Goal: Task Accomplishment & Management: Complete application form

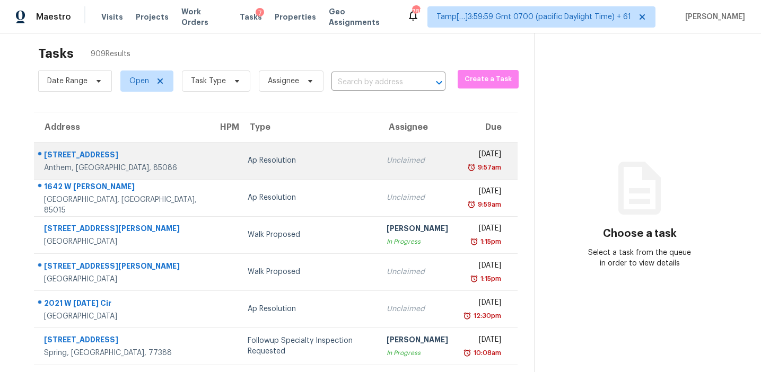
scroll to position [8, 0]
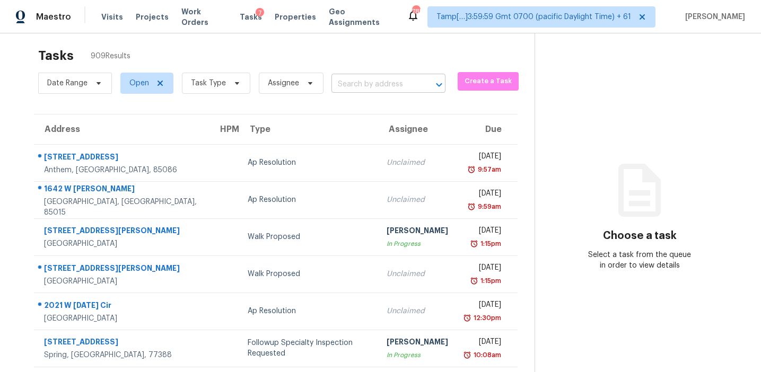
click at [354, 85] on input "text" at bounding box center [374, 84] width 84 height 16
paste input "[STREET_ADDRESS]"
type input "[STREET_ADDRESS]"
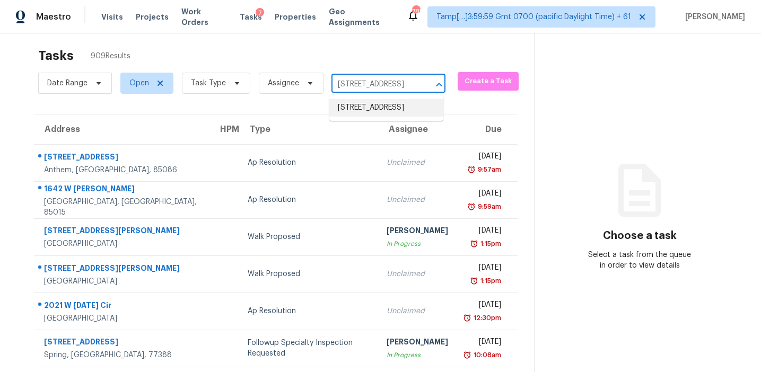
click at [369, 109] on li "[STREET_ADDRESS]" at bounding box center [386, 108] width 114 height 18
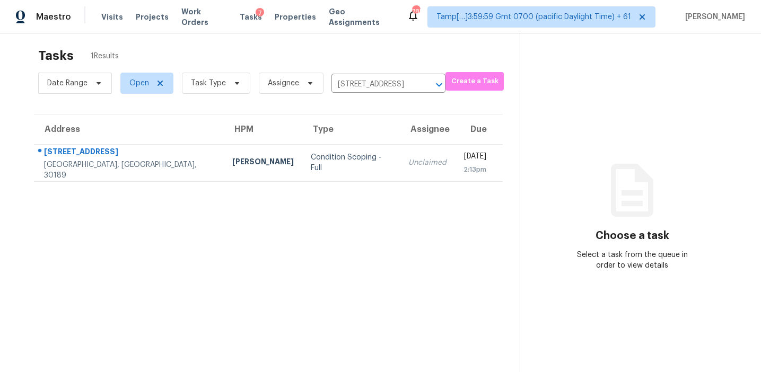
click at [409, 168] on div "Unclaimed" at bounding box center [428, 163] width 38 height 11
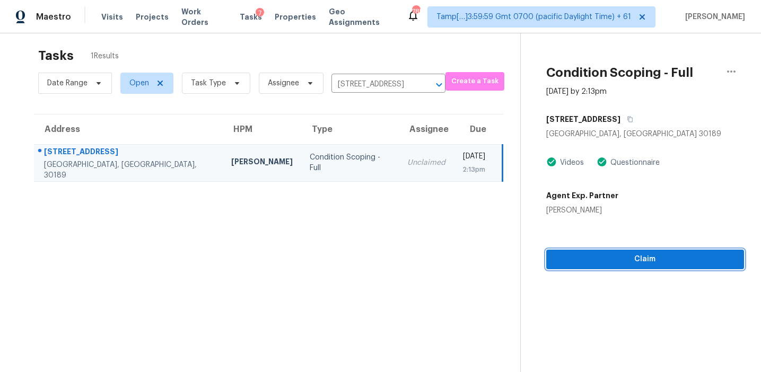
click at [581, 260] on span "Claim" at bounding box center [645, 259] width 181 height 13
click at [597, 267] on button "Claim" at bounding box center [645, 260] width 198 height 20
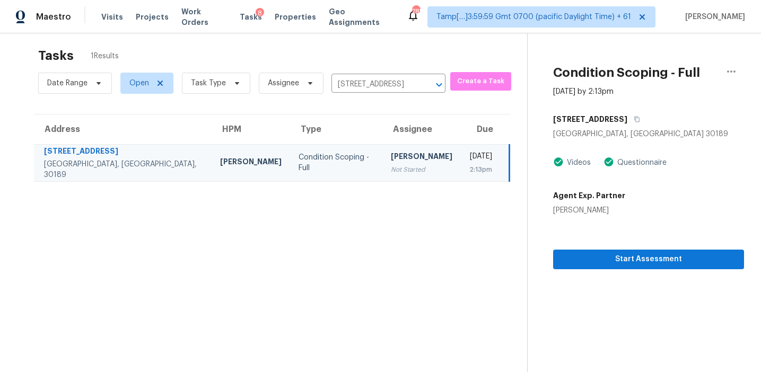
scroll to position [33, 0]
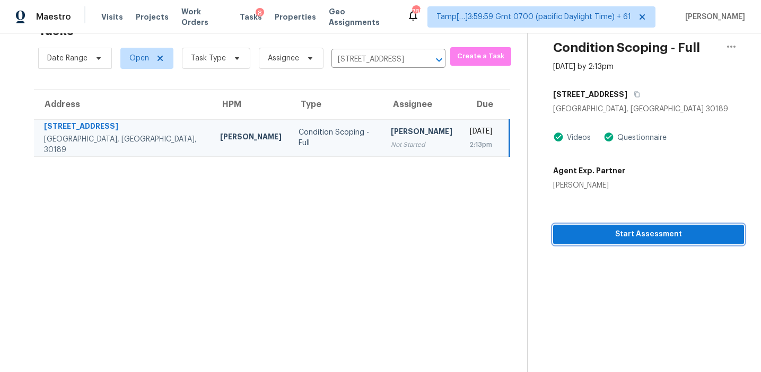
click at [568, 235] on span "Start Assessment" at bounding box center [649, 234] width 174 height 13
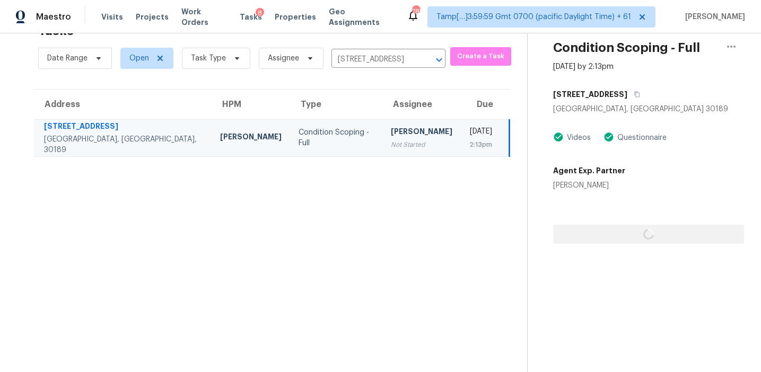
scroll to position [3, 0]
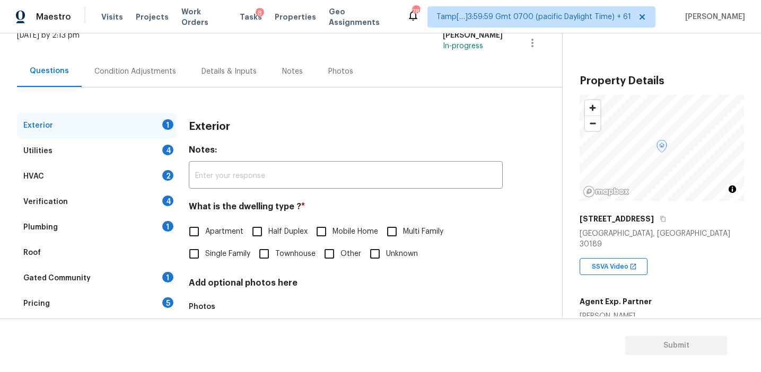
scroll to position [115, 0]
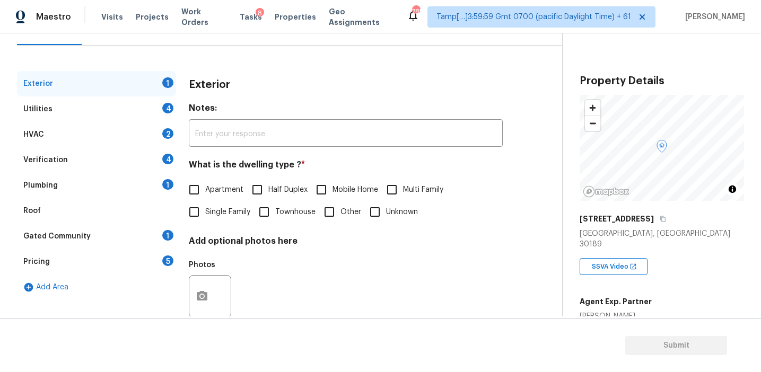
click at [164, 250] on div "Pricing 5" at bounding box center [96, 261] width 159 height 25
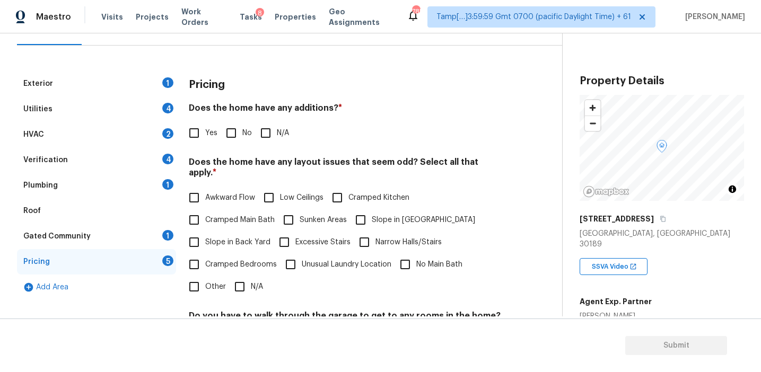
click at [195, 283] on input "Other" at bounding box center [194, 287] width 22 height 22
checkbox input "true"
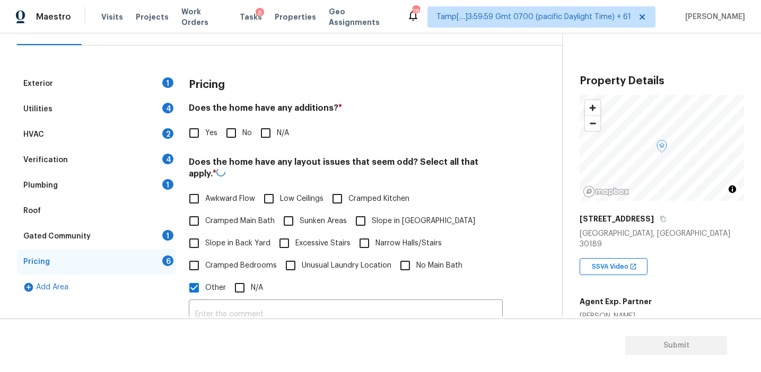
scroll to position [180, 0]
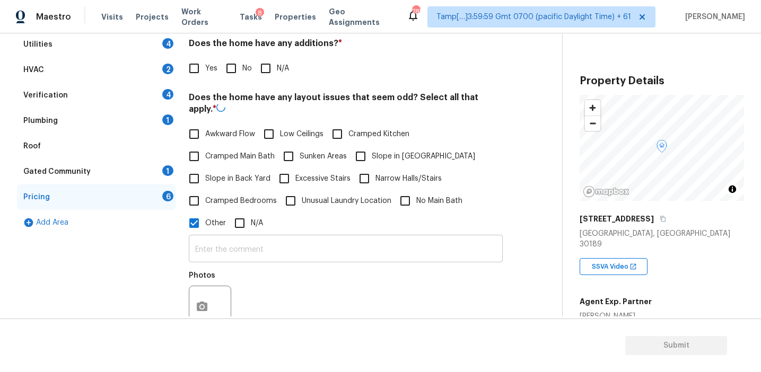
click at [218, 238] on input "text" at bounding box center [346, 250] width 314 height 25
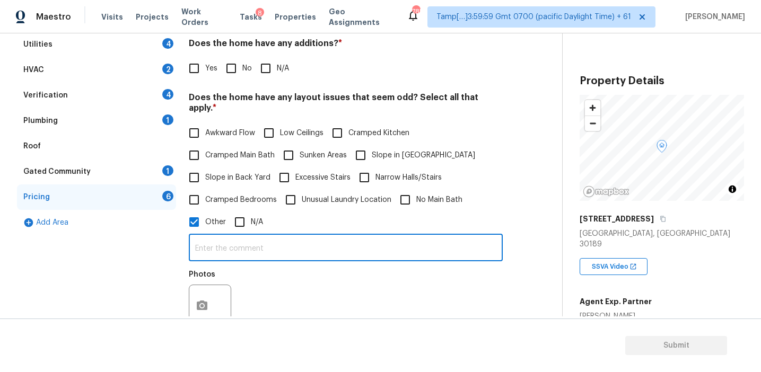
paste input "Dwelling"
type input "Dwelling discrepancy"
click at [269, 278] on div "Photos" at bounding box center [346, 299] width 314 height 69
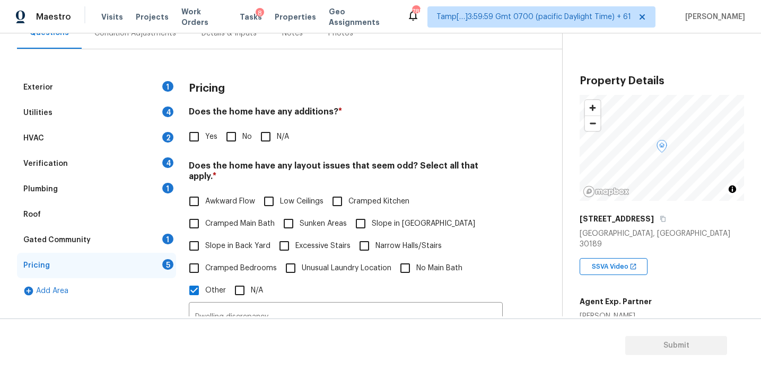
scroll to position [98, 0]
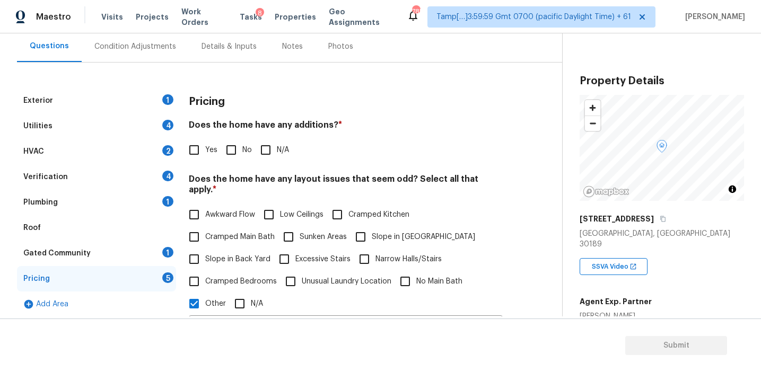
click at [322, 134] on h4 "Does the home have any additions? *" at bounding box center [346, 127] width 314 height 15
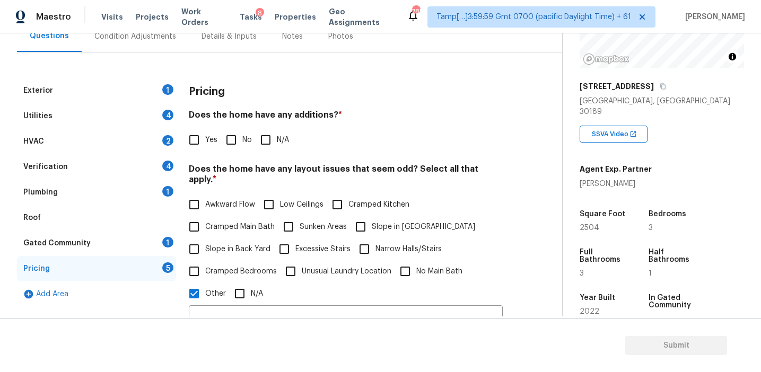
scroll to position [101, 0]
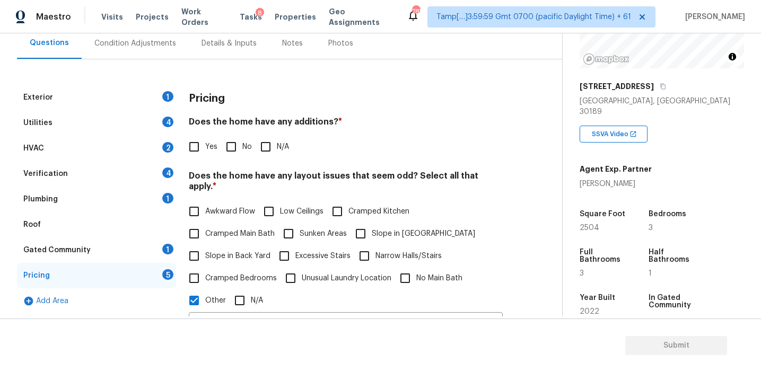
click at [204, 123] on h4 "Does the home have any additions? *" at bounding box center [346, 124] width 314 height 15
click at [342, 108] on div "Pricing" at bounding box center [346, 99] width 314 height 28
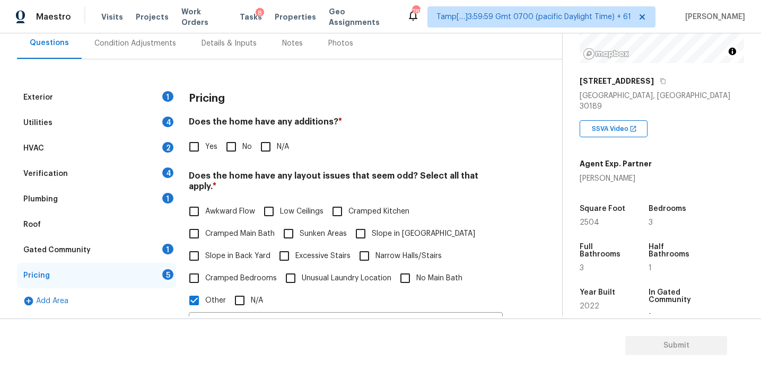
scroll to position [93, 0]
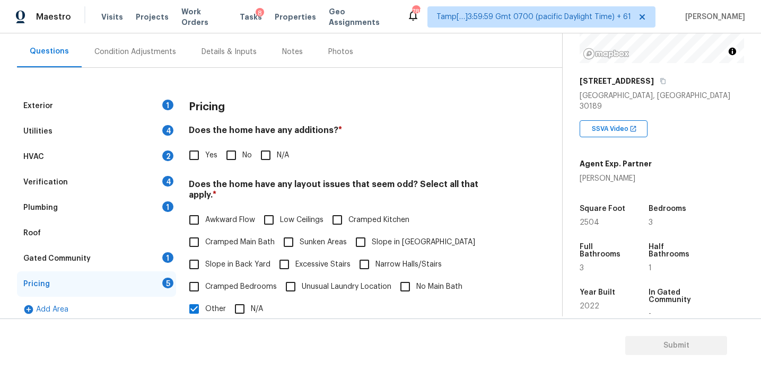
click at [437, 156] on div "Yes No N/A" at bounding box center [346, 155] width 314 height 22
click at [130, 61] on div "Condition Adjustments" at bounding box center [135, 51] width 107 height 31
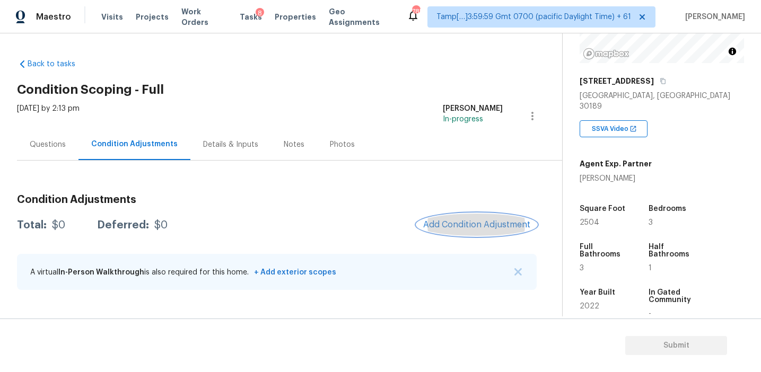
click at [436, 221] on span "Add Condition Adjustment" at bounding box center [476, 225] width 107 height 10
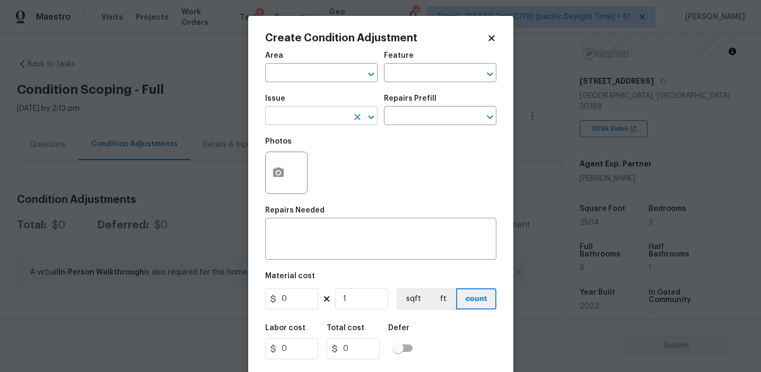
click at [336, 119] on input "text" at bounding box center [306, 117] width 83 height 16
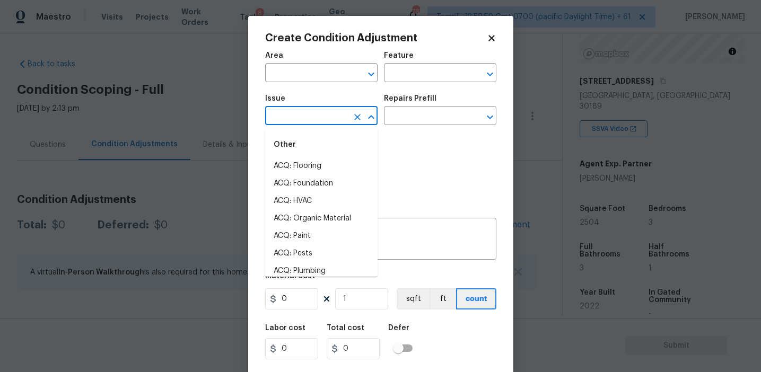
type input "d"
click at [342, 167] on li "Light Pet Odor" at bounding box center [321, 167] width 112 height 18
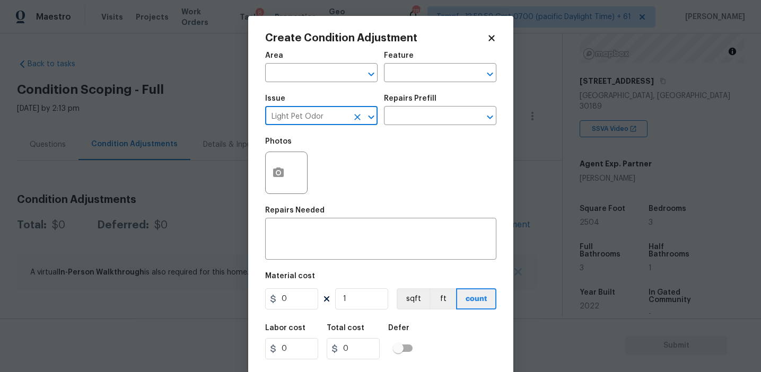
type input "Light Pet Odor"
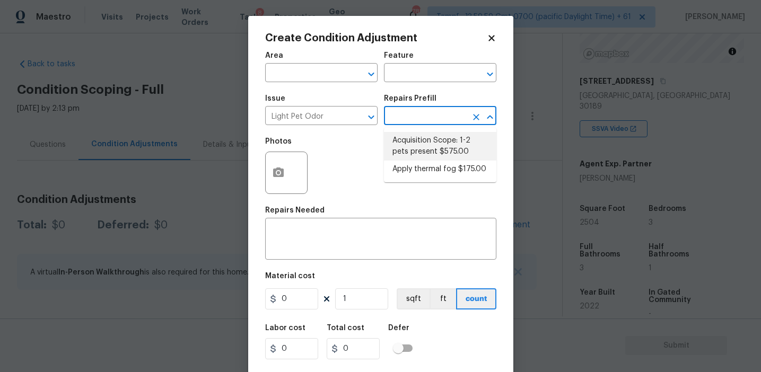
click at [428, 140] on li "Acquisition Scope: 1-2 pets present $575.00" at bounding box center [440, 146] width 112 height 29
type textarea "Acquisition Scope: 1-2 pets present"
type input "575"
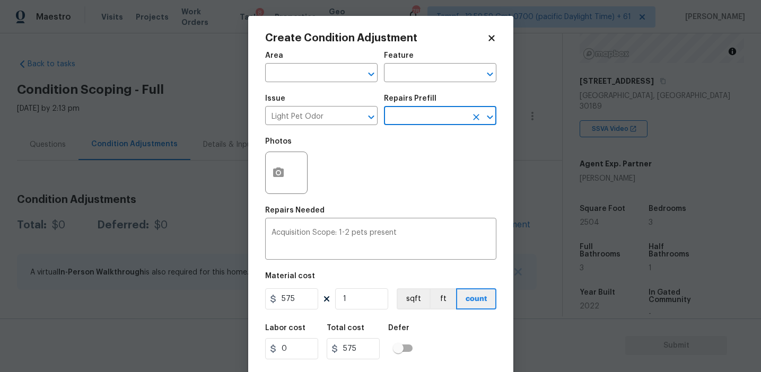
scroll to position [24, 0]
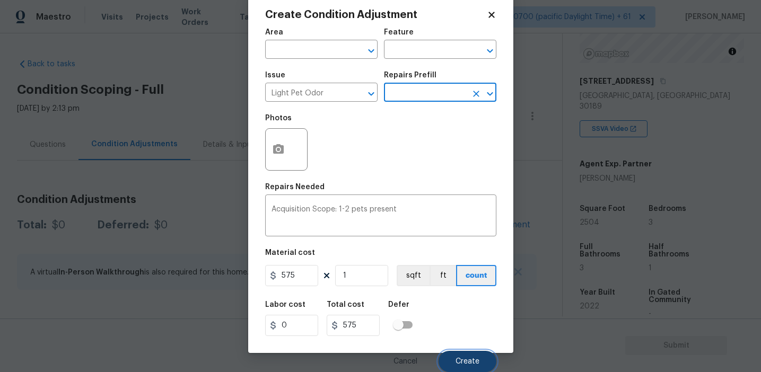
click at [457, 357] on button "Create" at bounding box center [468, 361] width 58 height 21
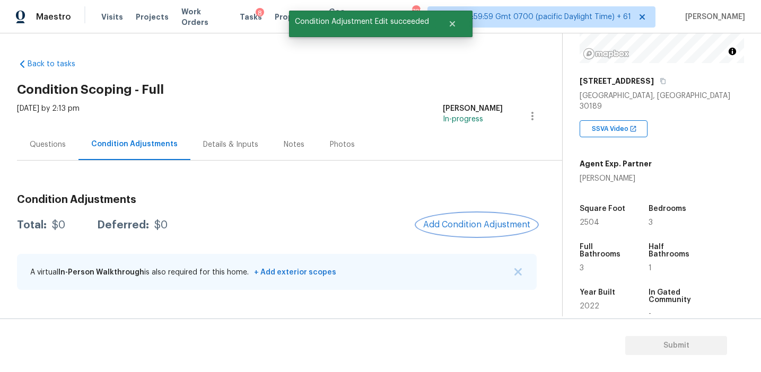
scroll to position [0, 0]
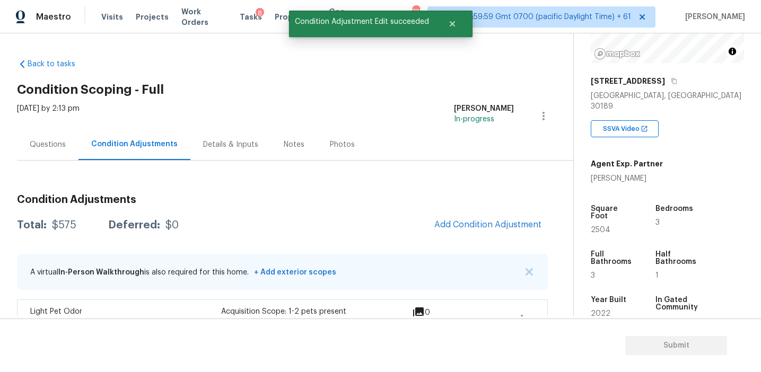
click at [392, 235] on div "Total: $575 Deferred: $0 Add Condition Adjustment" at bounding box center [282, 225] width 531 height 23
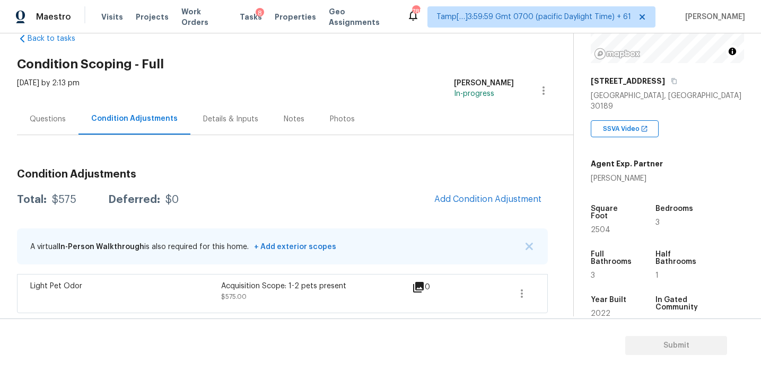
click at [60, 123] on div "Questions" at bounding box center [48, 119] width 36 height 11
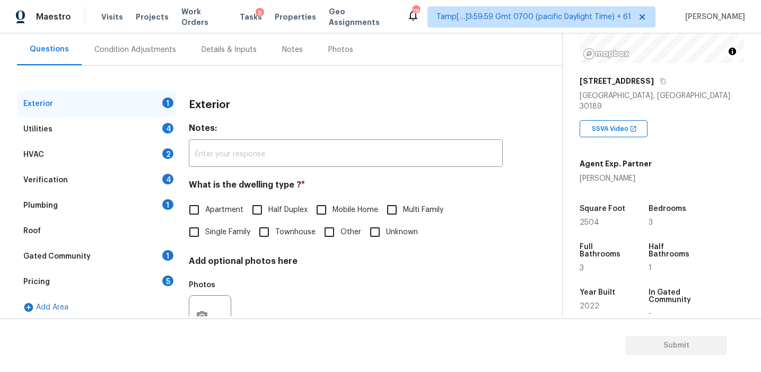
scroll to position [101, 0]
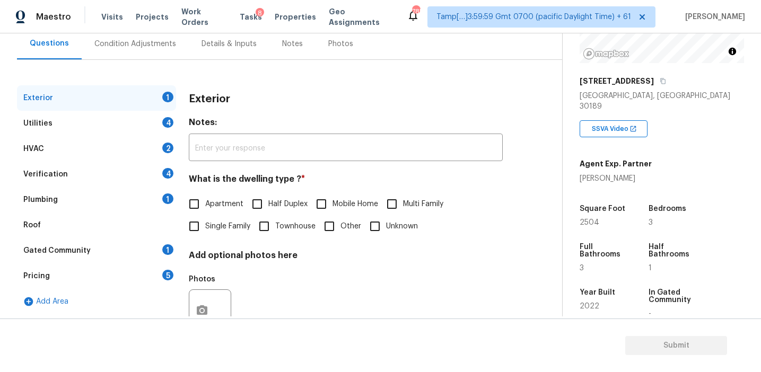
click at [141, 282] on div "Pricing 5" at bounding box center [96, 276] width 159 height 25
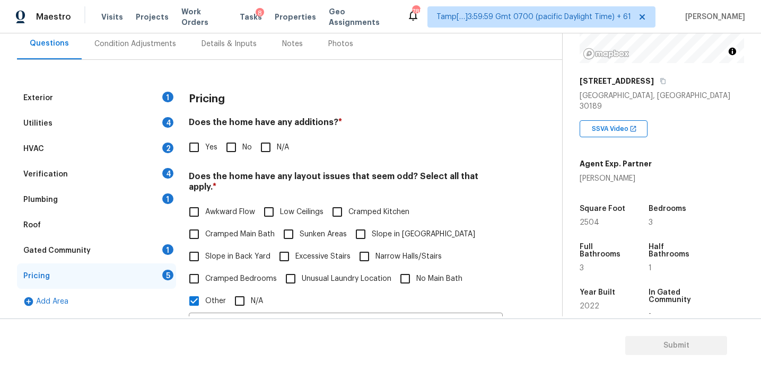
click at [220, 144] on input "No" at bounding box center [231, 147] width 22 height 22
checkbox input "true"
click at [253, 251] on span "Slope in Back Yard" at bounding box center [237, 256] width 65 height 11
click at [205, 246] on input "Slope in Back Yard" at bounding box center [194, 257] width 22 height 22
checkbox input "true"
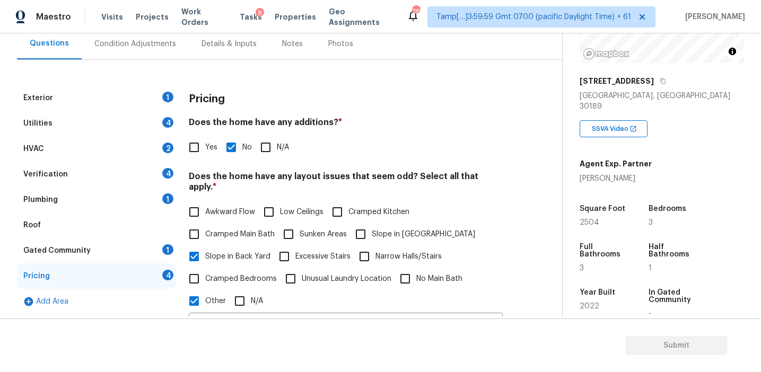
click at [382, 233] on label "Slope in [GEOGRAPHIC_DATA]" at bounding box center [413, 234] width 126 height 22
click at [372, 233] on input "Slope in [GEOGRAPHIC_DATA]" at bounding box center [361, 234] width 22 height 22
checkbox input "true"
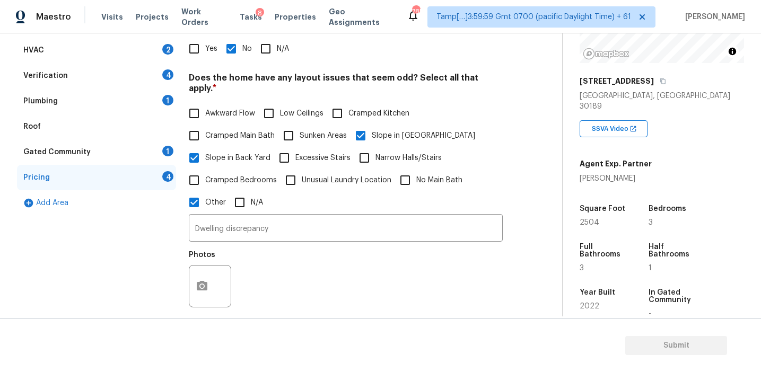
scroll to position [322, 0]
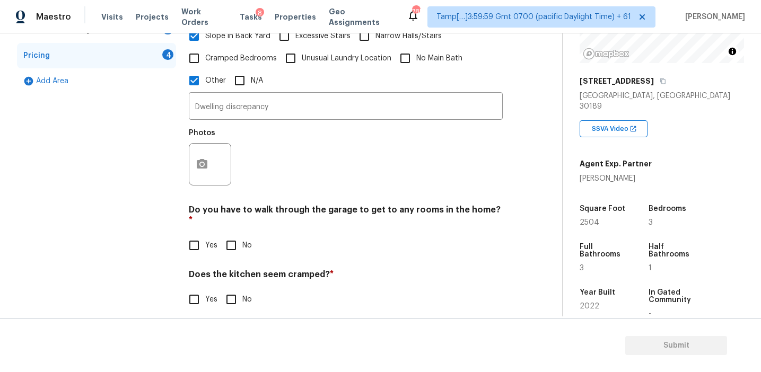
click at [233, 235] on input "No" at bounding box center [231, 246] width 22 height 22
checkbox input "true"
click at [239, 290] on input "No" at bounding box center [231, 301] width 22 height 22
checkbox input "true"
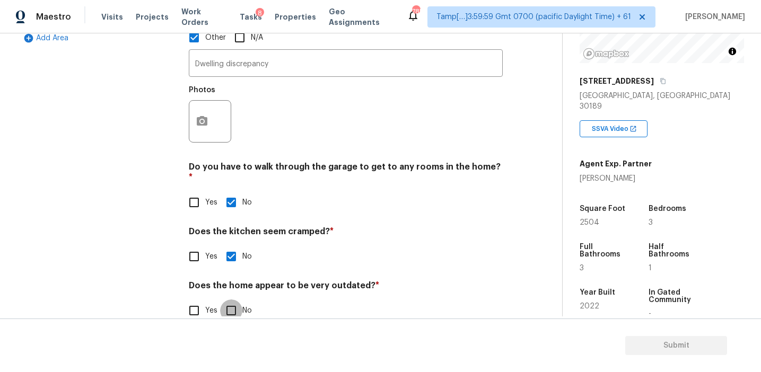
click at [237, 300] on input "No" at bounding box center [231, 311] width 22 height 22
checkbox input "true"
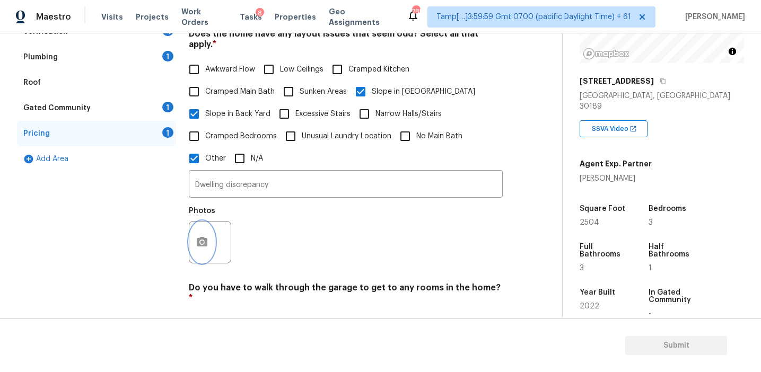
click at [205, 236] on icon "button" at bounding box center [202, 242] width 13 height 13
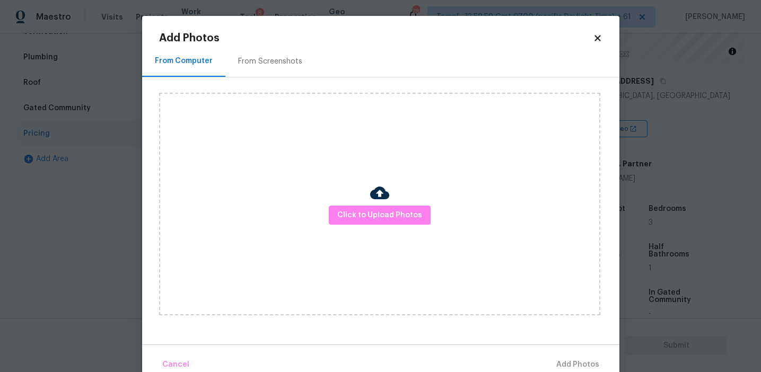
click at [276, 65] on div "From Screenshots" at bounding box center [270, 61] width 64 height 11
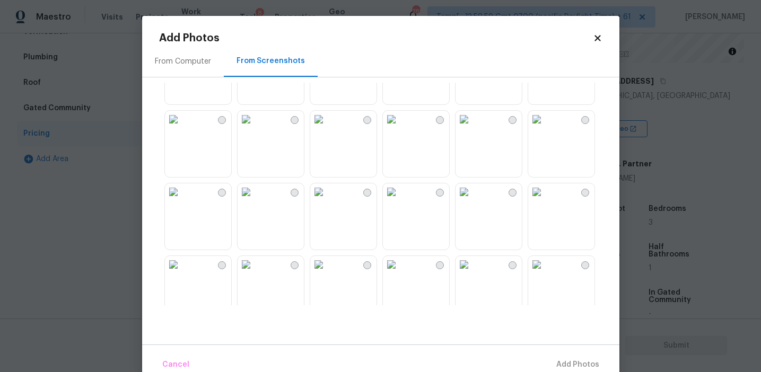
scroll to position [368, 0]
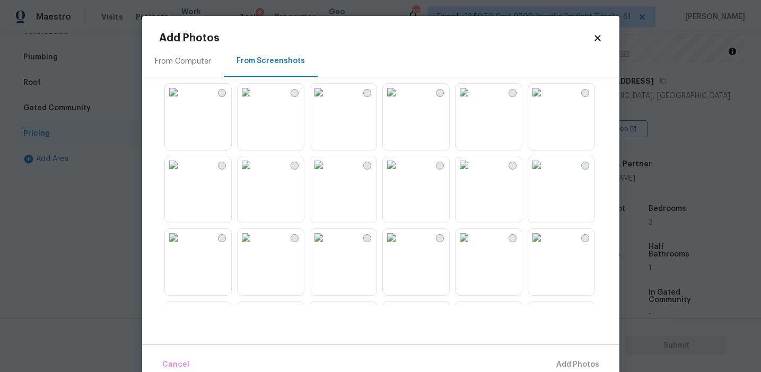
click at [327, 174] on img at bounding box center [318, 165] width 17 height 17
click at [553, 359] on span "Add 1 Photo(s)" at bounding box center [573, 365] width 53 height 13
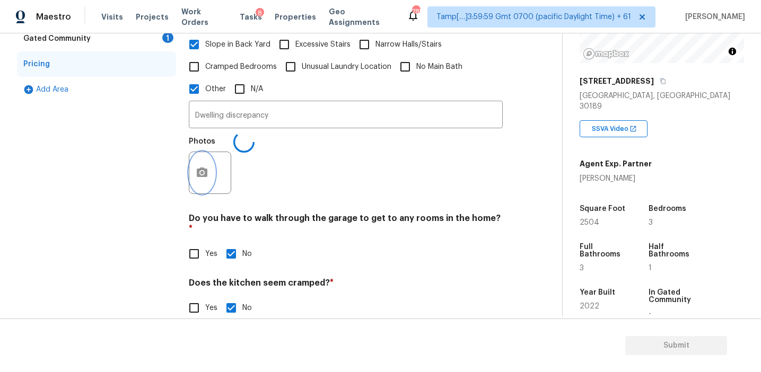
scroll to position [365, 0]
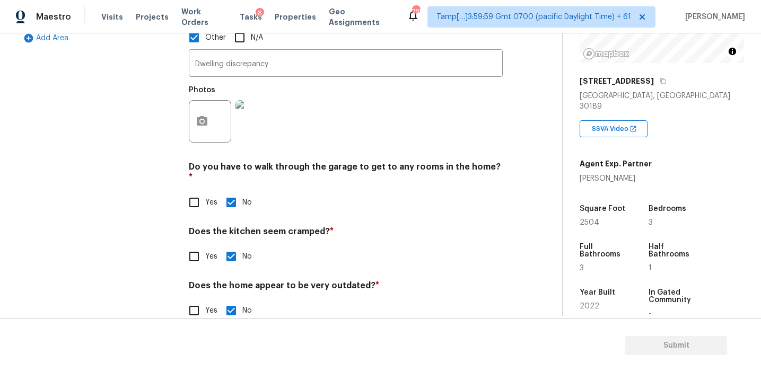
click at [281, 164] on h4 "Do you have to walk through the garage to get to any rooms in the home? *" at bounding box center [346, 174] width 314 height 25
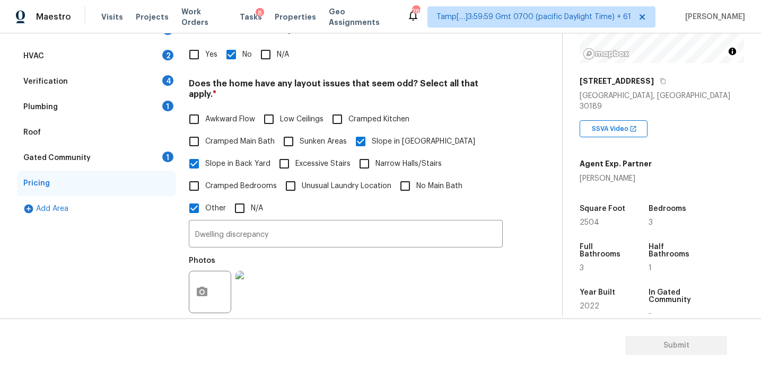
click at [160, 164] on div "Gated Community 1" at bounding box center [96, 157] width 159 height 25
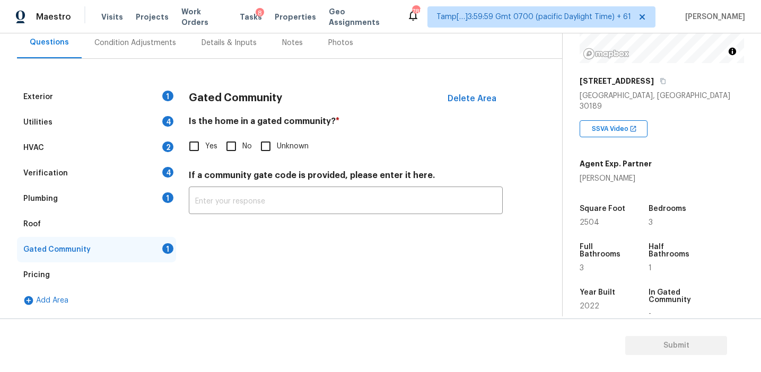
click at [239, 138] on input "No" at bounding box center [231, 146] width 22 height 22
checkbox input "true"
click at [151, 196] on div "Plumbing 1" at bounding box center [96, 198] width 159 height 25
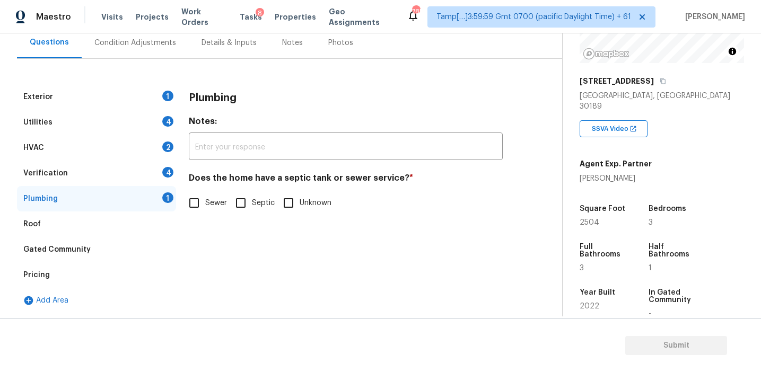
click at [210, 205] on span "Sewer" at bounding box center [216, 203] width 22 height 11
click at [205, 205] on input "Sewer" at bounding box center [194, 203] width 22 height 22
checkbox input "true"
click at [146, 173] on div "Verification 4" at bounding box center [96, 173] width 159 height 25
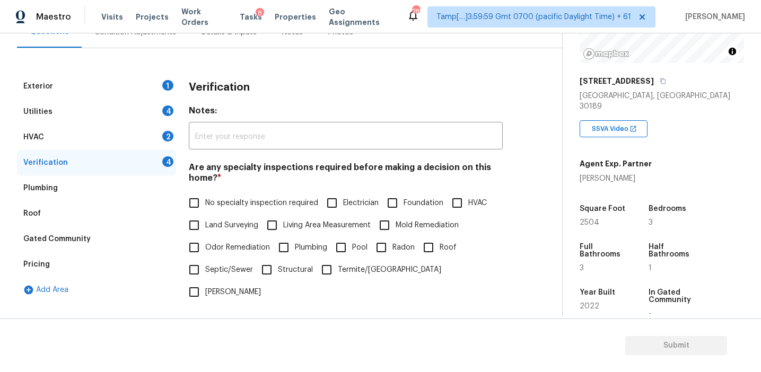
scroll to position [156, 0]
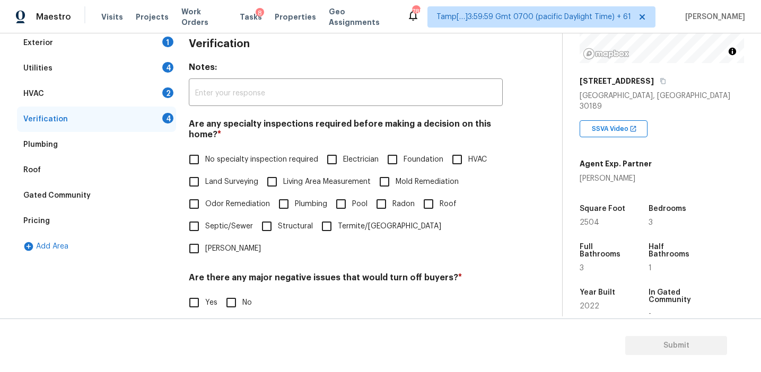
click at [227, 148] on div "Are any specialty inspections required before making a decision on this home? *…" at bounding box center [346, 189] width 314 height 141
click at [222, 160] on span "No specialty inspection required" at bounding box center [261, 159] width 113 height 11
click at [205, 160] on input "No specialty inspection required" at bounding box center [194, 160] width 22 height 22
checkbox input "true"
click at [235, 293] on input "No" at bounding box center [231, 304] width 22 height 22
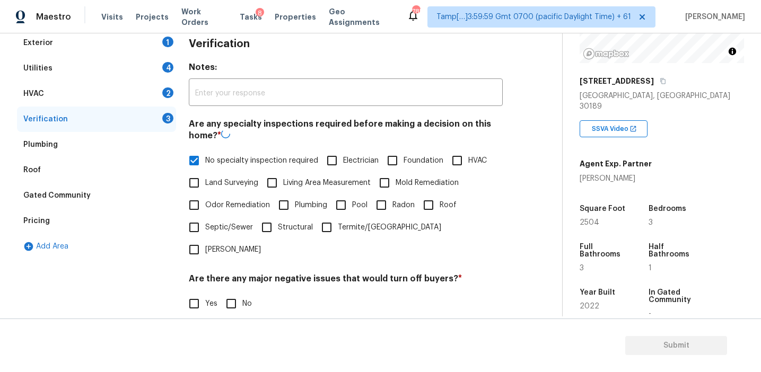
checkbox input "true"
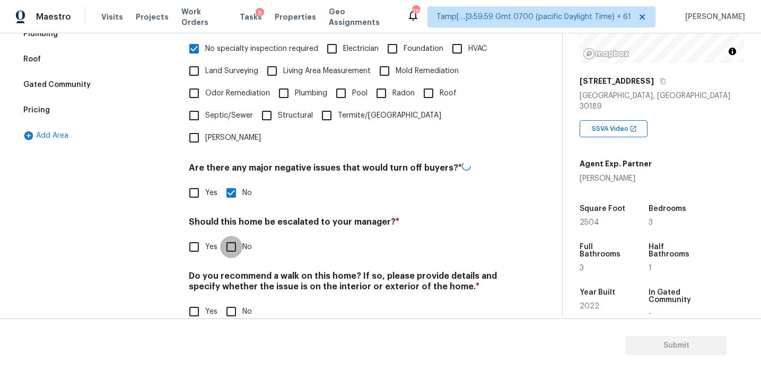
click at [234, 236] on input "No" at bounding box center [231, 247] width 22 height 22
checkbox input "true"
click at [237, 301] on input "No" at bounding box center [231, 312] width 22 height 22
checkbox input "true"
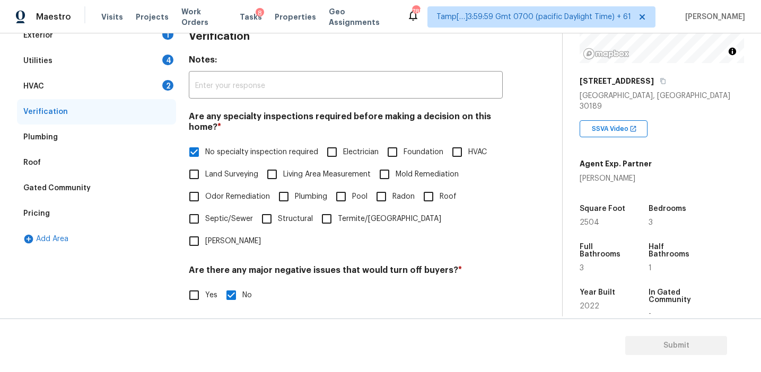
click at [149, 88] on div "HVAC 2" at bounding box center [96, 86] width 159 height 25
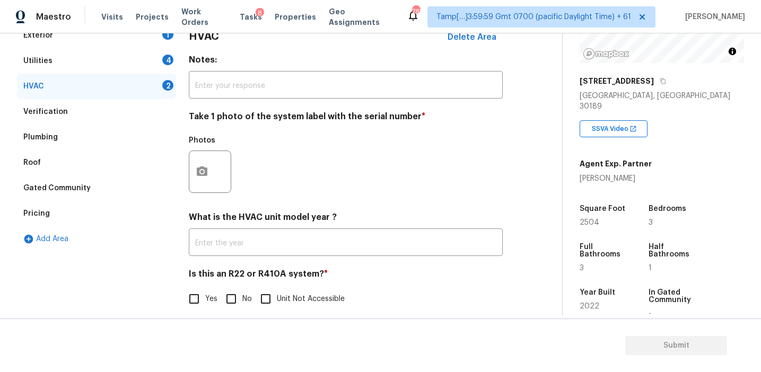
click at [231, 298] on input "No" at bounding box center [231, 299] width 22 height 22
checkbox input "true"
click at [209, 166] on button "button" at bounding box center [201, 171] width 25 height 41
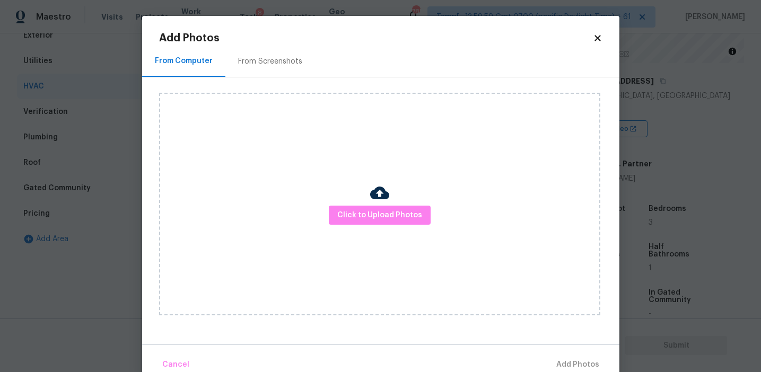
click at [263, 57] on div "From Screenshots" at bounding box center [270, 61] width 64 height 11
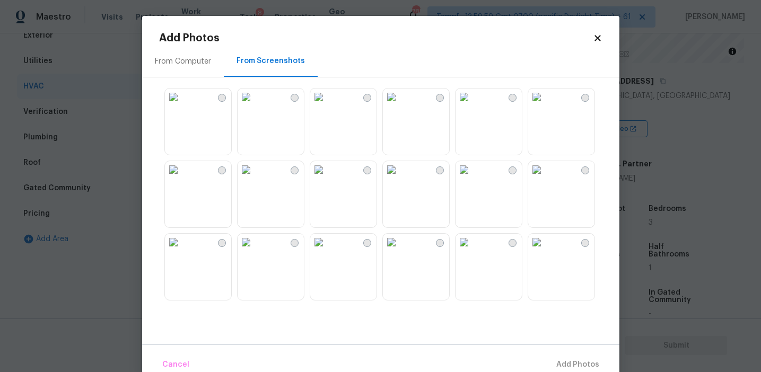
click at [380, 256] on div at bounding box center [389, 194] width 461 height 223
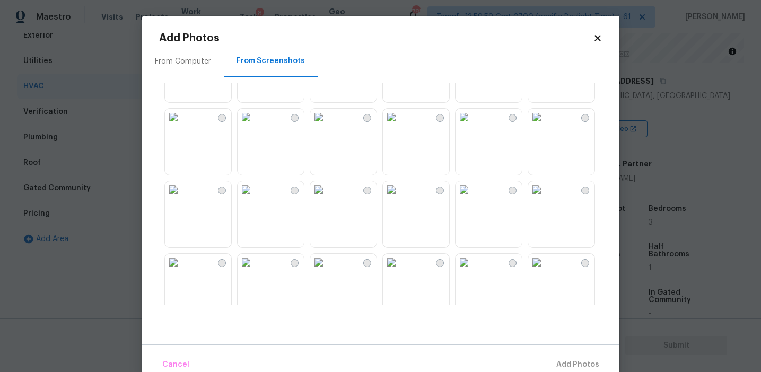
scroll to position [849, 0]
click at [473, 128] on img at bounding box center [464, 119] width 17 height 17
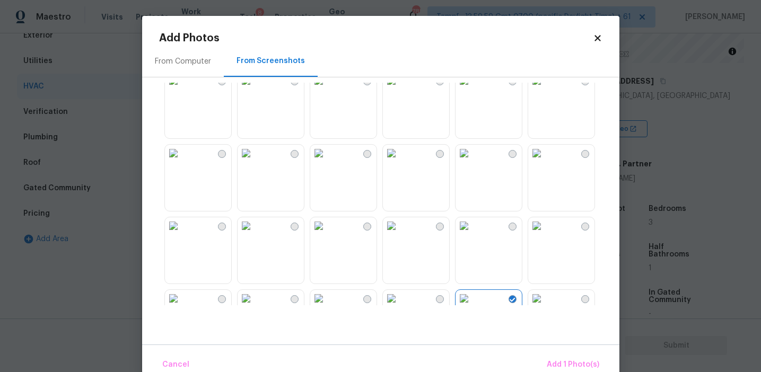
scroll to position [667, 0]
click at [545, 165] on img at bounding box center [536, 156] width 17 height 17
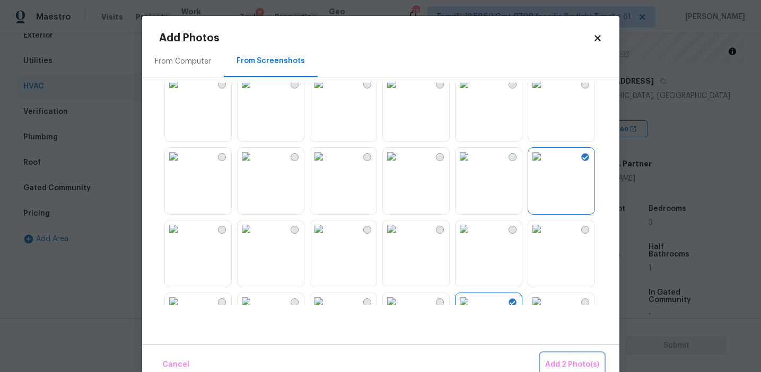
click at [565, 364] on span "Add 2 Photo(s)" at bounding box center [572, 365] width 54 height 13
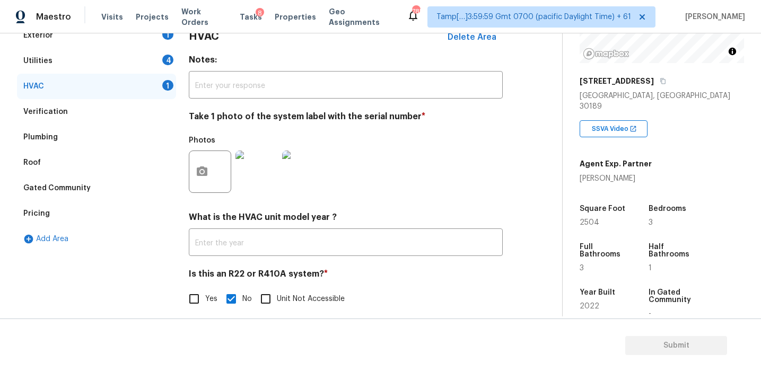
click at [167, 57] on div "4" at bounding box center [167, 60] width 11 height 11
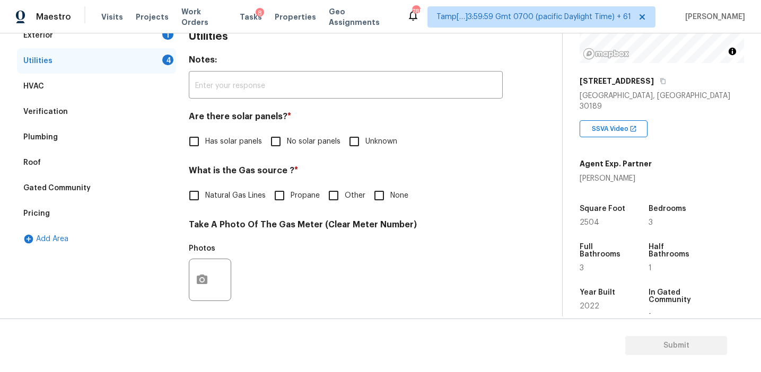
click at [282, 141] on input "No solar panels" at bounding box center [276, 142] width 22 height 22
checkbox input "true"
click at [254, 197] on span "Natural Gas Lines" at bounding box center [235, 195] width 60 height 11
click at [205, 197] on input "Natural Gas Lines" at bounding box center [194, 196] width 22 height 22
checkbox input "true"
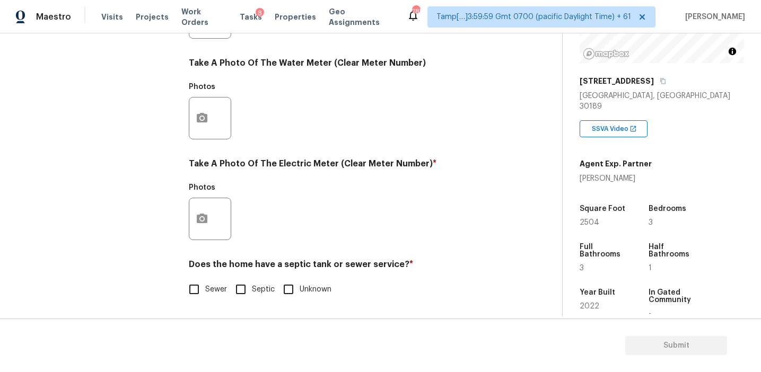
scroll to position [426, 0]
click at [199, 287] on input "Sewer" at bounding box center [194, 290] width 22 height 22
checkbox input "true"
click at [201, 235] on button "button" at bounding box center [201, 218] width 25 height 41
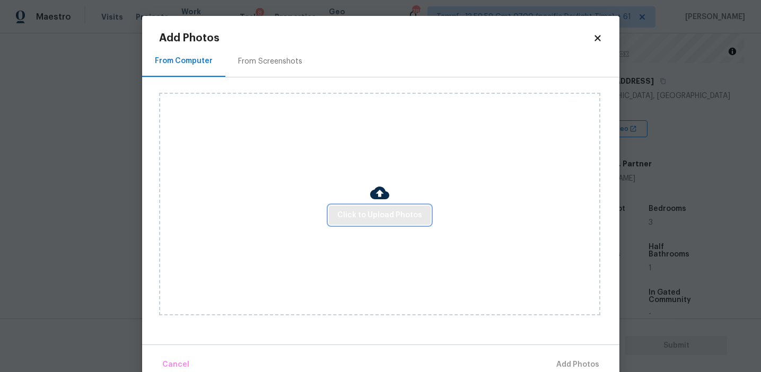
click at [353, 207] on button "Click to Upload Photos" at bounding box center [380, 216] width 102 height 20
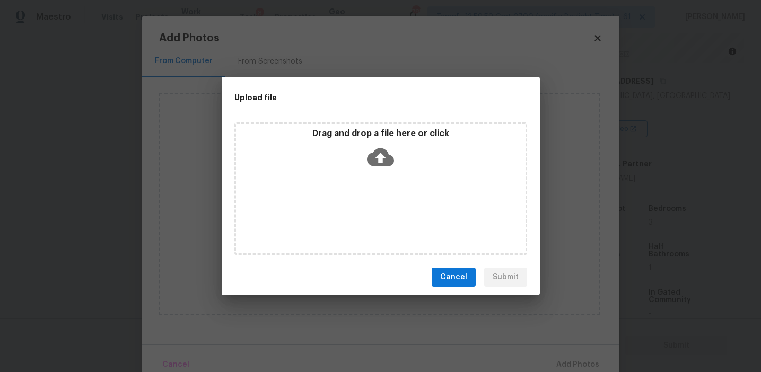
click at [343, 130] on p "Drag and drop a file here or click" at bounding box center [381, 133] width 290 height 11
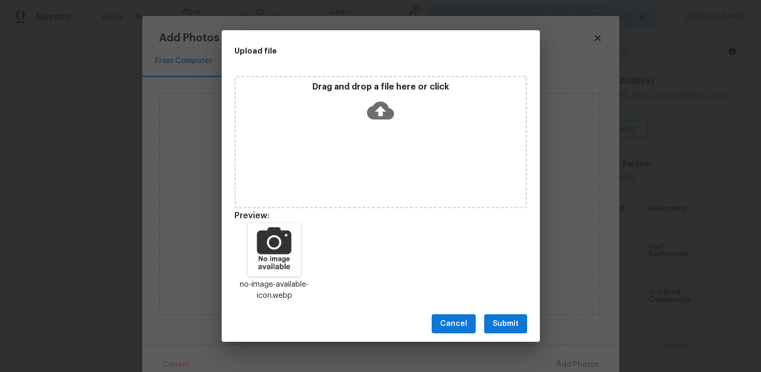
click at [505, 324] on span "Submit" at bounding box center [506, 324] width 26 height 13
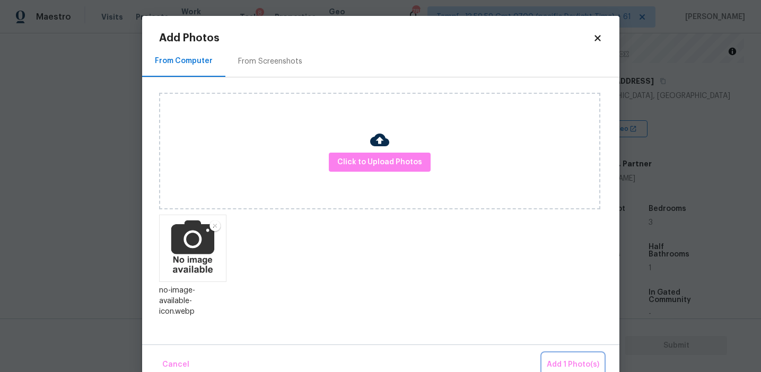
click at [558, 362] on span "Add 1 Photo(s)" at bounding box center [573, 365] width 53 height 13
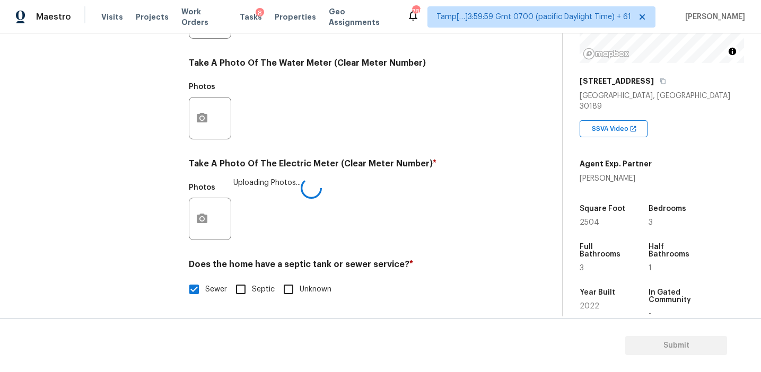
click at [404, 219] on div "Photos Uploading Photos..." at bounding box center [346, 212] width 314 height 69
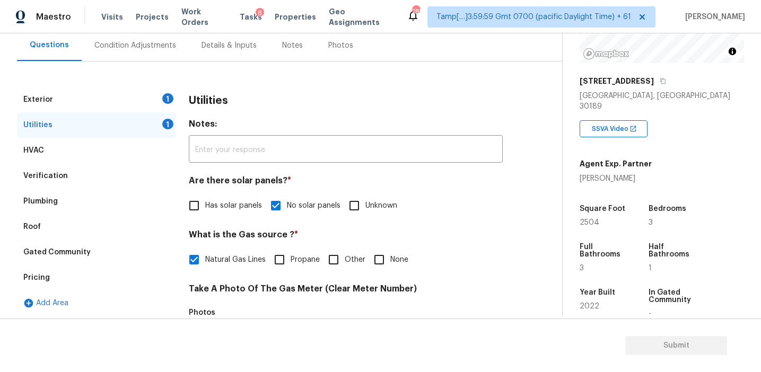
scroll to position [97, 0]
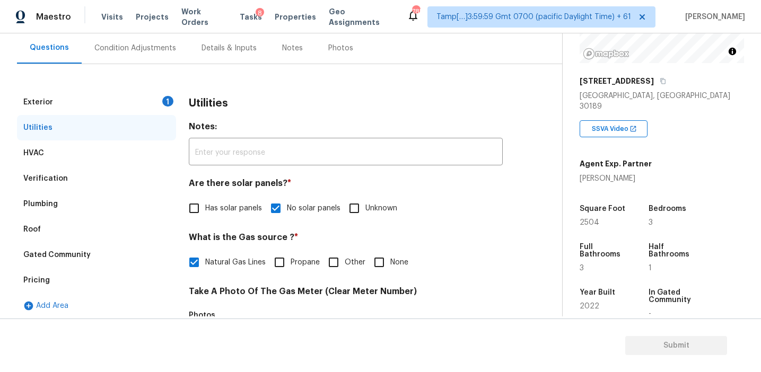
click at [158, 108] on div "Exterior 1" at bounding box center [96, 102] width 159 height 25
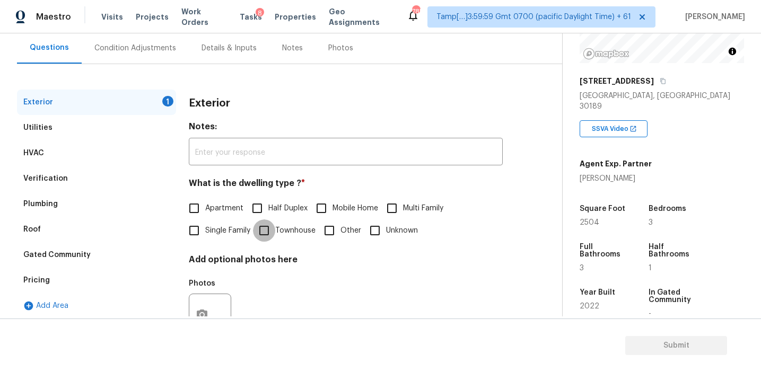
click at [266, 231] on input "Townhouse" at bounding box center [264, 231] width 22 height 22
checkbox input "true"
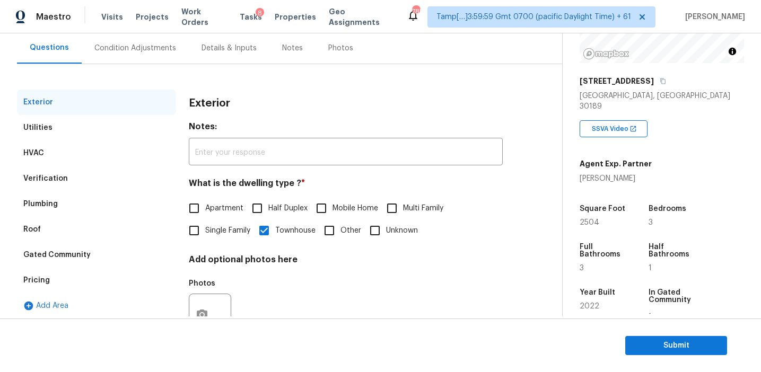
click at [137, 39] on div "Condition Adjustments" at bounding box center [135, 47] width 107 height 31
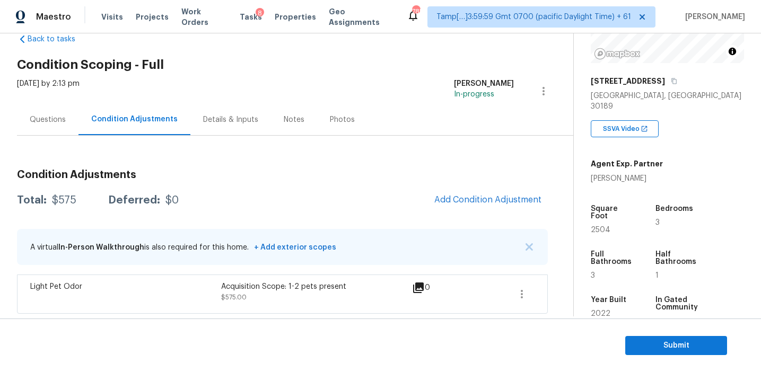
scroll to position [25, 0]
click at [367, 206] on div "Total: $575 Deferred: $0 Add Condition Adjustment" at bounding box center [282, 199] width 531 height 23
click at [364, 201] on div "Total: $575 Deferred: $0 Add Condition Adjustment" at bounding box center [282, 199] width 531 height 23
click at [461, 195] on span "Add Condition Adjustment" at bounding box center [488, 200] width 107 height 10
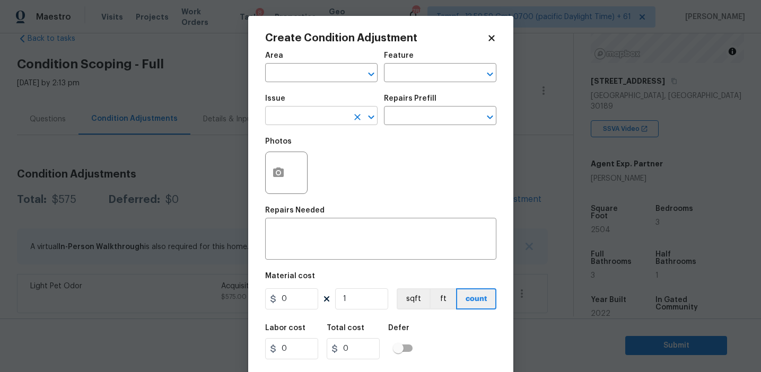
click at [298, 114] on input "text" at bounding box center [306, 117] width 83 height 16
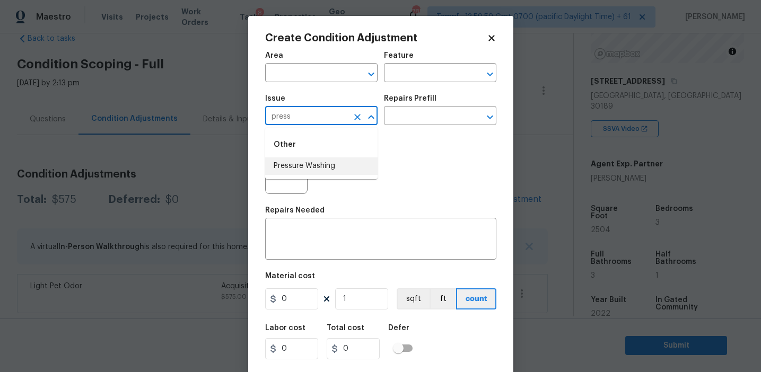
click at [303, 163] on li "Pressure Washing" at bounding box center [321, 167] width 112 height 18
type input "Pressure Washing"
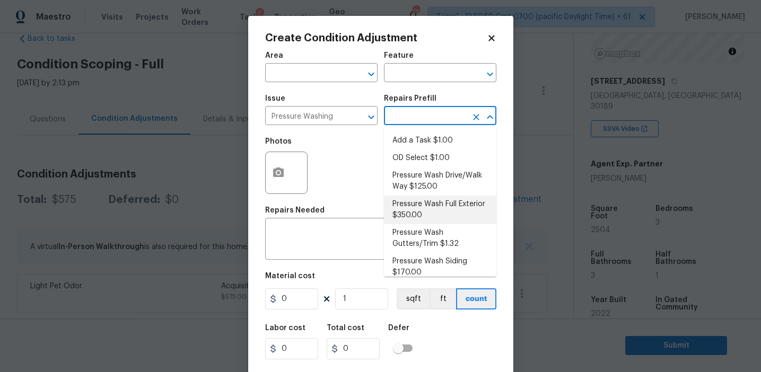
click at [412, 221] on li "Pressure Wash Full Exterior $350.00" at bounding box center [440, 210] width 112 height 29
type input "Siding"
type textarea "Pressure wash the House, Flatwork, Deck and Garage interior."
type input "350"
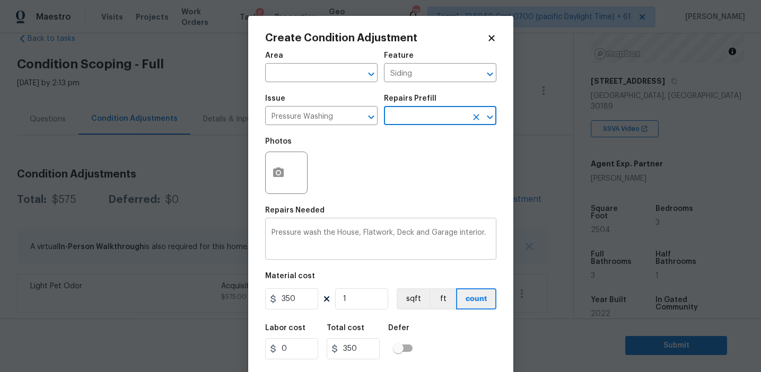
scroll to position [24, 0]
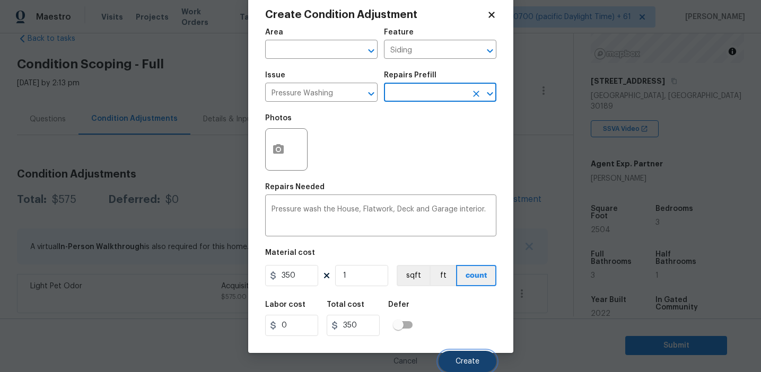
click at [466, 365] on span "Create" at bounding box center [468, 362] width 24 height 8
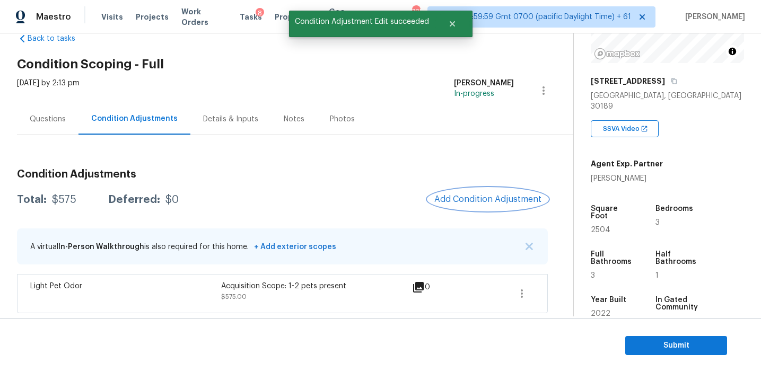
scroll to position [0, 0]
click at [440, 217] on div at bounding box center [380, 186] width 761 height 372
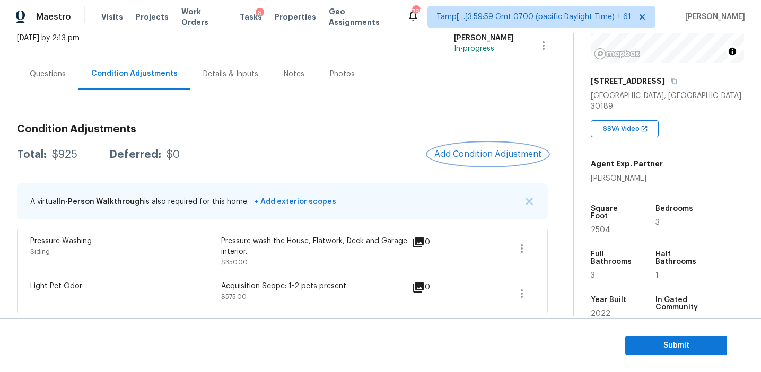
click at [459, 160] on button "Add Condition Adjustment" at bounding box center [488, 154] width 120 height 22
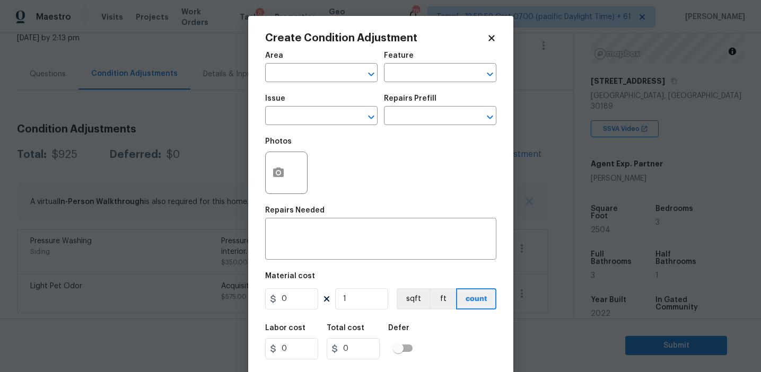
click at [268, 190] on div at bounding box center [286, 173] width 42 height 42
click at [268, 179] on button "button" at bounding box center [278, 172] width 25 height 41
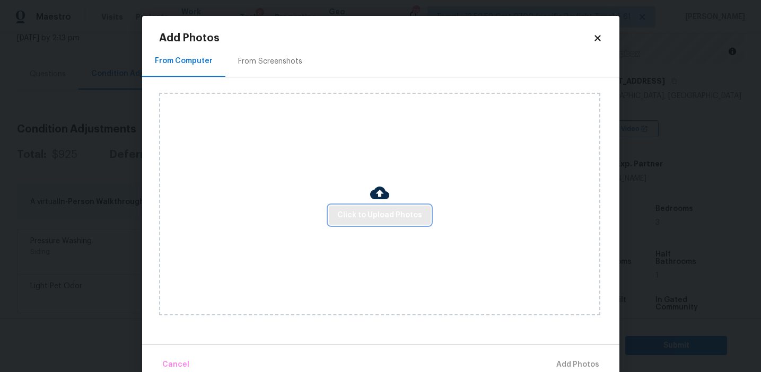
click at [366, 210] on span "Click to Upload Photos" at bounding box center [379, 215] width 85 height 13
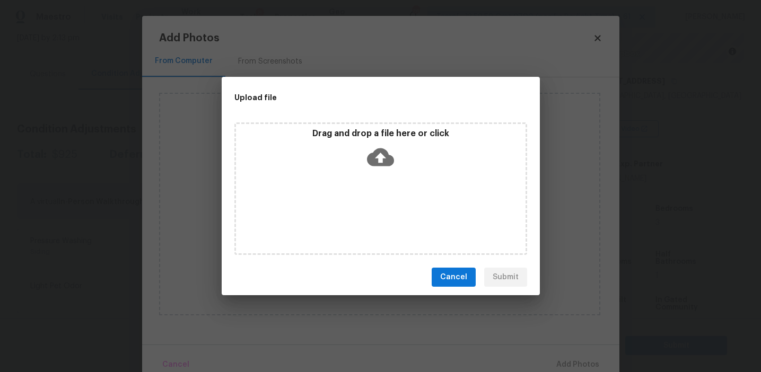
click at [363, 118] on div "Drag and drop a file here or click" at bounding box center [381, 188] width 318 height 141
click at [361, 128] on p "Drag and drop a file here or click" at bounding box center [381, 133] width 290 height 11
click at [448, 275] on span "Cancel" at bounding box center [453, 277] width 27 height 13
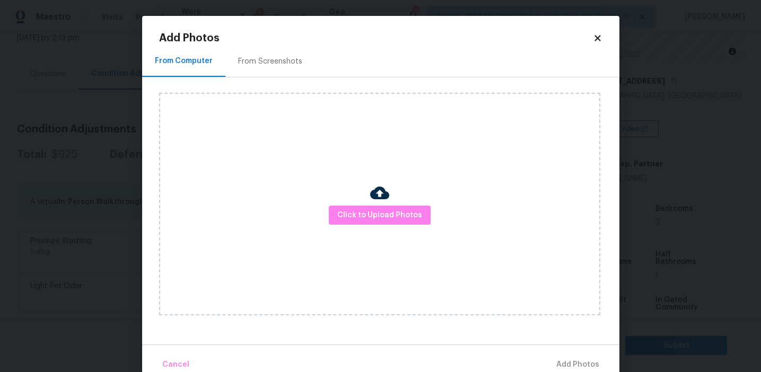
click at [258, 68] on div "From Screenshots" at bounding box center [270, 61] width 90 height 31
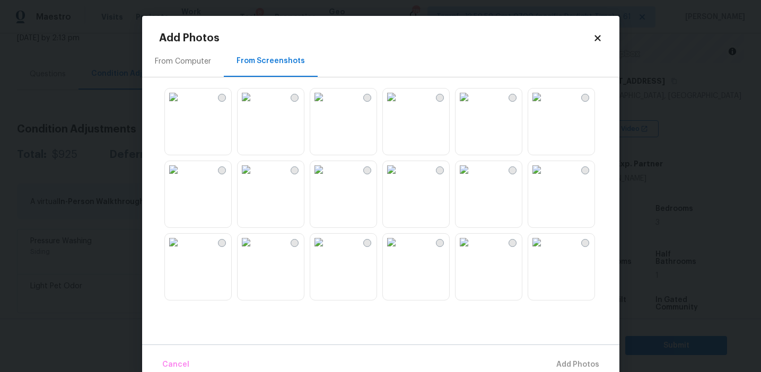
click at [255, 106] on img at bounding box center [246, 97] width 17 height 17
click at [544, 106] on img at bounding box center [536, 97] width 17 height 17
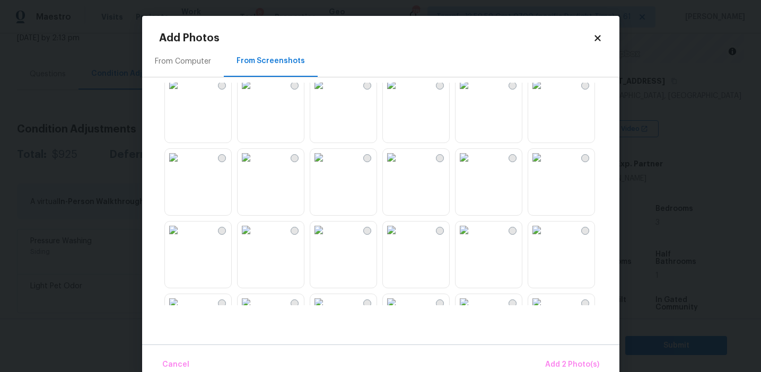
scroll to position [922, 0]
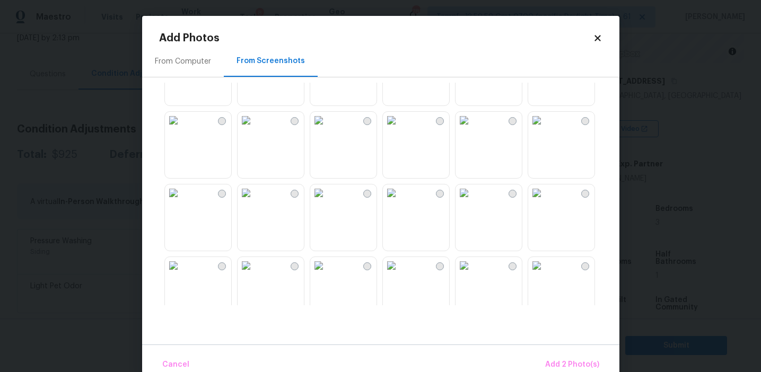
click at [327, 202] on img at bounding box center [318, 193] width 17 height 17
click at [560, 365] on span "Add 3 Photo(s)" at bounding box center [573, 365] width 54 height 13
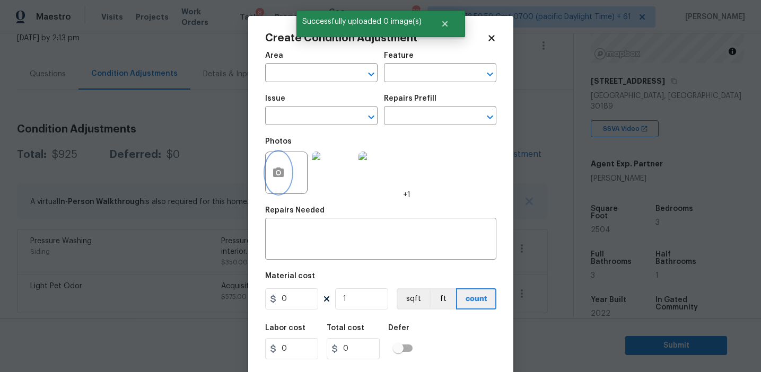
scroll to position [24, 0]
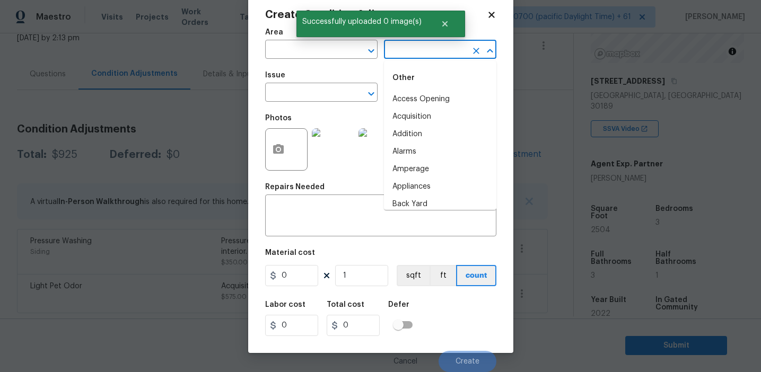
click at [396, 55] on input "text" at bounding box center [425, 50] width 83 height 16
click at [409, 117] on li "Decking" at bounding box center [440, 117] width 112 height 18
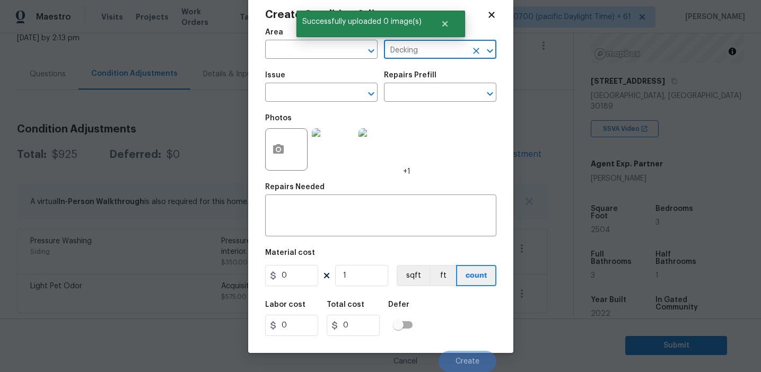
click at [405, 46] on input "Decking" at bounding box center [425, 50] width 83 height 16
type input "Decking"
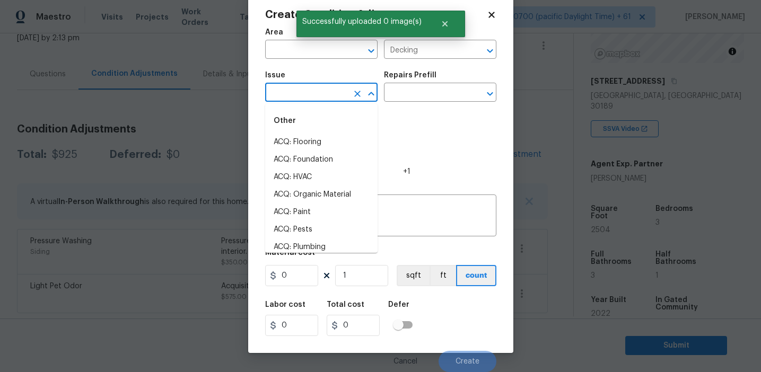
click at [305, 93] on input "text" at bounding box center [306, 93] width 83 height 16
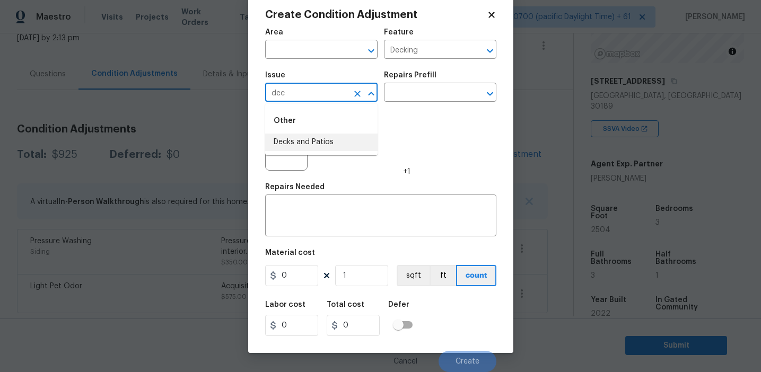
click at [315, 137] on li "Decks and Patios" at bounding box center [321, 143] width 112 height 18
type input "Decks and Patios"
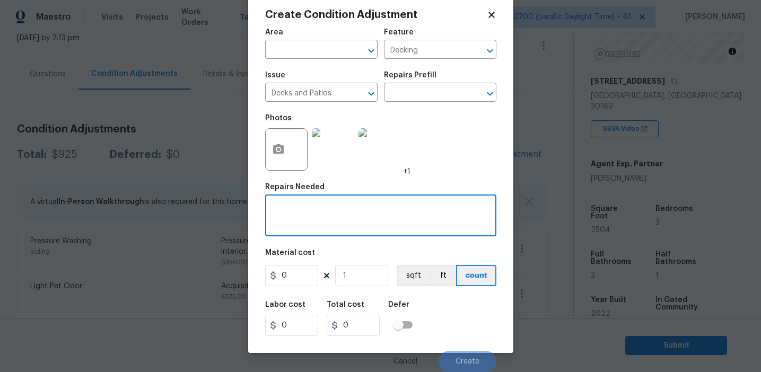
click at [319, 227] on textarea at bounding box center [381, 217] width 219 height 22
paste textarea "Decking"
type textarea "Decking repairs"
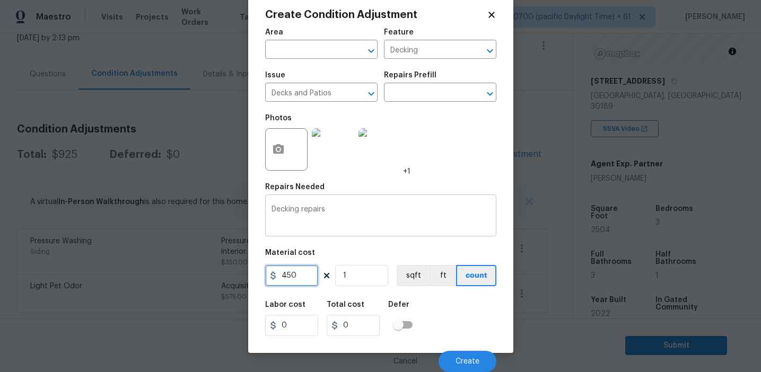
type input "450"
click at [471, 359] on span "Create" at bounding box center [468, 362] width 24 height 8
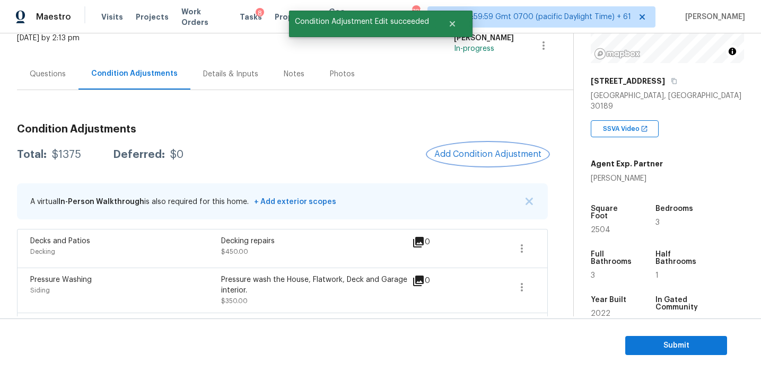
scroll to position [0, 0]
click at [479, 154] on span "Add Condition Adjustment" at bounding box center [488, 155] width 107 height 10
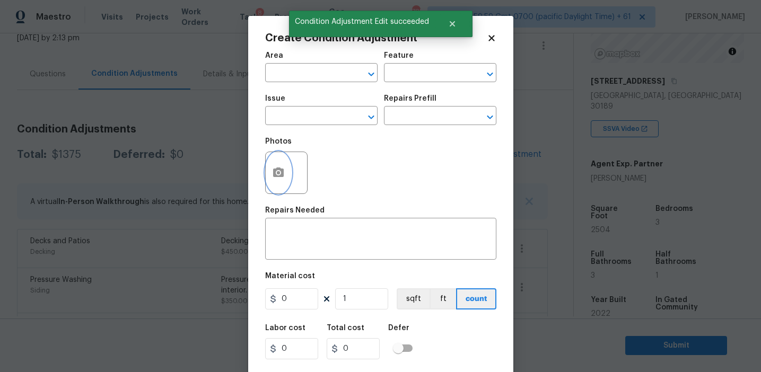
click at [283, 171] on icon "button" at bounding box center [278, 173] width 11 height 10
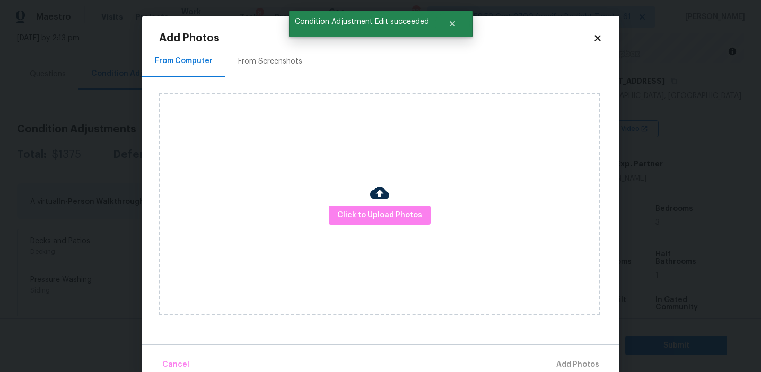
click at [278, 57] on div "From Screenshots" at bounding box center [270, 61] width 64 height 11
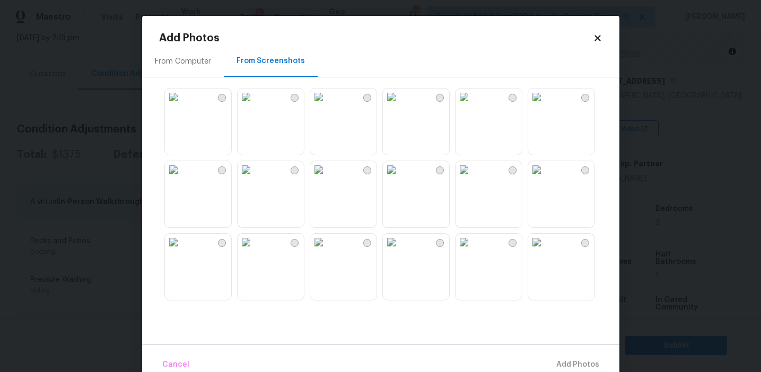
click at [545, 178] on img at bounding box center [536, 169] width 17 height 17
click at [545, 251] on img at bounding box center [536, 242] width 17 height 17
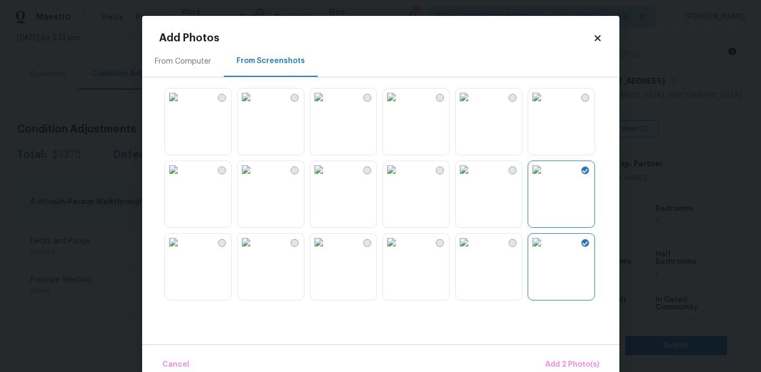
click at [532, 251] on img at bounding box center [536, 242] width 17 height 17
click at [378, 277] on div at bounding box center [389, 194] width 461 height 223
click at [313, 251] on img at bounding box center [318, 242] width 17 height 17
click at [400, 251] on img at bounding box center [391, 242] width 17 height 17
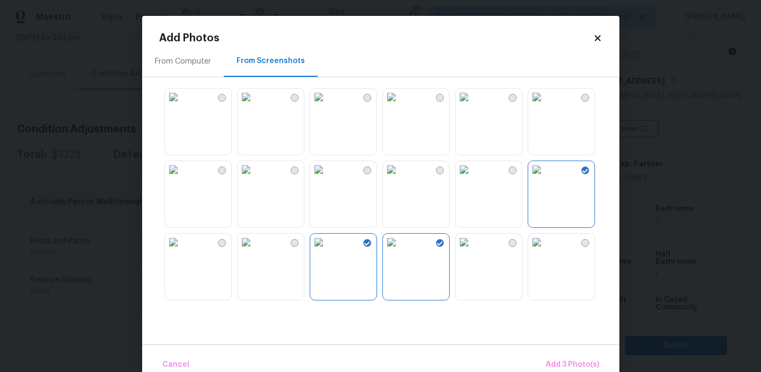
scroll to position [55, 0]
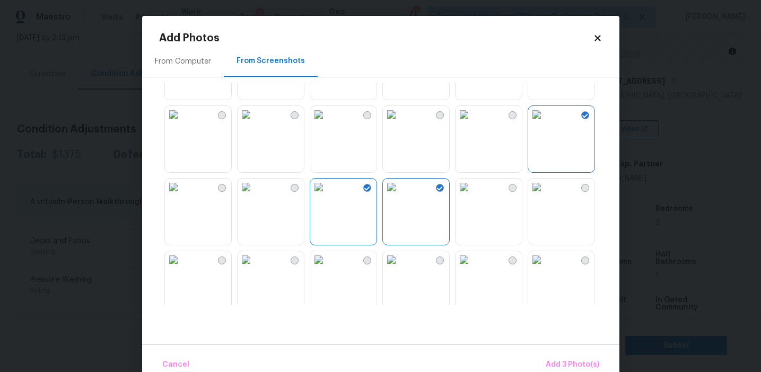
click at [179, 196] on img at bounding box center [173, 187] width 17 height 17
click at [473, 268] on img at bounding box center [464, 259] width 17 height 17
click at [559, 366] on span "Add 5 Photo(s)" at bounding box center [573, 365] width 54 height 13
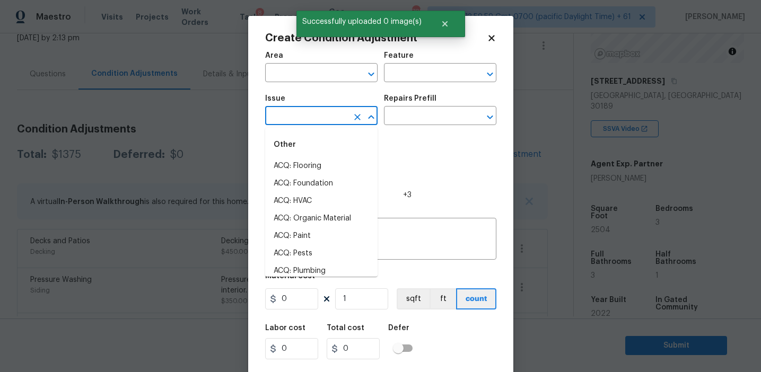
click at [324, 119] on input "text" at bounding box center [306, 117] width 83 height 16
click at [331, 169] on li "ACQ: Paint" at bounding box center [321, 167] width 112 height 18
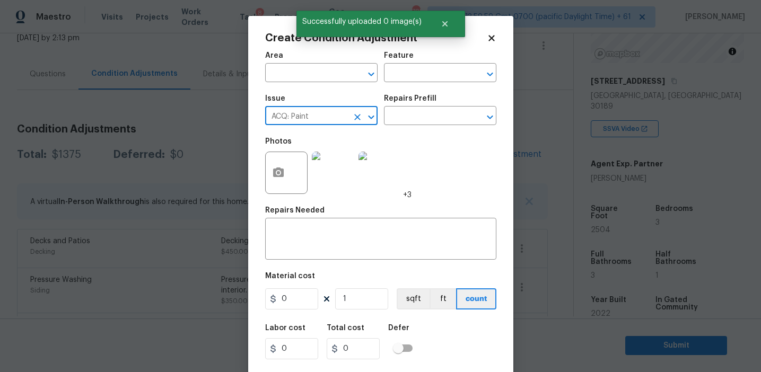
type input "ACQ: Paint"
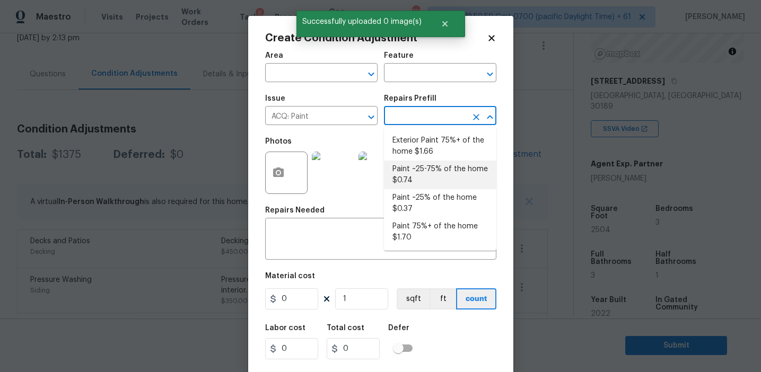
click at [424, 183] on li "Paint ~25-75% of the home $0.74" at bounding box center [440, 175] width 112 height 29
type input "Acquisition"
type textarea "Acquisition Scope: ~25 - 75% of the home needs interior paint"
type input "0.74"
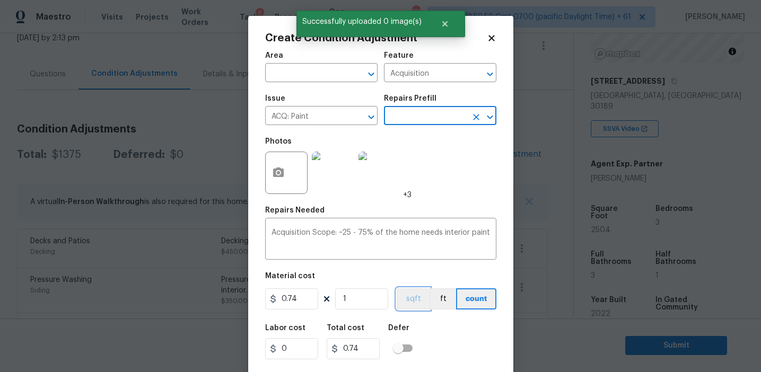
click at [414, 303] on button "sqft" at bounding box center [413, 299] width 33 height 21
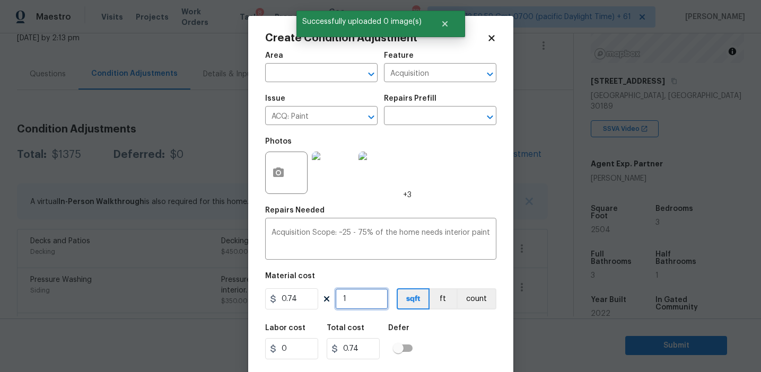
click at [386, 304] on input "1" at bounding box center [361, 299] width 53 height 21
type input "0"
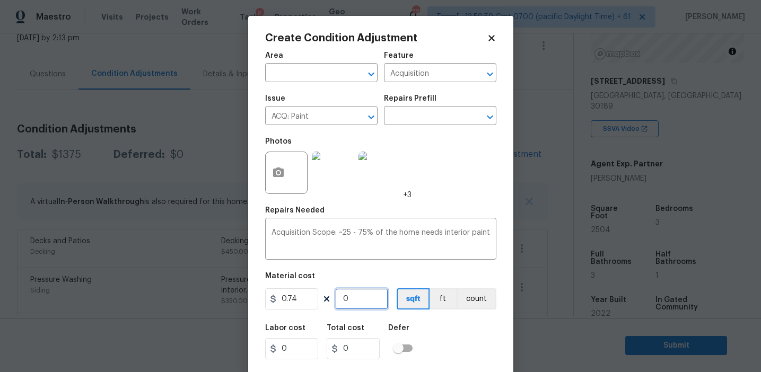
type input "2"
type input "1.48"
type input "25"
type input "18.5"
type input "250"
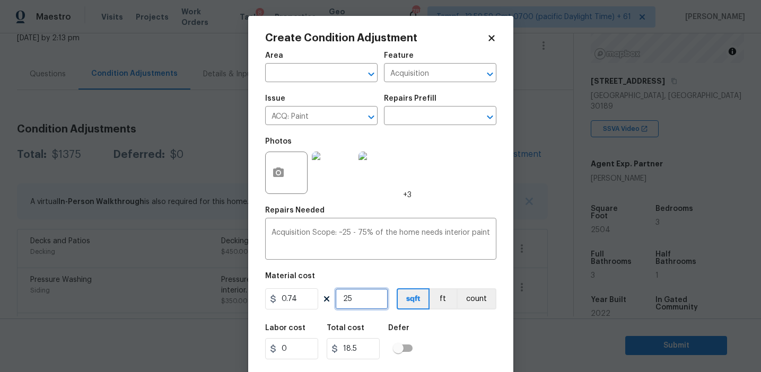
type input "185"
type input "2504"
type input "1852.96"
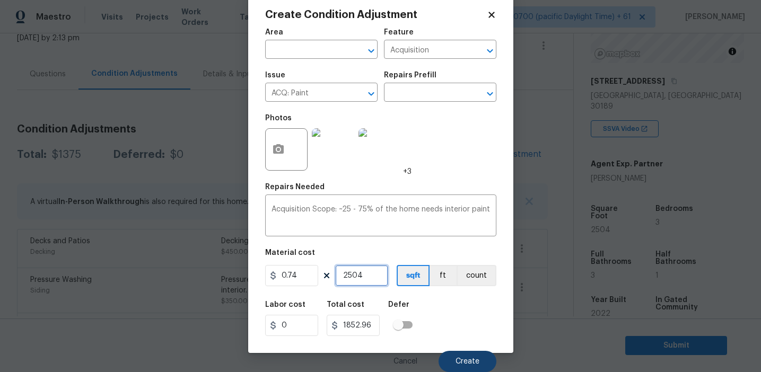
type input "2504"
click at [464, 360] on span "Create" at bounding box center [468, 362] width 24 height 8
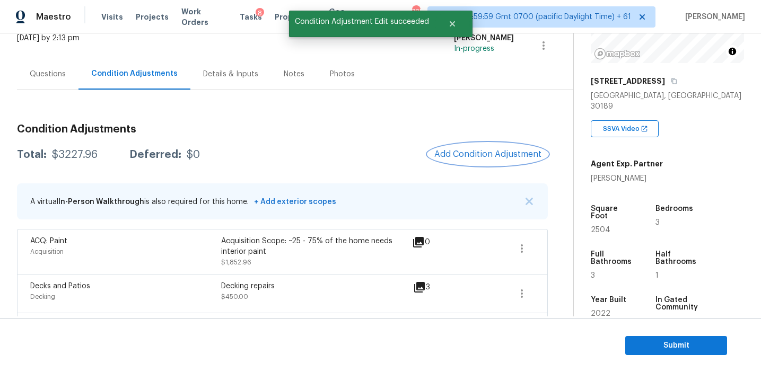
scroll to position [0, 0]
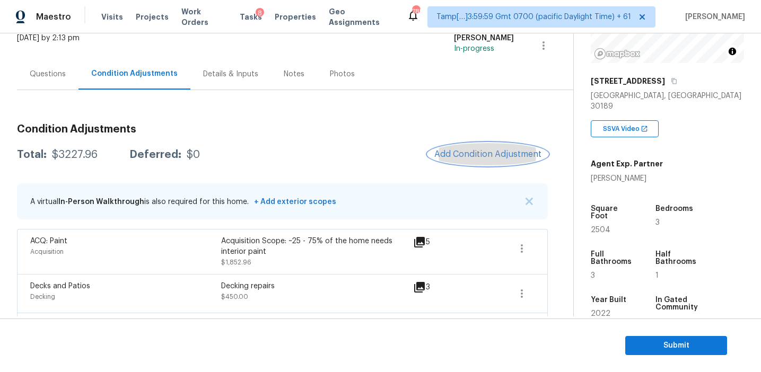
click at [464, 163] on button "Add Condition Adjustment" at bounding box center [488, 154] width 120 height 22
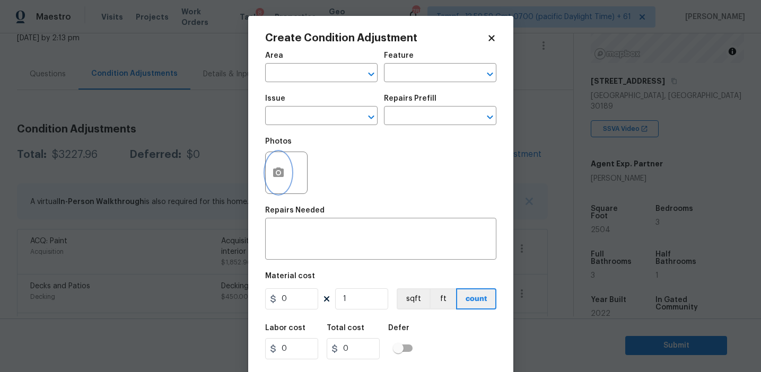
click at [280, 176] on icon "button" at bounding box center [278, 173] width 11 height 10
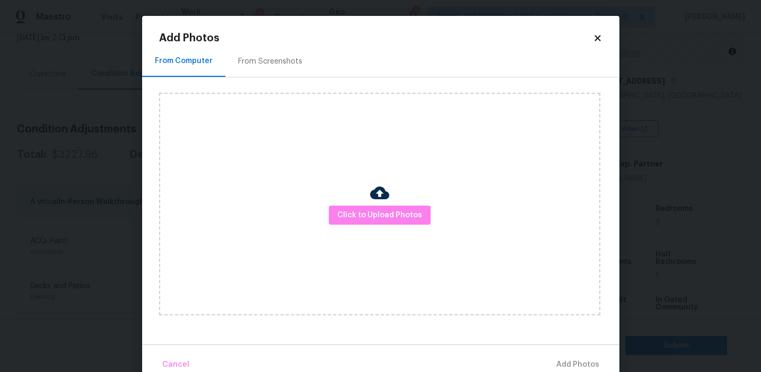
click at [296, 56] on div "From Screenshots" at bounding box center [270, 61] width 64 height 11
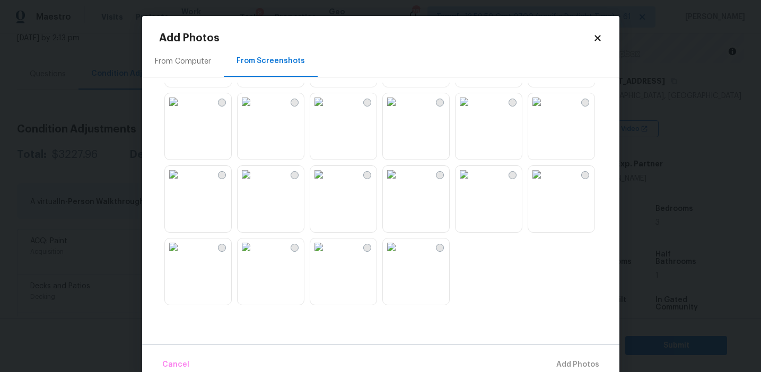
scroll to position [20, 0]
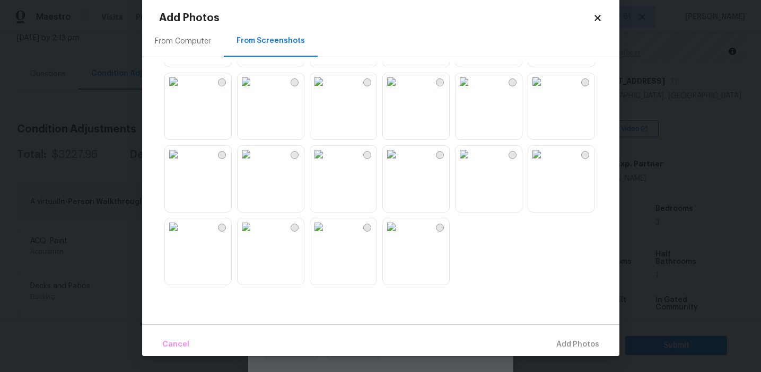
click at [473, 163] on img at bounding box center [464, 154] width 17 height 17
click at [400, 236] on img at bounding box center [391, 227] width 17 height 17
click at [473, 90] on img at bounding box center [464, 81] width 17 height 17
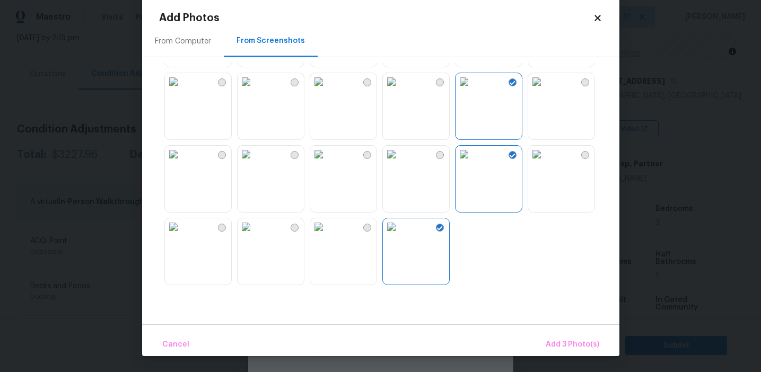
click at [255, 163] on img at bounding box center [246, 154] width 17 height 17
click at [327, 163] on img at bounding box center [318, 154] width 17 height 17
click at [182, 163] on img at bounding box center [173, 154] width 17 height 17
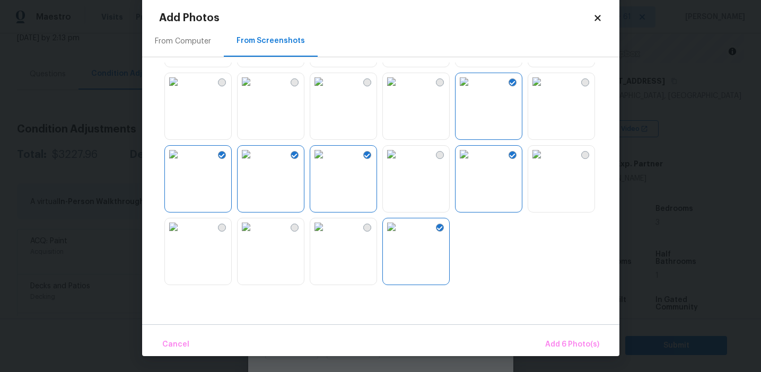
click at [182, 90] on img at bounding box center [173, 81] width 17 height 17
click at [557, 344] on span "Add 7 Photo(s)" at bounding box center [572, 345] width 54 height 13
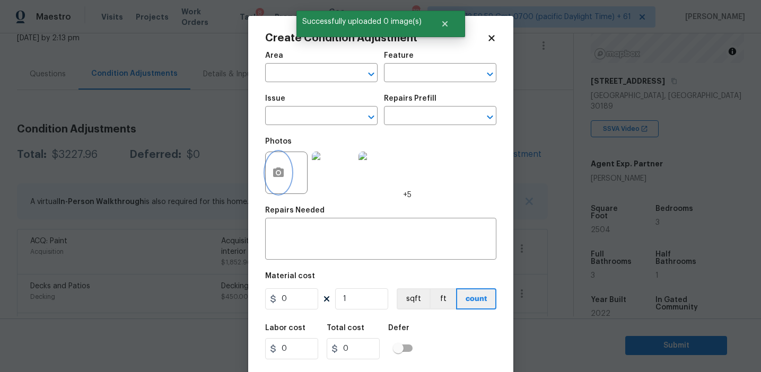
scroll to position [0, 0]
click at [305, 112] on input "text" at bounding box center [306, 117] width 83 height 16
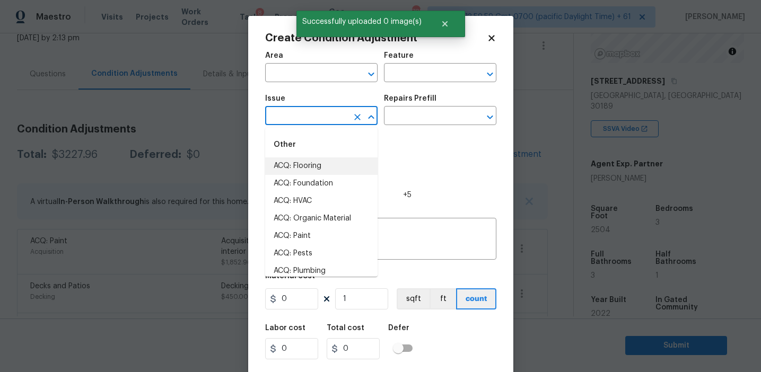
click at [314, 160] on li "ACQ: Flooring" at bounding box center [321, 167] width 112 height 18
type input "ACQ: Flooring"
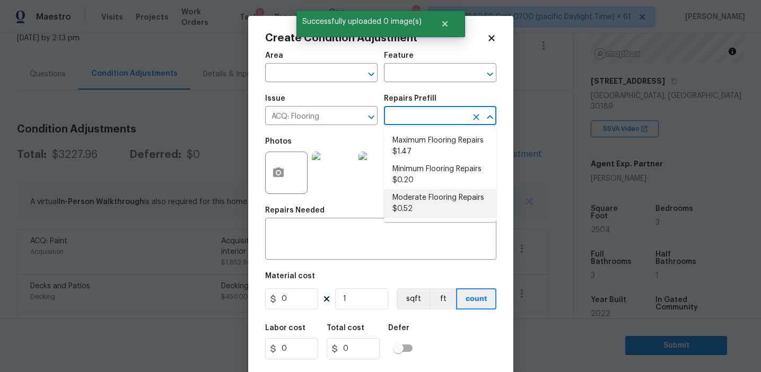
click at [415, 201] on li "Moderate Flooring Repairs $0.52" at bounding box center [440, 203] width 112 height 29
type input "Acquisition"
type textarea "Acquisition Scope: Moderate flooring repairs"
type input "0.52"
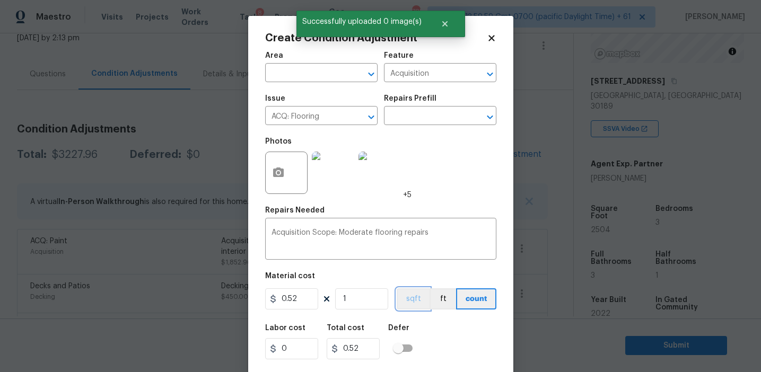
click at [405, 298] on button "sqft" at bounding box center [413, 299] width 33 height 21
click at [371, 299] on input "1" at bounding box center [361, 299] width 53 height 21
type input "0"
paste input "2504"
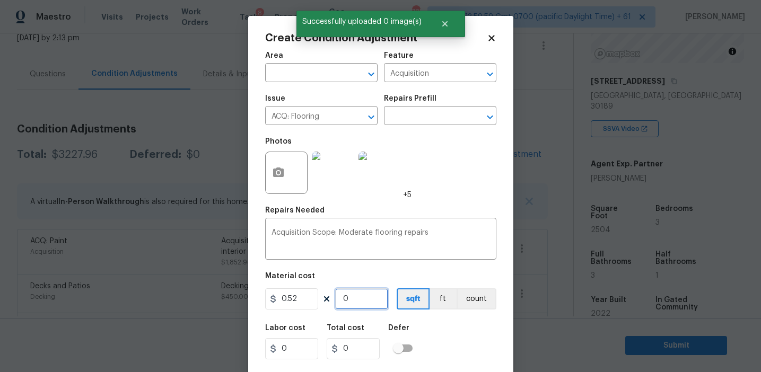
type input "2504"
type input "1302.08"
type input "2504"
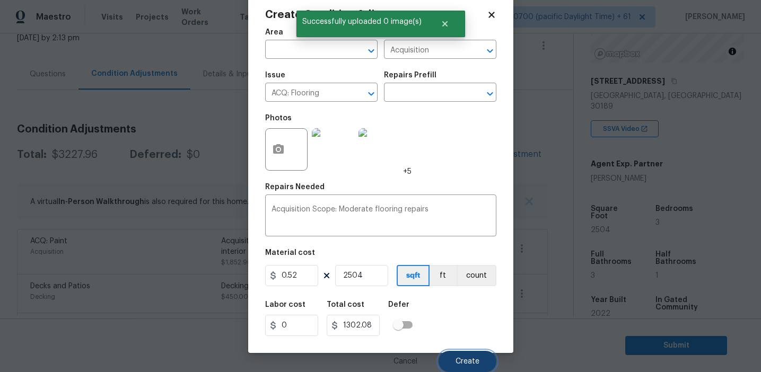
click at [463, 361] on span "Create" at bounding box center [468, 362] width 24 height 8
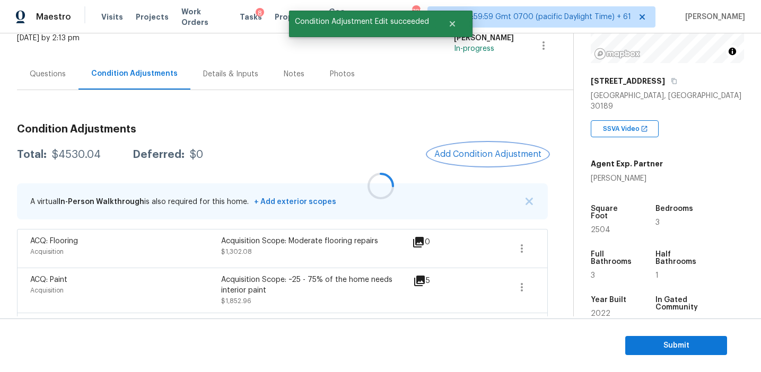
scroll to position [0, 0]
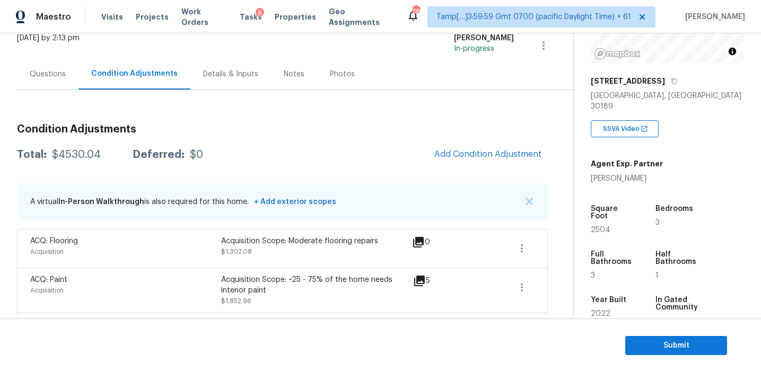
click at [370, 148] on div "Total: $4530.04 Deferred: $0 Add Condition Adjustment" at bounding box center [282, 154] width 531 height 23
click at [195, 179] on div "Condition Adjustments Total: $4530.04 Deferred: $0 Add Condition Adjustment A v…" at bounding box center [282, 276] width 531 height 320
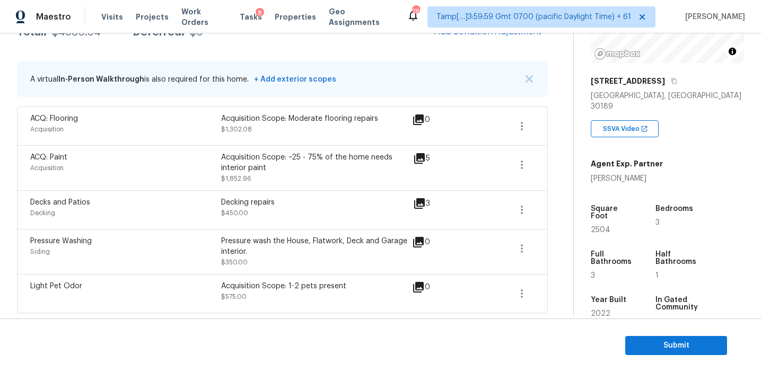
click at [218, 215] on div "Decking" at bounding box center [125, 213] width 191 height 11
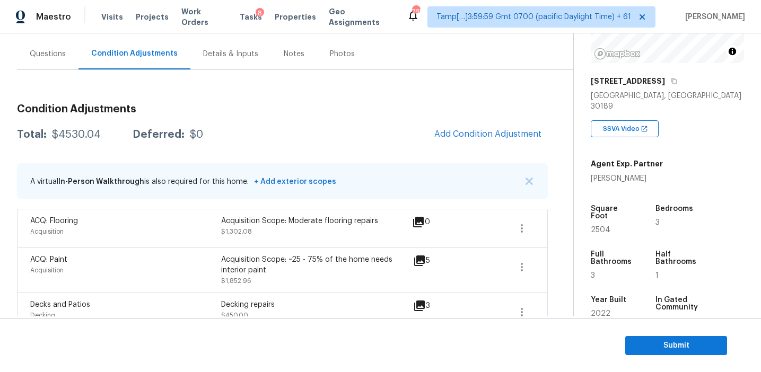
scroll to position [94, 0]
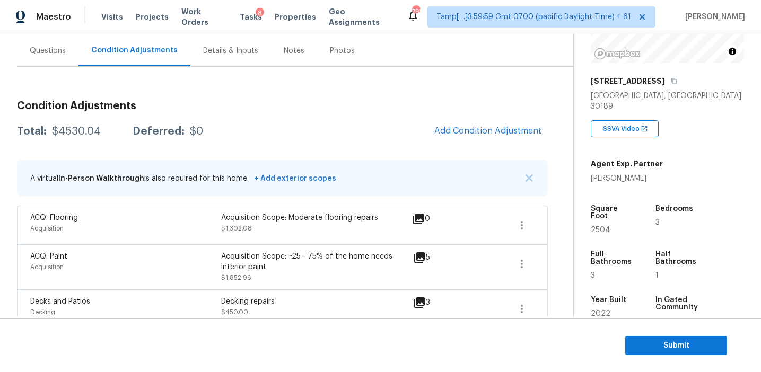
click at [80, 134] on div "$4530.04" at bounding box center [76, 131] width 49 height 11
copy div "4530.04"
click at [219, 112] on div "Condition Adjustments Total: $4530.04 Deferred: $0 Add Condition Adjustment A v…" at bounding box center [282, 252] width 531 height 320
click at [63, 59] on div "Questions" at bounding box center [48, 50] width 62 height 31
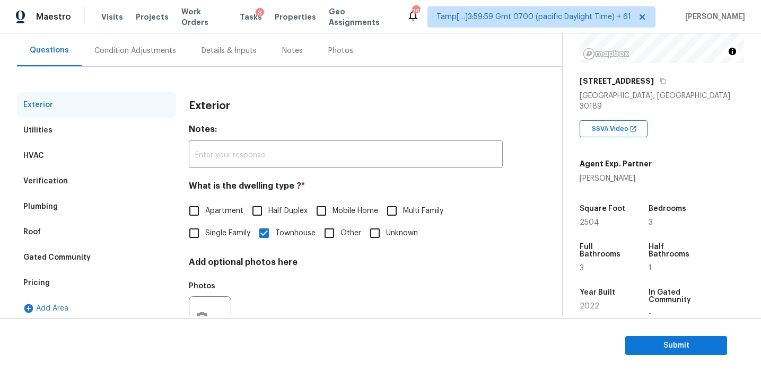
click at [114, 289] on div "Pricing" at bounding box center [96, 283] width 159 height 25
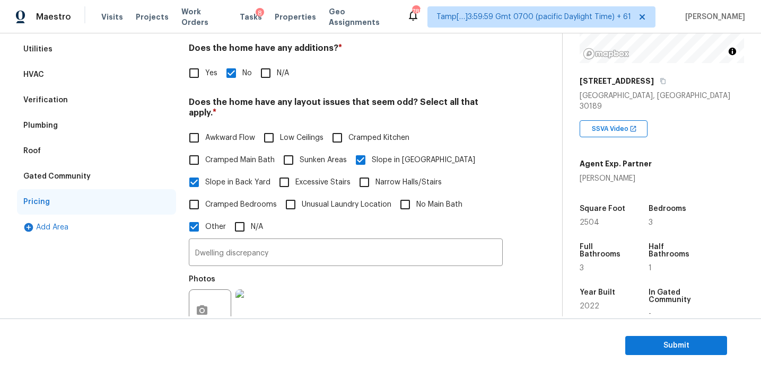
click at [108, 176] on div "Gated Community" at bounding box center [96, 176] width 159 height 25
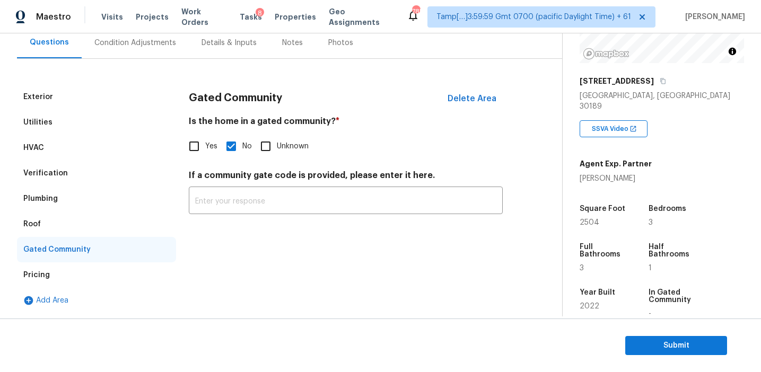
click at [64, 223] on div "Roof" at bounding box center [96, 224] width 159 height 25
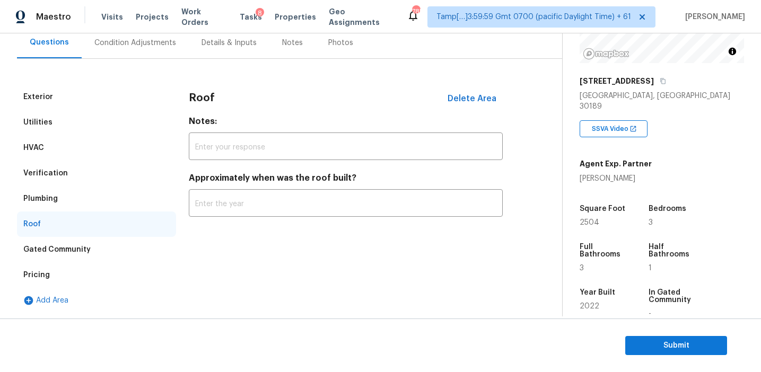
click at [65, 196] on div "Plumbing" at bounding box center [96, 198] width 159 height 25
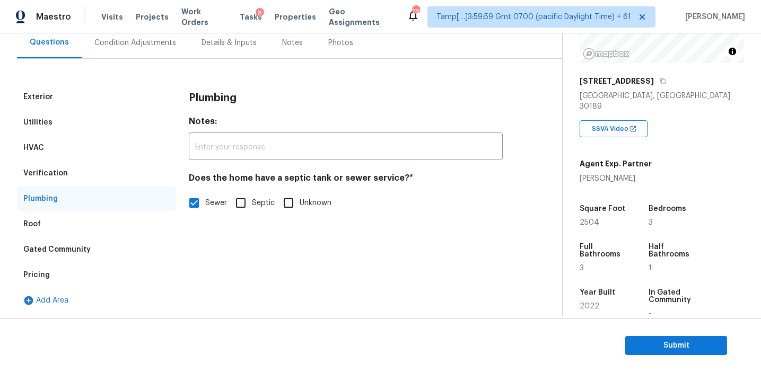
click at [74, 163] on div "Verification" at bounding box center [96, 173] width 159 height 25
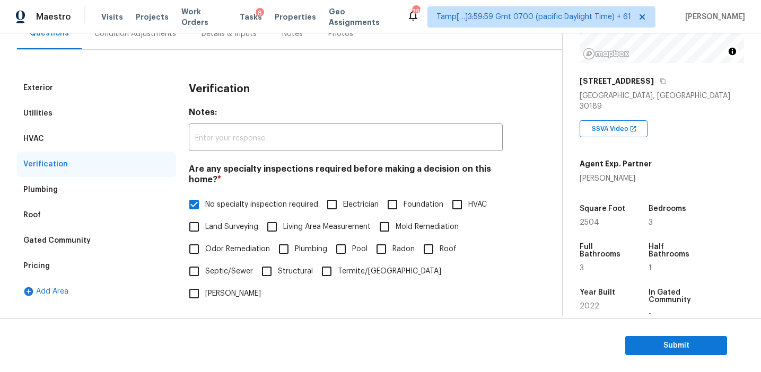
scroll to position [99, 0]
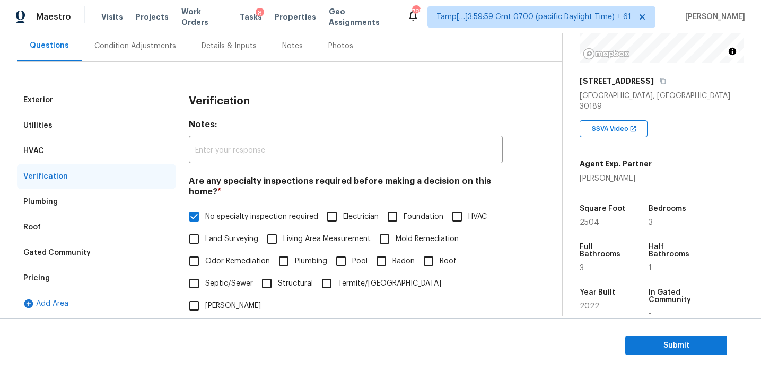
click at [131, 146] on div "HVAC" at bounding box center [96, 150] width 159 height 25
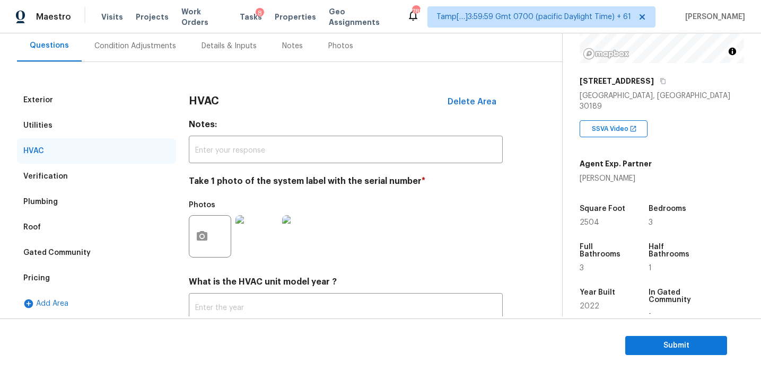
click at [128, 125] on div "Utilities" at bounding box center [96, 125] width 159 height 25
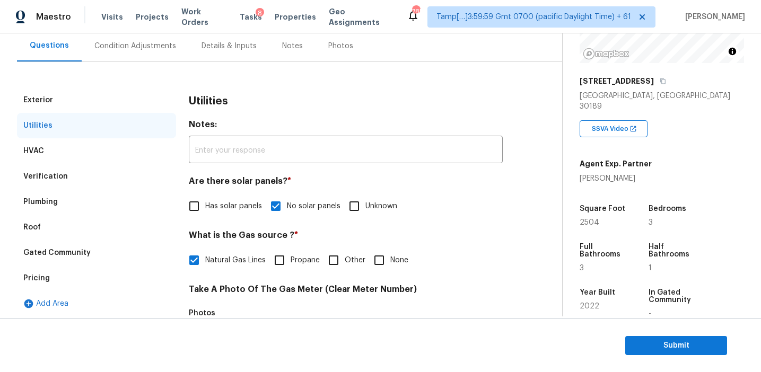
click at [128, 98] on div "Exterior" at bounding box center [96, 100] width 159 height 25
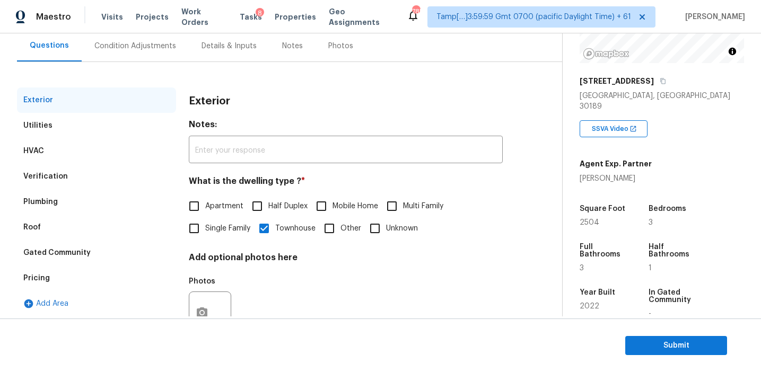
click at [152, 53] on div "Condition Adjustments" at bounding box center [135, 45] width 107 height 31
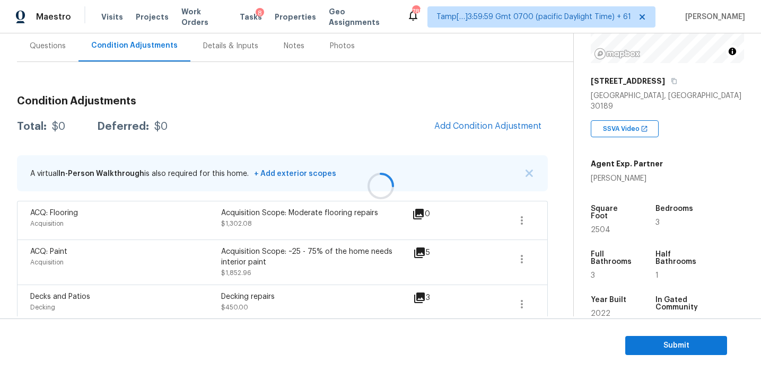
scroll to position [99, 0]
click at [527, 171] on img "button" at bounding box center [529, 172] width 7 height 7
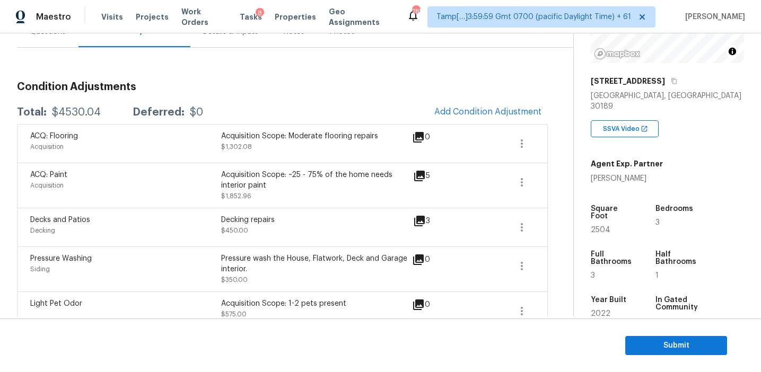
scroll to position [104, 0]
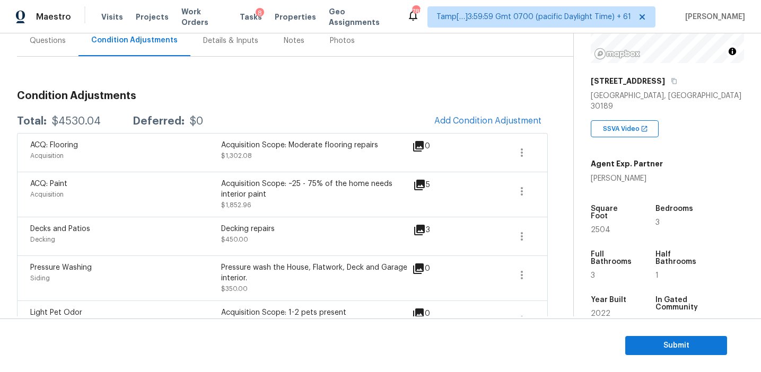
click at [317, 108] on div "Condition Adjustments Total: $4530.04 Deferred: $0 Add Condition Adjustment ACQ…" at bounding box center [282, 211] width 531 height 258
click at [422, 187] on icon at bounding box center [419, 185] width 11 height 11
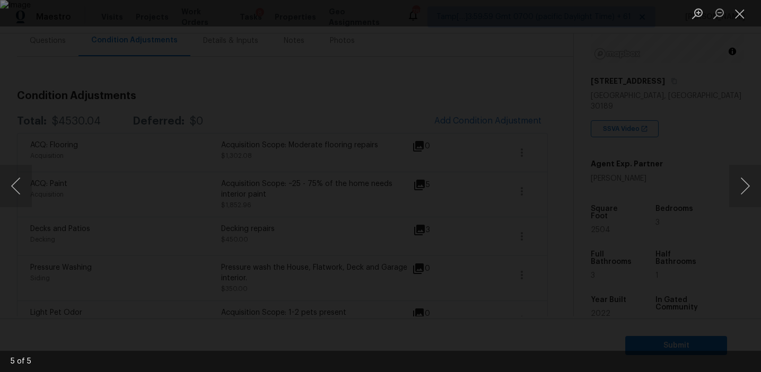
click at [716, 212] on div "Lightbox" at bounding box center [380, 186] width 761 height 372
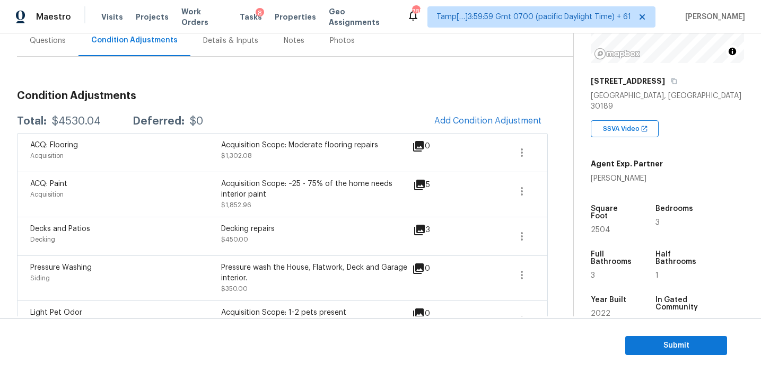
click at [368, 116] on div "Total: $4530.04 Deferred: $0 Add Condition Adjustment" at bounding box center [282, 121] width 531 height 23
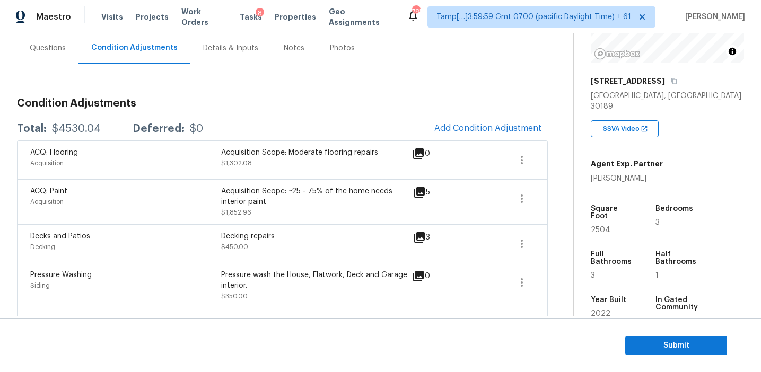
click at [372, 128] on div "Total: $4530.04 Deferred: $0 Add Condition Adjustment" at bounding box center [282, 128] width 531 height 23
click at [518, 161] on icon "button" at bounding box center [522, 160] width 13 height 13
click at [556, 159] on div "Edit" at bounding box center [582, 158] width 83 height 11
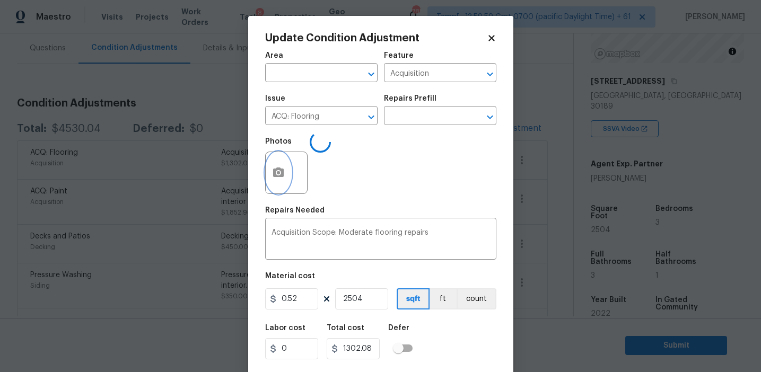
click at [267, 181] on button "button" at bounding box center [278, 172] width 25 height 41
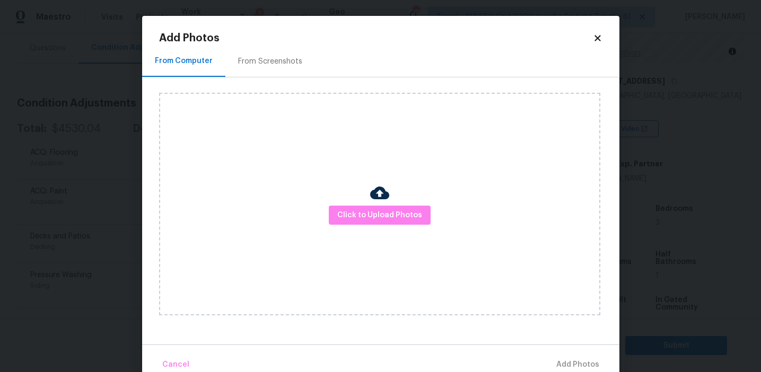
click at [277, 46] on div "From Screenshots" at bounding box center [270, 61] width 90 height 31
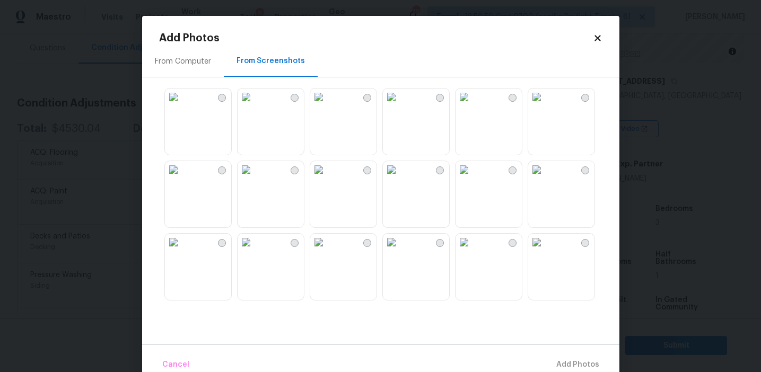
click at [400, 106] on img at bounding box center [391, 97] width 17 height 17
click at [473, 106] on img at bounding box center [464, 97] width 17 height 17
click at [545, 251] on img at bounding box center [536, 242] width 17 height 17
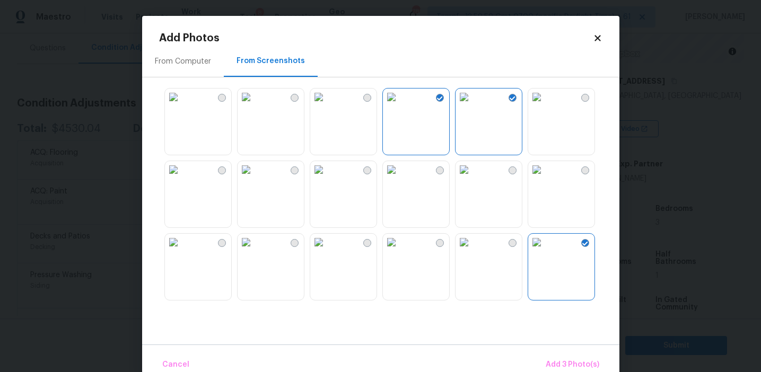
click at [324, 251] on img at bounding box center [318, 242] width 17 height 17
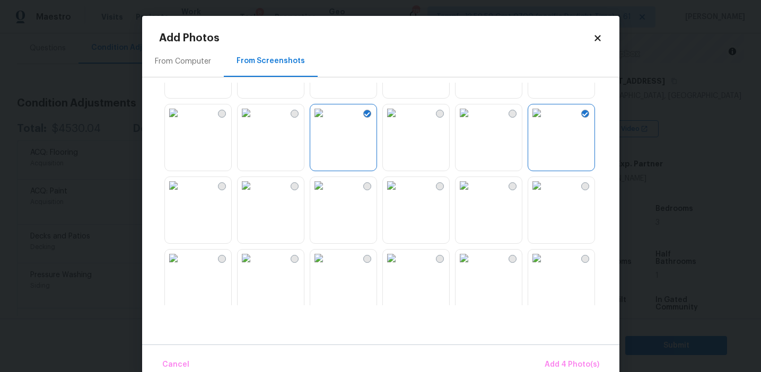
scroll to position [141, 0]
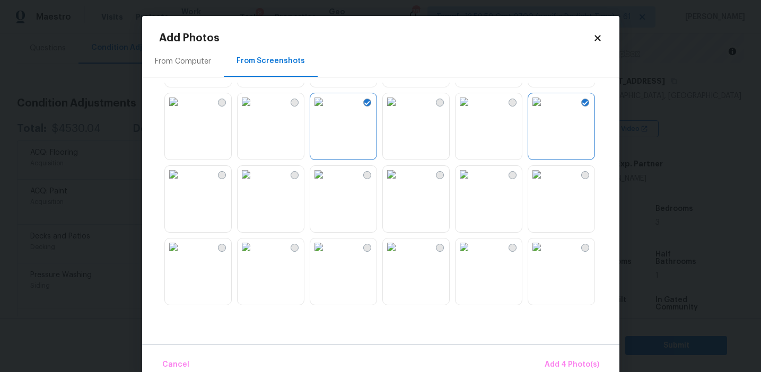
click at [255, 183] on img at bounding box center [246, 174] width 17 height 17
click at [327, 183] on img at bounding box center [318, 174] width 17 height 17
click at [545, 256] on img at bounding box center [536, 247] width 17 height 17
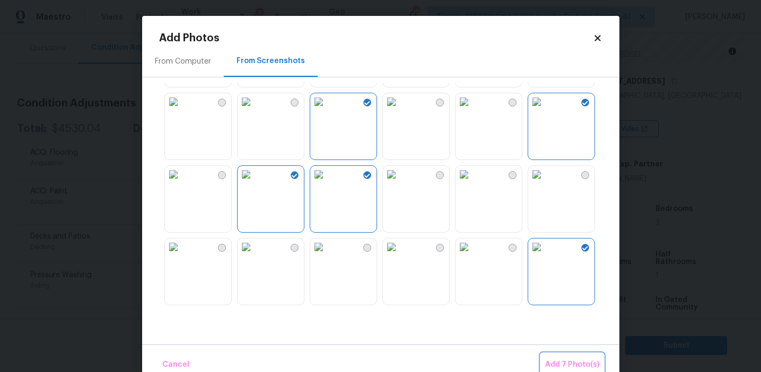
click at [557, 367] on span "Add 7 Photo(s)" at bounding box center [572, 365] width 54 height 13
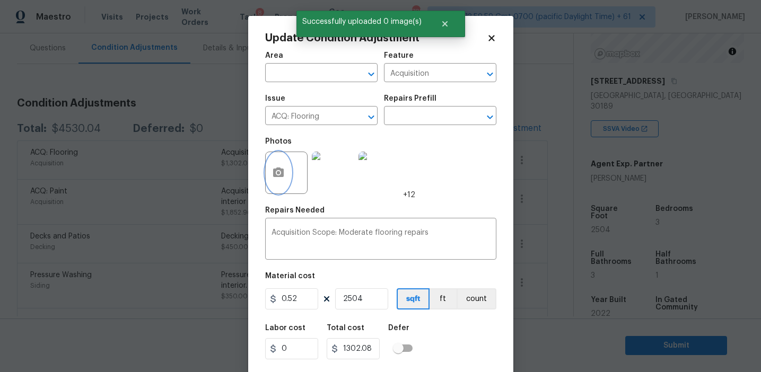
scroll to position [24, 0]
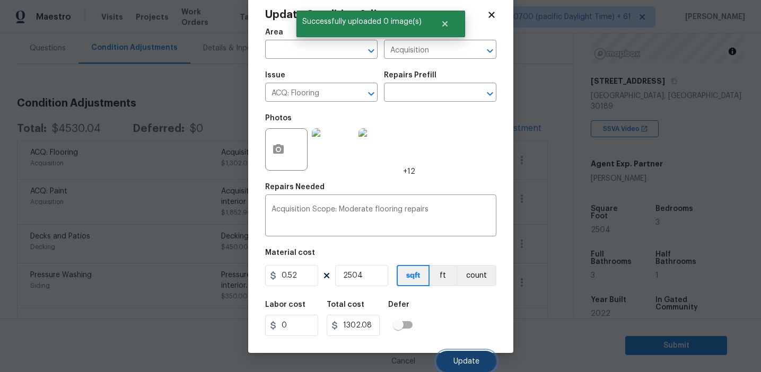
click at [470, 361] on span "Update" at bounding box center [467, 362] width 26 height 8
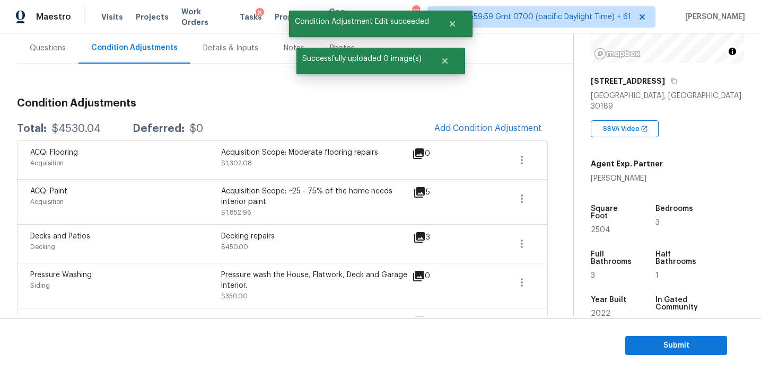
scroll to position [0, 0]
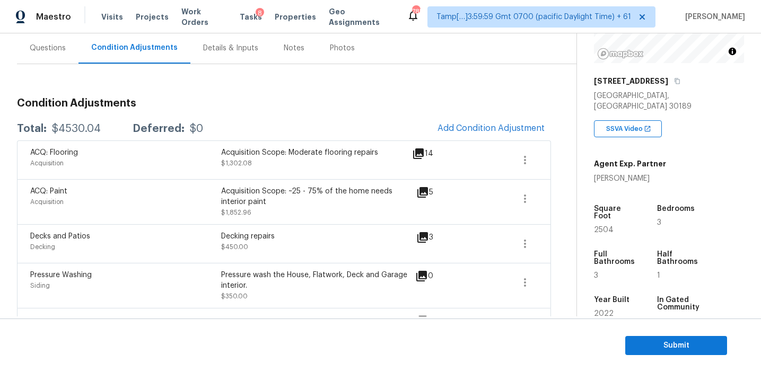
click at [256, 101] on h3 "Condition Adjustments" at bounding box center [284, 103] width 534 height 11
click at [627, 297] on div "Year Built" at bounding box center [615, 304] width 43 height 14
click at [422, 155] on icon at bounding box center [418, 154] width 13 height 13
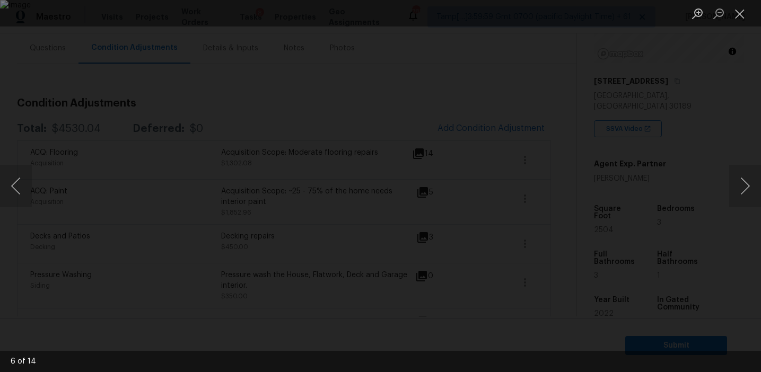
click at [708, 248] on div "Lightbox" at bounding box center [380, 186] width 761 height 372
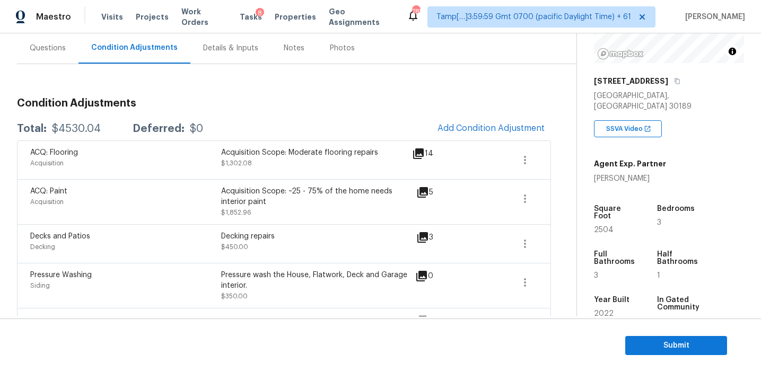
click at [647, 267] on div "Full Bathrooms 3" at bounding box center [624, 265] width 60 height 46
click at [648, 351] on span "Submit" at bounding box center [676, 346] width 85 height 13
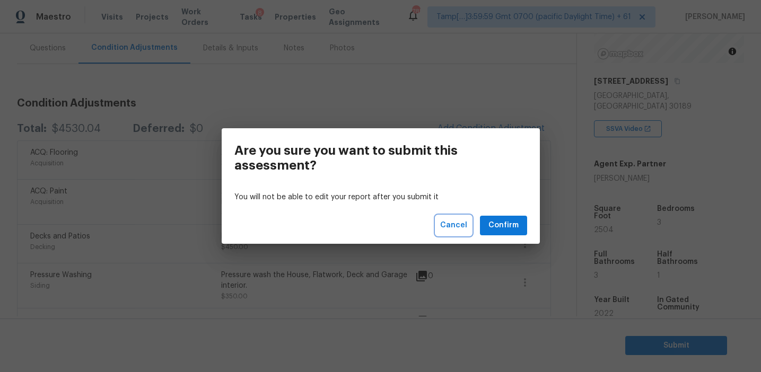
click at [448, 225] on span "Cancel" at bounding box center [453, 225] width 27 height 13
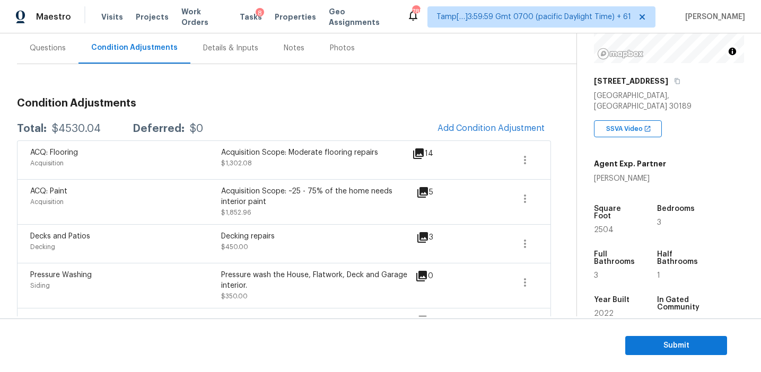
click at [452, 250] on div "3" at bounding box center [442, 243] width 51 height 25
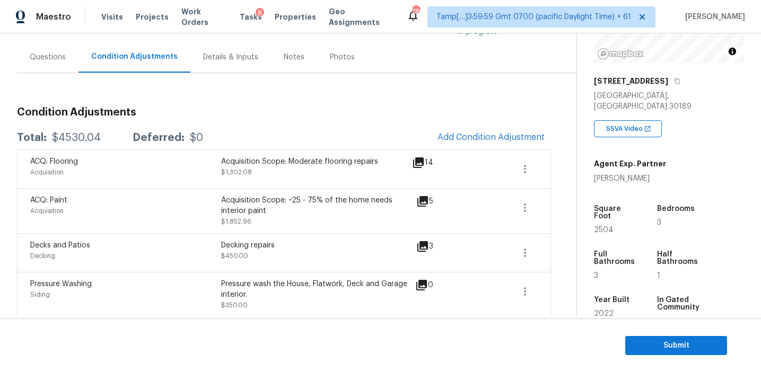
scroll to position [89, 0]
click at [640, 345] on span "Submit" at bounding box center [676, 346] width 85 height 13
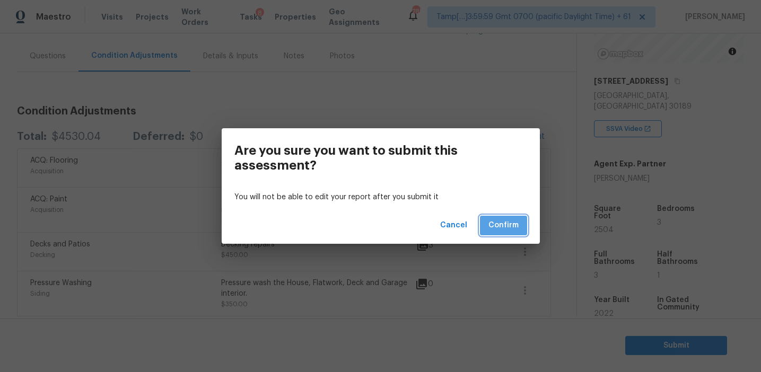
click at [500, 224] on span "Confirm" at bounding box center [504, 225] width 30 height 13
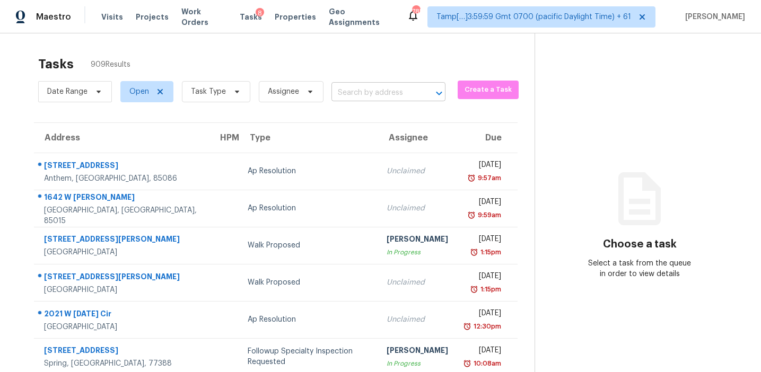
click at [357, 94] on input "text" at bounding box center [374, 93] width 84 height 16
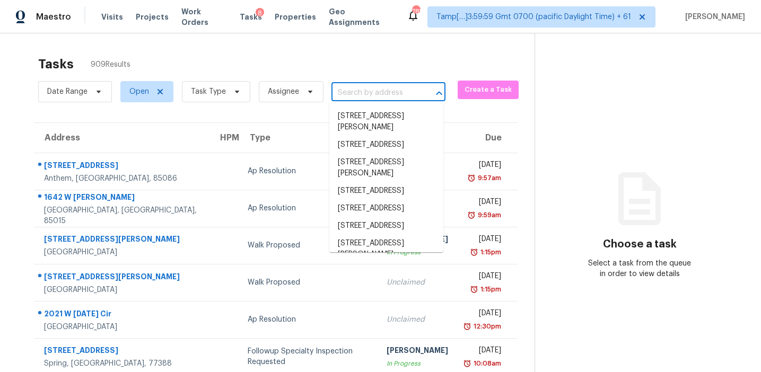
paste input "[STREET_ADDRESS]"
type input "[STREET_ADDRESS]"
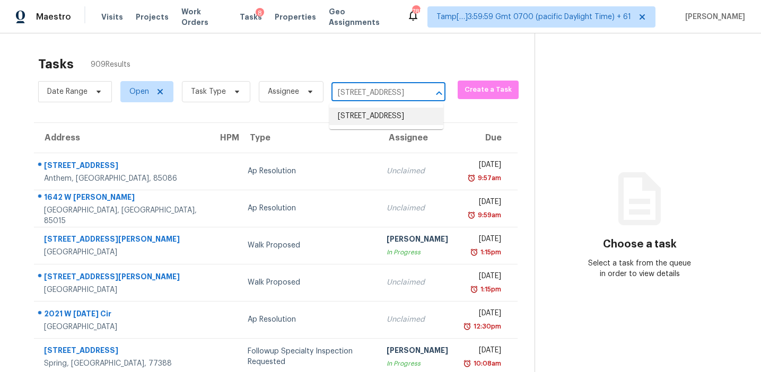
click at [377, 120] on li "[STREET_ADDRESS]" at bounding box center [386, 117] width 114 height 18
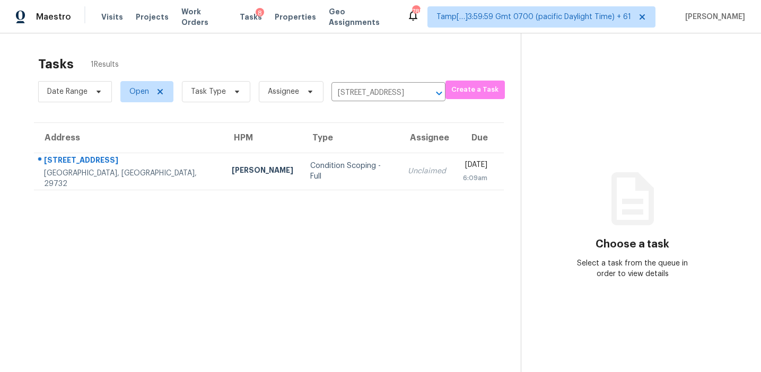
click at [400, 179] on td "Unclaimed" at bounding box center [427, 171] width 55 height 37
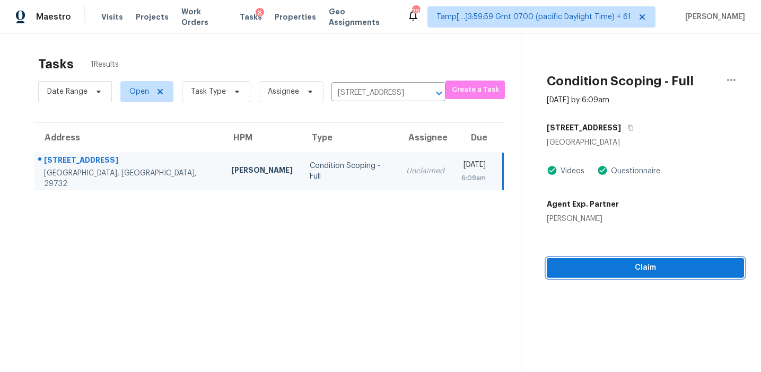
click at [571, 268] on span "Claim" at bounding box center [646, 268] width 180 height 13
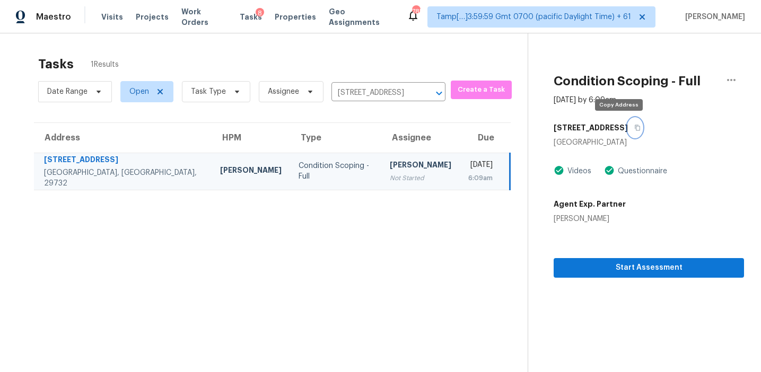
click at [635, 128] on icon "button" at bounding box center [638, 128] width 6 height 6
click at [492, 283] on section "Tasks 1 Results Date Range Open Task Type Assignee [STREET_ADDRESS] ​ Create a …" at bounding box center [272, 227] width 511 height 355
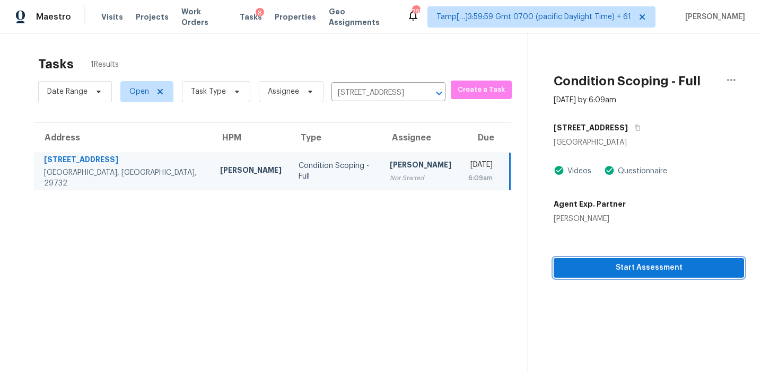
click at [600, 267] on span "Start Assessment" at bounding box center [649, 268] width 174 height 13
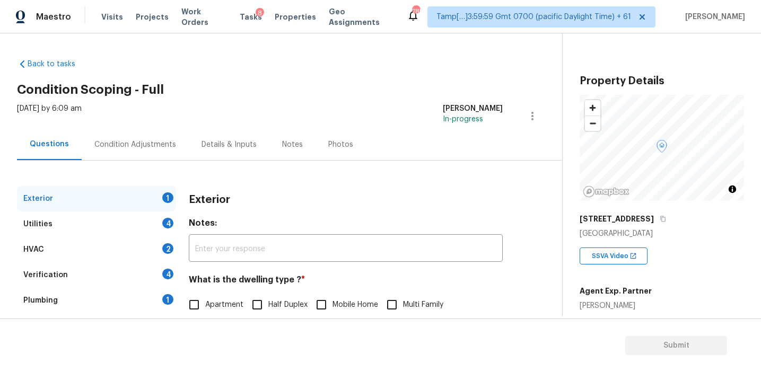
click at [238, 93] on h2 "Condition Scoping - Full" at bounding box center [289, 89] width 545 height 11
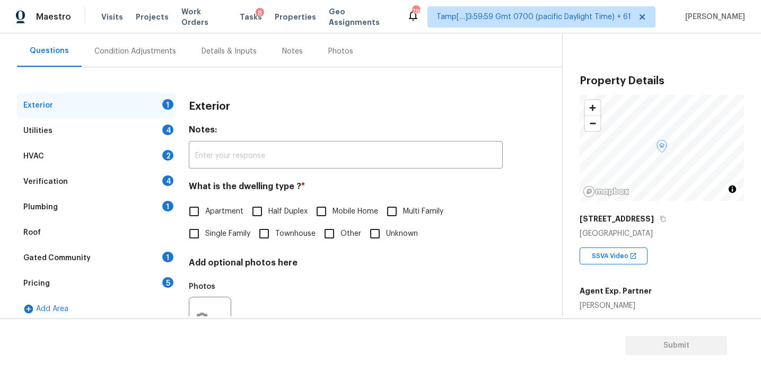
scroll to position [99, 0]
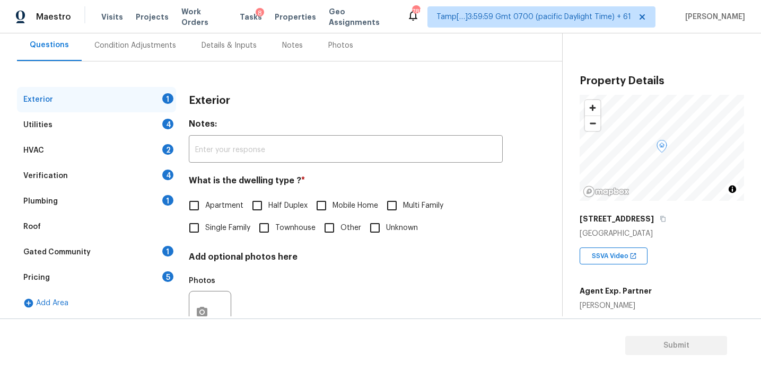
click at [144, 290] on div "Pricing 5" at bounding box center [96, 277] width 159 height 25
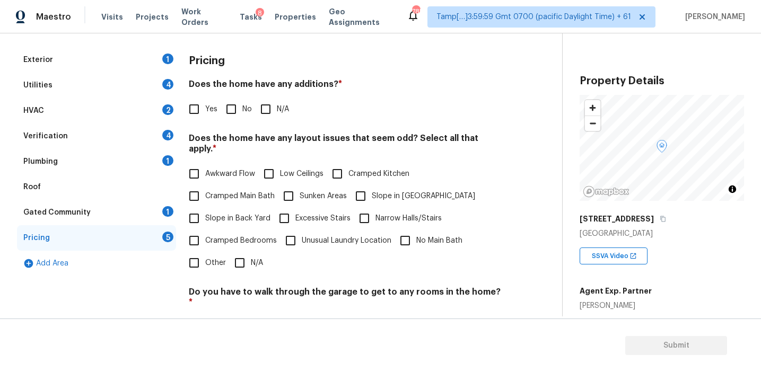
scroll to position [176, 0]
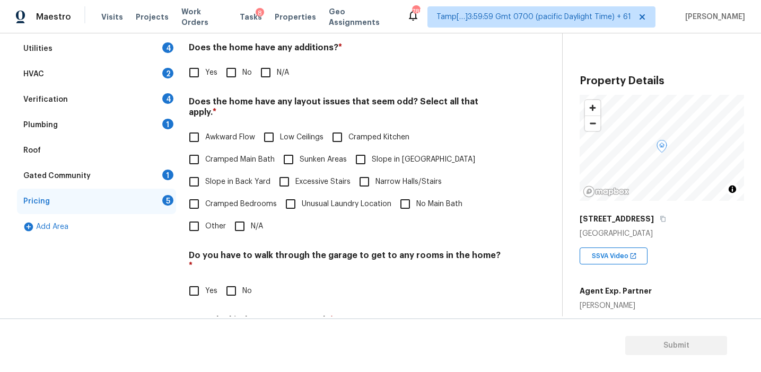
click at [204, 217] on input "Other" at bounding box center [194, 226] width 22 height 22
checkbox input "true"
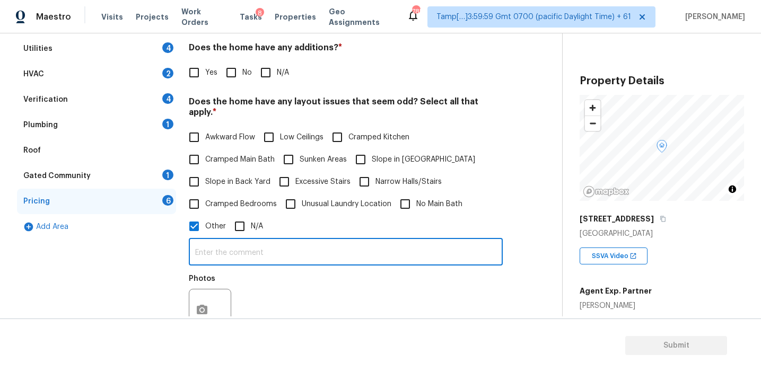
click at [224, 246] on input "text" at bounding box center [346, 253] width 314 height 25
type input "Sq.ft discrepancy"
click at [289, 265] on div "Sq.ft discrepancy ​ Photos" at bounding box center [346, 289] width 314 height 100
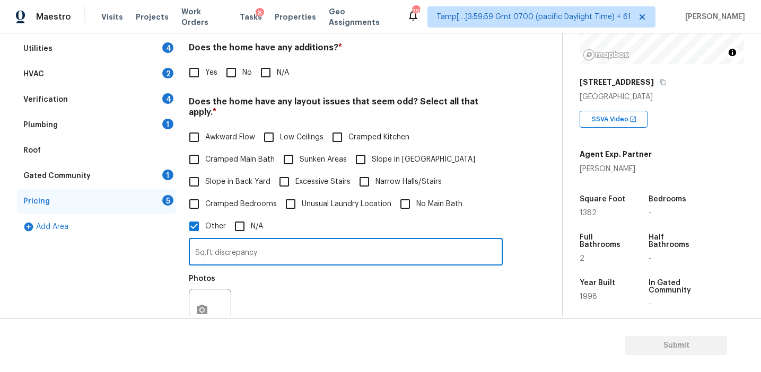
scroll to position [136, 0]
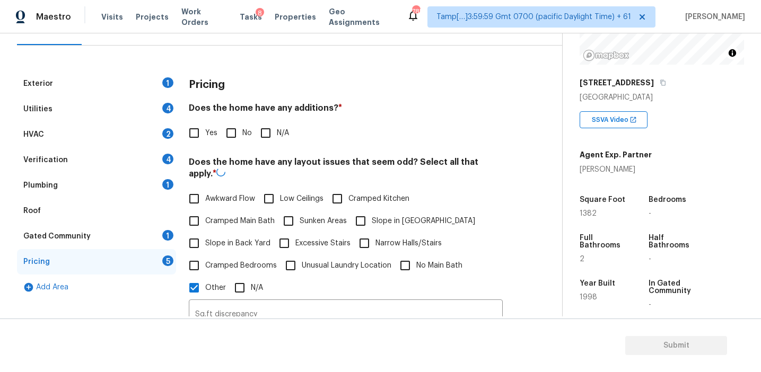
click at [277, 94] on div "Pricing" at bounding box center [346, 85] width 314 height 28
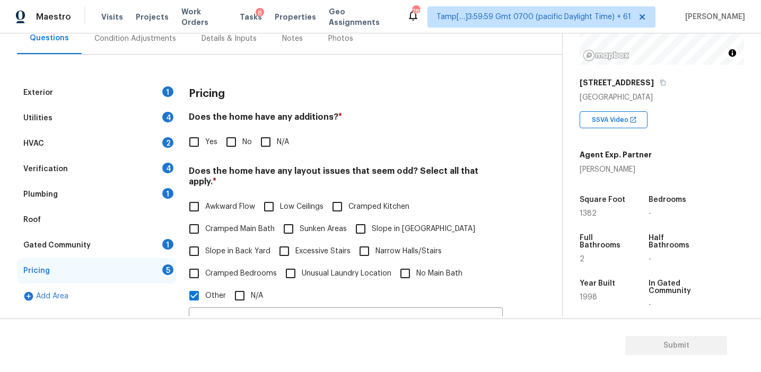
scroll to position [97, 0]
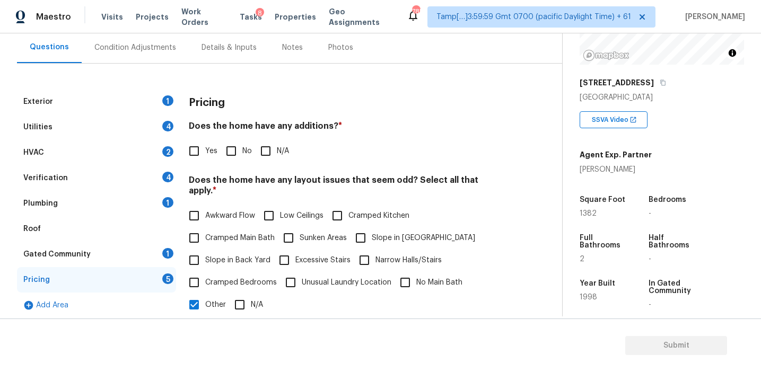
click at [277, 94] on div "Pricing" at bounding box center [346, 103] width 314 height 28
click at [216, 91] on div "Pricing" at bounding box center [346, 103] width 314 height 28
click at [536, 149] on div "Exterior 1 Utilities 4 HVAC 2 Verification 4 Plumbing 1 Roof Gated Community 1 …" at bounding box center [277, 345] width 520 height 513
click at [229, 151] on input "No" at bounding box center [231, 151] width 22 height 22
checkbox input "true"
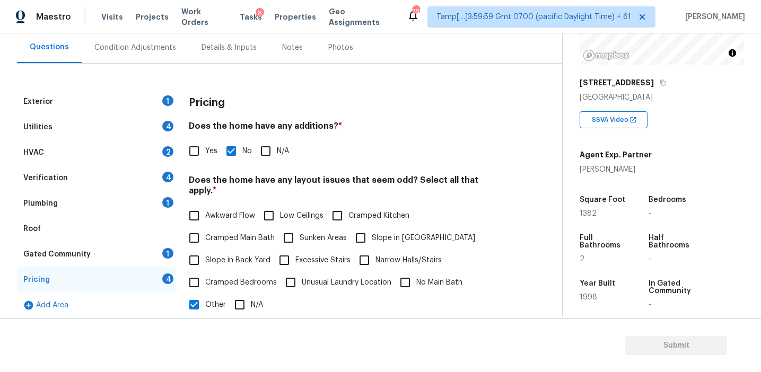
click at [229, 255] on span "Slope in Back Yard" at bounding box center [237, 260] width 65 height 11
click at [205, 252] on input "Slope in Back Yard" at bounding box center [194, 260] width 22 height 22
checkbox input "true"
click at [393, 233] on span "Slope in [GEOGRAPHIC_DATA]" at bounding box center [423, 238] width 103 height 11
click at [372, 229] on input "Slope in [GEOGRAPHIC_DATA]" at bounding box center [361, 238] width 22 height 22
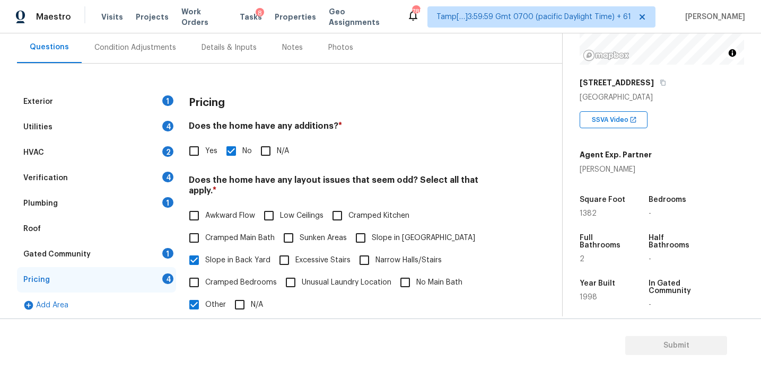
checkbox input "true"
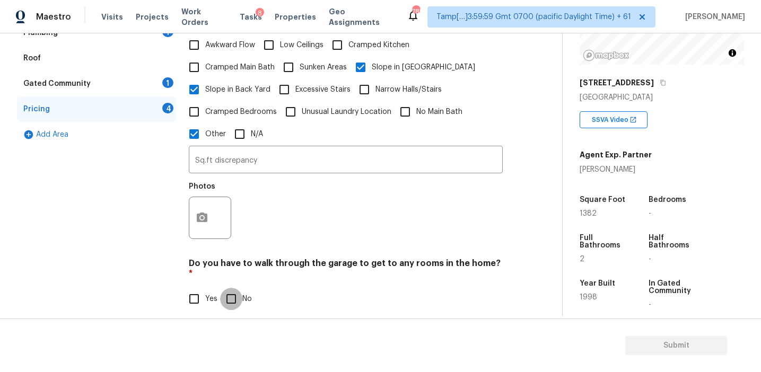
click at [238, 288] on input "No" at bounding box center [231, 299] width 22 height 22
checkbox input "true"
click at [205, 201] on button "button" at bounding box center [201, 217] width 25 height 41
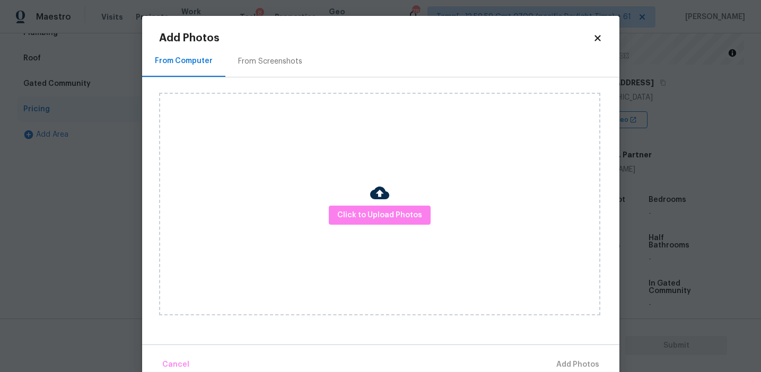
click at [270, 67] on div "From Screenshots" at bounding box center [270, 61] width 90 height 31
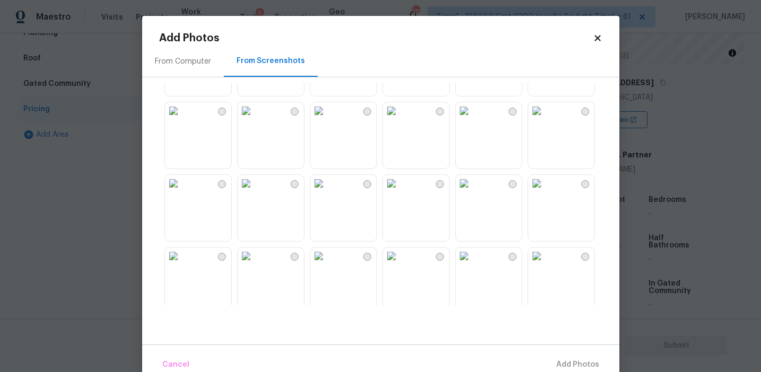
scroll to position [154, 0]
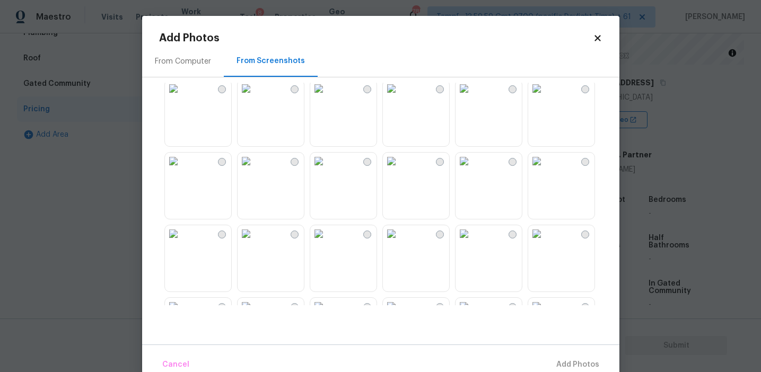
click at [473, 170] on img at bounding box center [464, 161] width 17 height 17
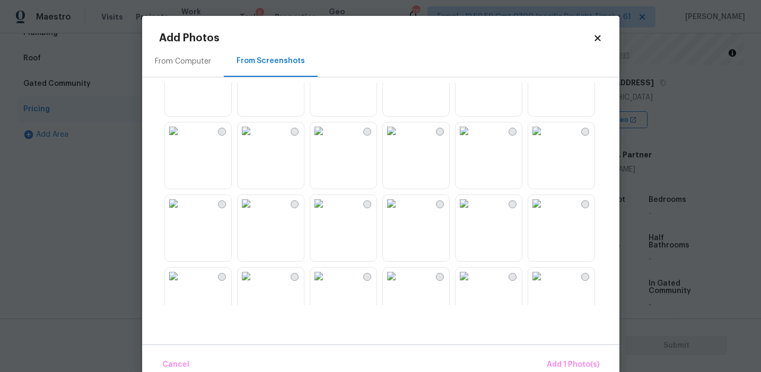
scroll to position [351, 0]
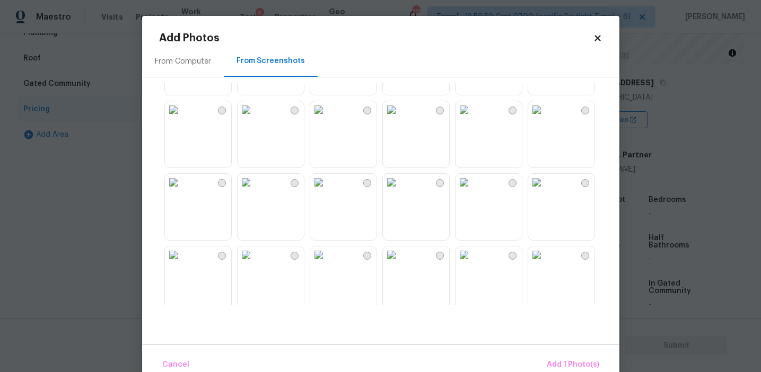
click at [400, 118] on img at bounding box center [391, 109] width 17 height 17
click at [545, 191] on img at bounding box center [536, 182] width 17 height 17
click at [400, 118] on img at bounding box center [391, 109] width 17 height 17
click at [563, 364] on span "Add 2 Photo(s)" at bounding box center [572, 365] width 54 height 13
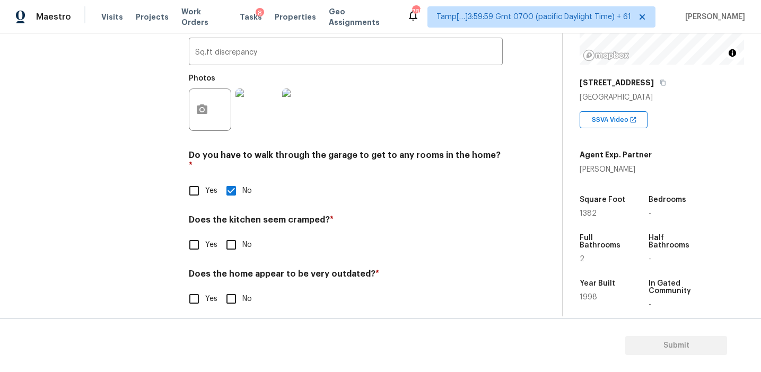
scroll to position [365, 0]
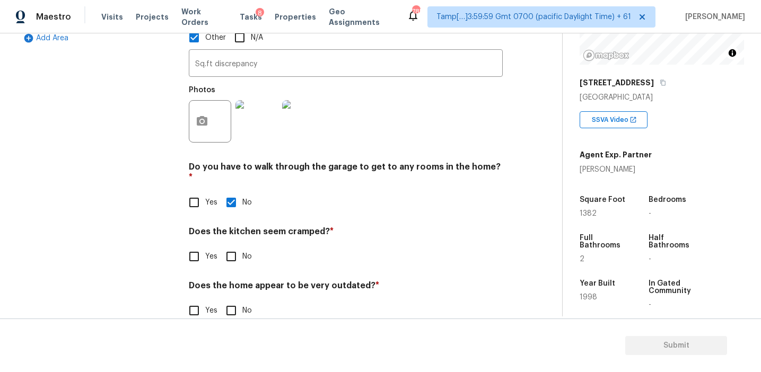
click at [223, 246] on input "No" at bounding box center [231, 257] width 22 height 22
checkbox input "true"
click at [241, 300] on input "No" at bounding box center [231, 311] width 22 height 22
checkbox input "true"
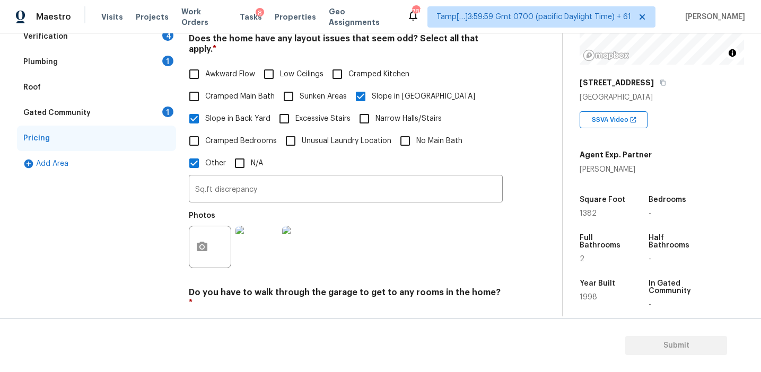
click at [140, 100] on div "Gated Community 1" at bounding box center [96, 112] width 159 height 25
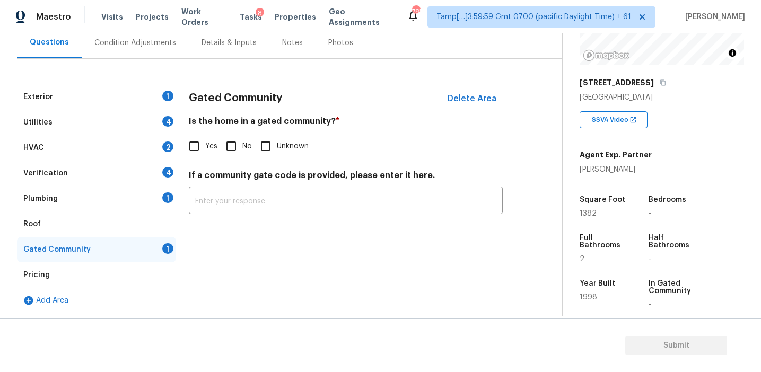
click at [231, 143] on input "No" at bounding box center [231, 146] width 22 height 22
checkbox input "true"
click at [121, 199] on div "Plumbing 1" at bounding box center [96, 198] width 159 height 25
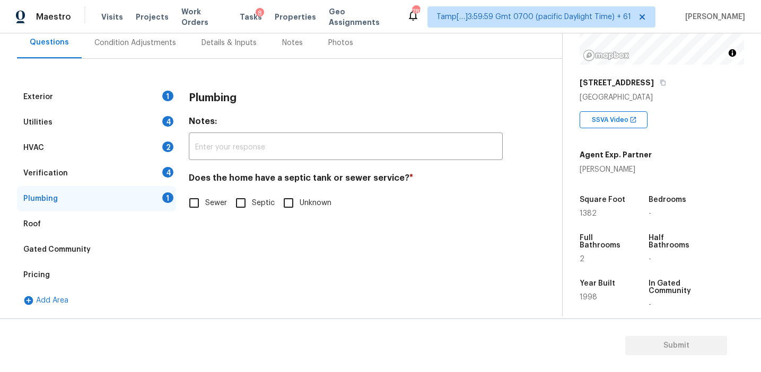
click at [186, 204] on input "Sewer" at bounding box center [194, 203] width 22 height 22
checkbox input "true"
click at [147, 169] on div "Verification 4" at bounding box center [96, 173] width 159 height 25
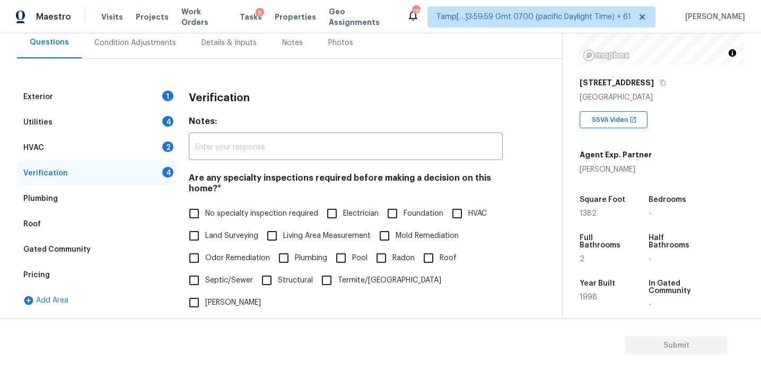
scroll to position [200, 0]
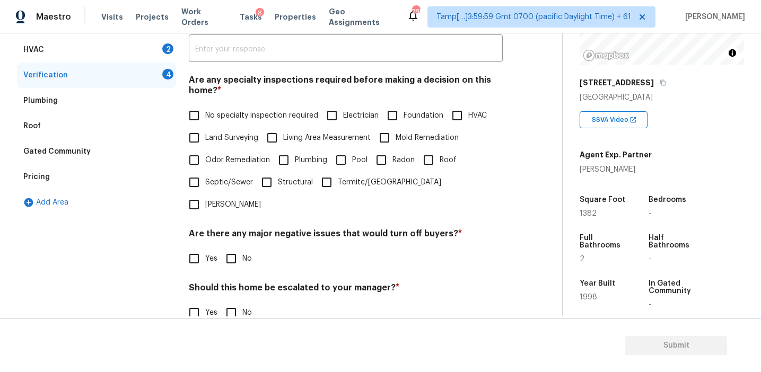
click at [233, 107] on label "No specialty inspection required" at bounding box center [250, 116] width 135 height 22
click at [205, 107] on input "No specialty inspection required" at bounding box center [194, 116] width 22 height 22
checkbox input "true"
click at [231, 248] on input "No" at bounding box center [231, 259] width 22 height 22
checkbox input "true"
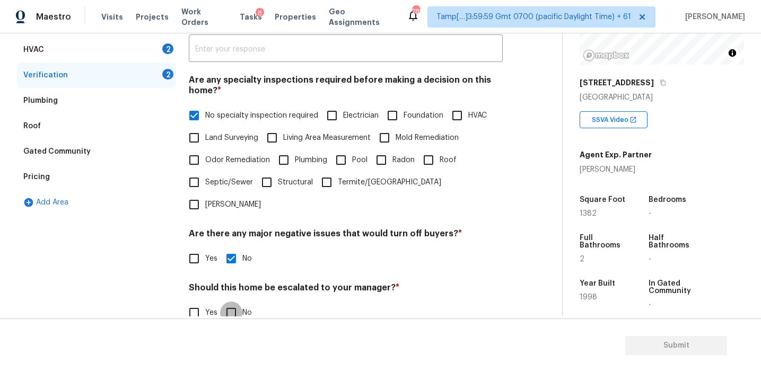
click at [230, 302] on input "No" at bounding box center [231, 313] width 22 height 22
checkbox input "true"
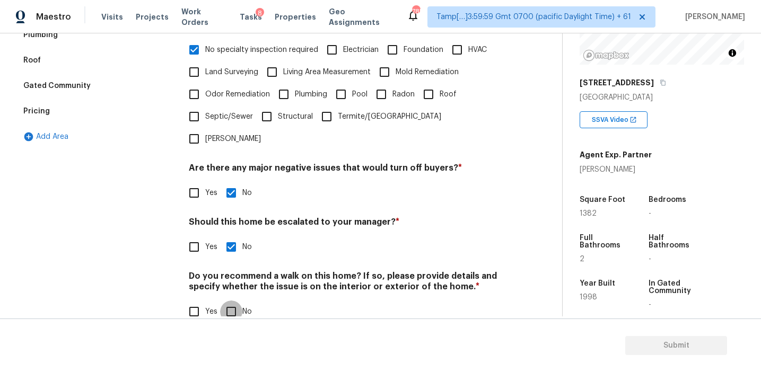
click at [232, 301] on input "No" at bounding box center [231, 312] width 22 height 22
checkbox input "true"
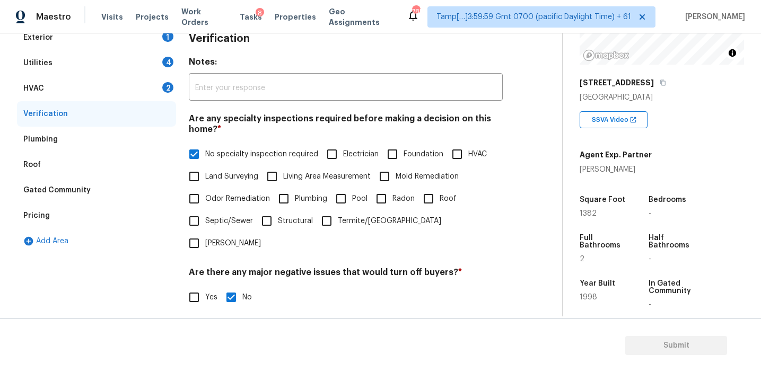
click at [148, 87] on div "HVAC 2" at bounding box center [96, 88] width 159 height 25
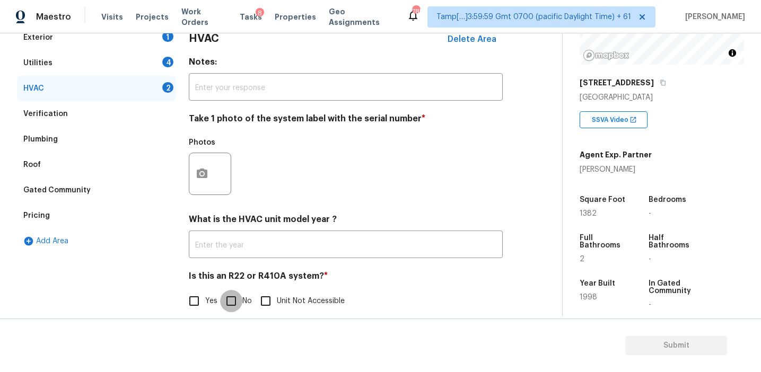
click at [233, 302] on input "No" at bounding box center [231, 301] width 22 height 22
checkbox input "true"
click at [201, 159] on button "button" at bounding box center [201, 173] width 25 height 41
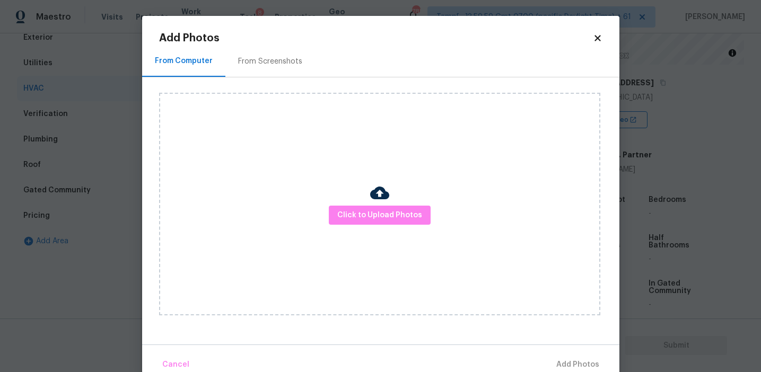
click at [257, 60] on div "From Screenshots" at bounding box center [270, 61] width 64 height 11
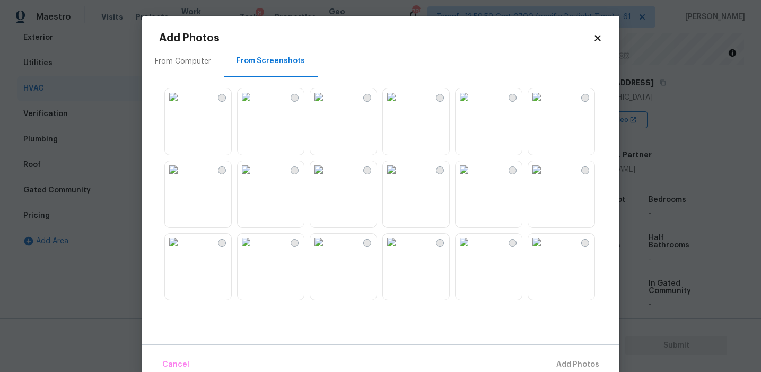
click at [541, 178] on img at bounding box center [536, 169] width 17 height 17
click at [559, 360] on span "Add 1 Photo(s)" at bounding box center [573, 365] width 53 height 13
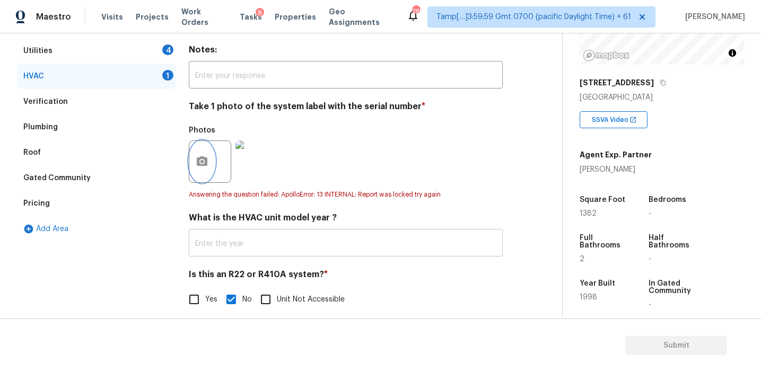
scroll to position [175, 0]
click at [249, 106] on h4 "Take 1 photo of the system label with the serial number *" at bounding box center [346, 107] width 314 height 15
click at [161, 48] on div "Utilities 4" at bounding box center [96, 49] width 159 height 25
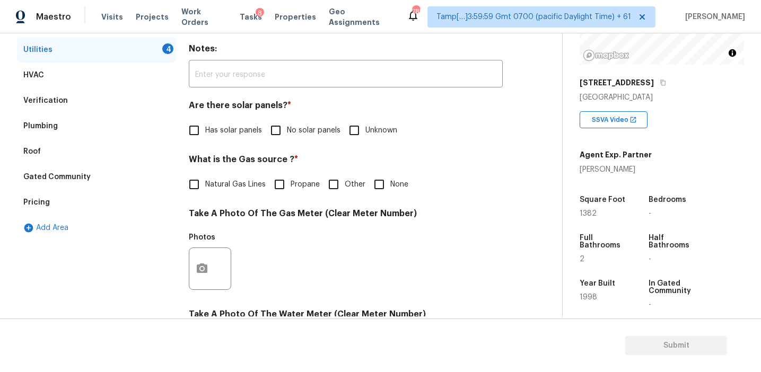
click at [296, 122] on label "No solar panels" at bounding box center [303, 130] width 76 height 22
click at [287, 122] on input "No solar panels" at bounding box center [276, 130] width 22 height 22
checkbox input "true"
click at [245, 186] on span "Natural Gas Lines" at bounding box center [235, 184] width 60 height 11
click at [205, 186] on input "Natural Gas Lines" at bounding box center [194, 185] width 22 height 22
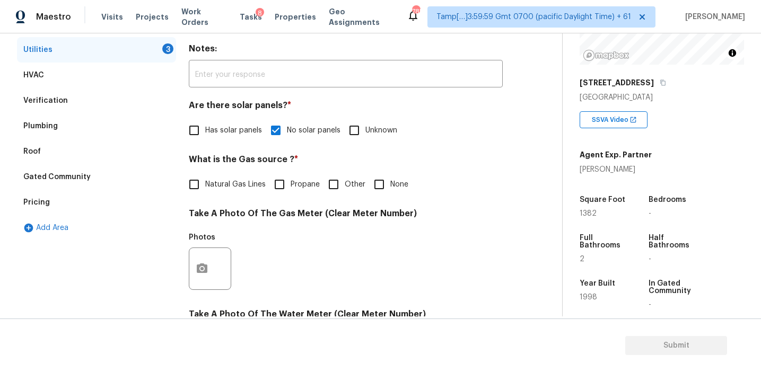
checkbox input "true"
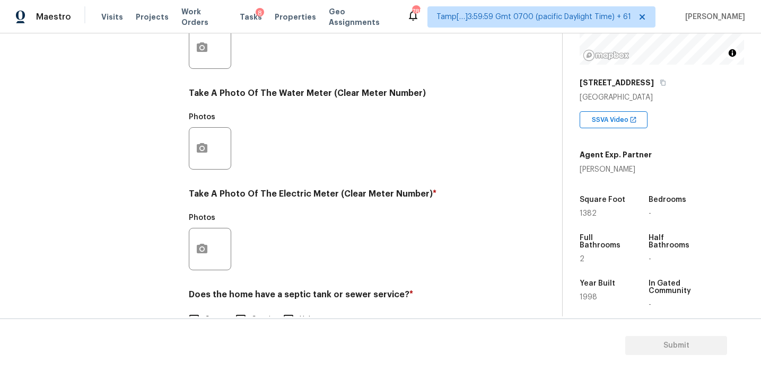
scroll to position [427, 0]
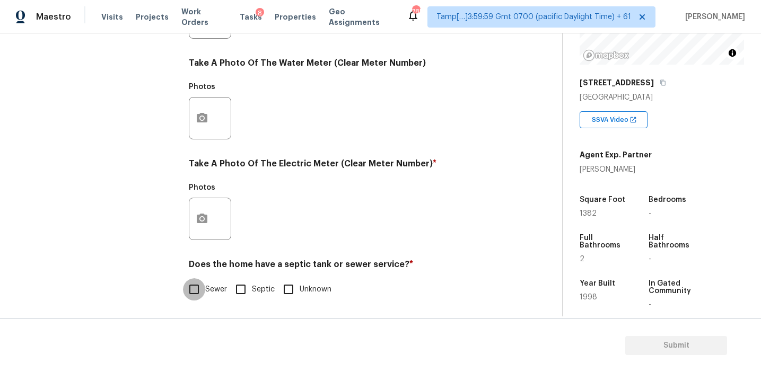
click at [200, 287] on input "Sewer" at bounding box center [194, 290] width 22 height 22
checkbox input "true"
click at [206, 221] on icon "button" at bounding box center [202, 219] width 11 height 10
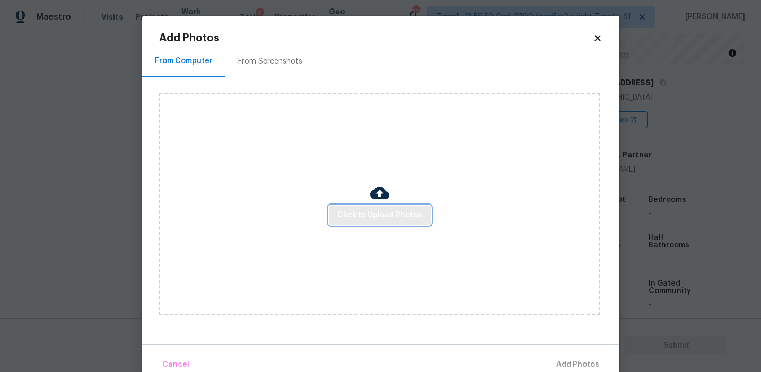
click at [341, 214] on span "Click to Upload Photos" at bounding box center [379, 215] width 85 height 13
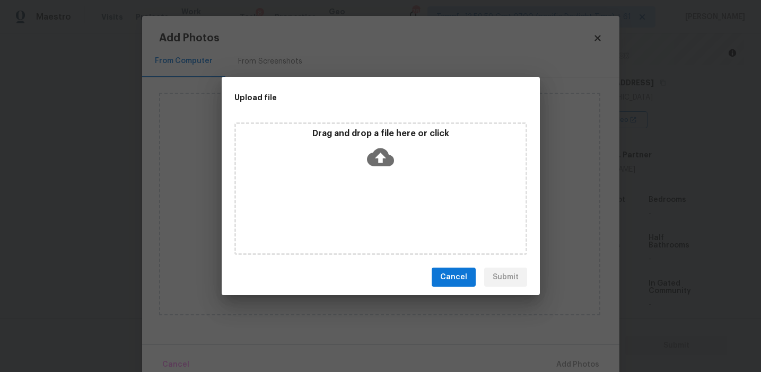
click at [341, 123] on div "Drag and drop a file here or click" at bounding box center [381, 189] width 293 height 133
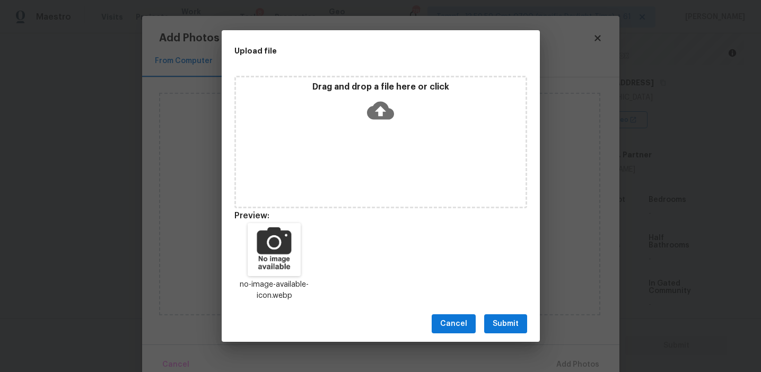
click at [490, 325] on button "Submit" at bounding box center [505, 325] width 43 height 20
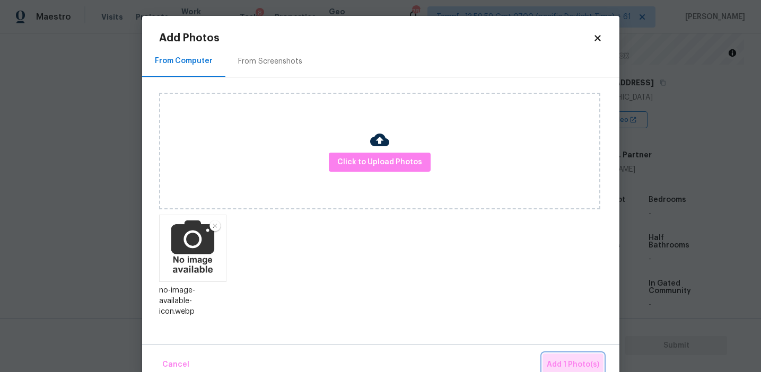
click at [555, 359] on span "Add 1 Photo(s)" at bounding box center [573, 365] width 53 height 13
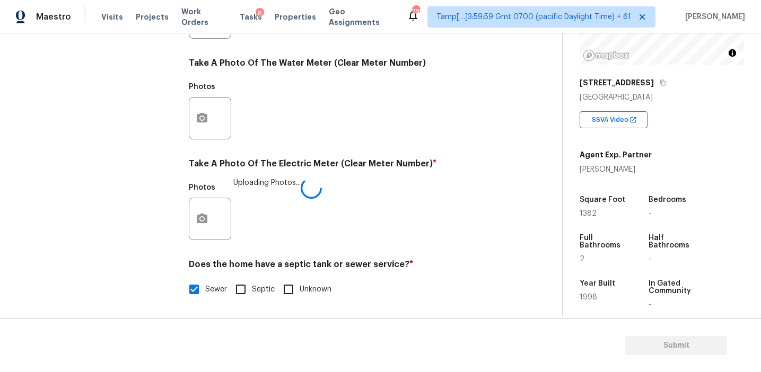
click at [464, 229] on div "Photos Uploading Photos..." at bounding box center [346, 212] width 314 height 69
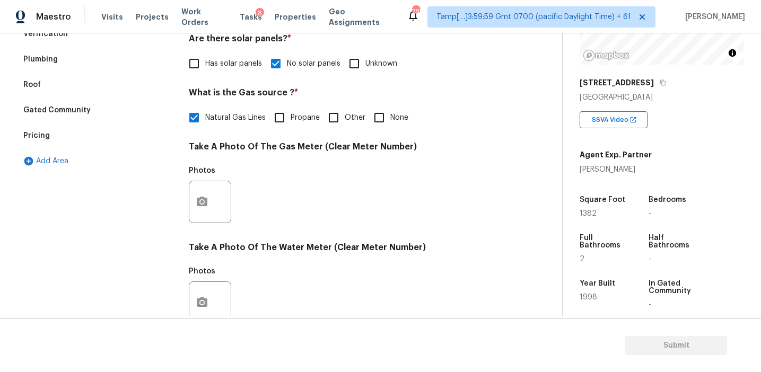
scroll to position [123, 0]
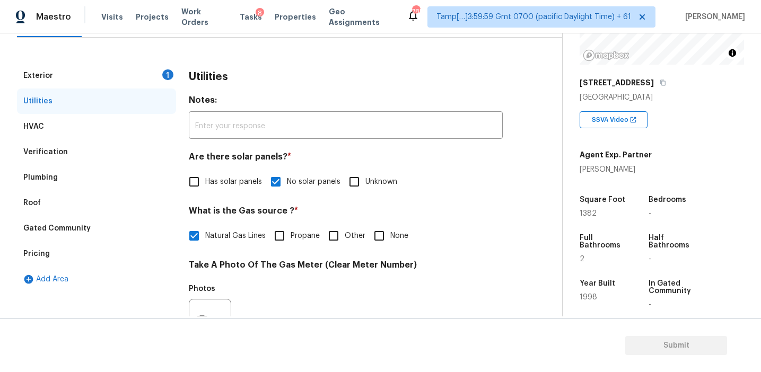
click at [148, 71] on div "Exterior 1" at bounding box center [96, 75] width 159 height 25
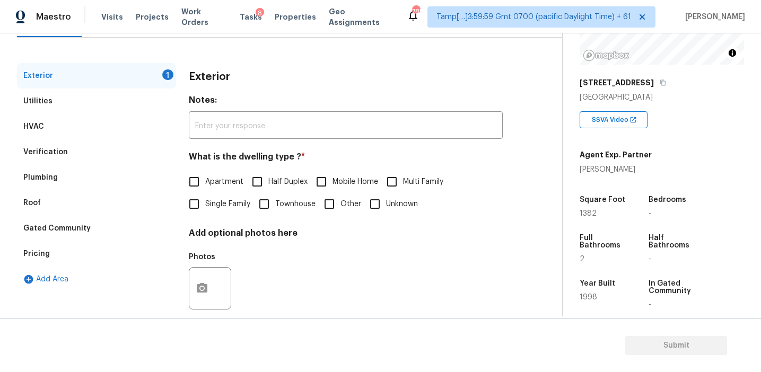
click at [203, 203] on input "Single Family" at bounding box center [194, 204] width 22 height 22
checkbox input "true"
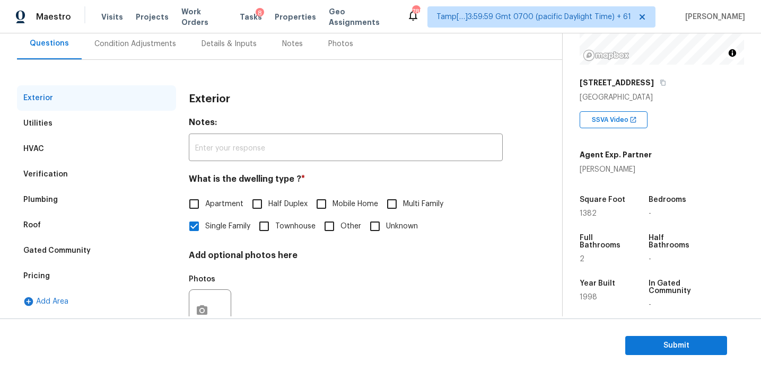
scroll to position [96, 0]
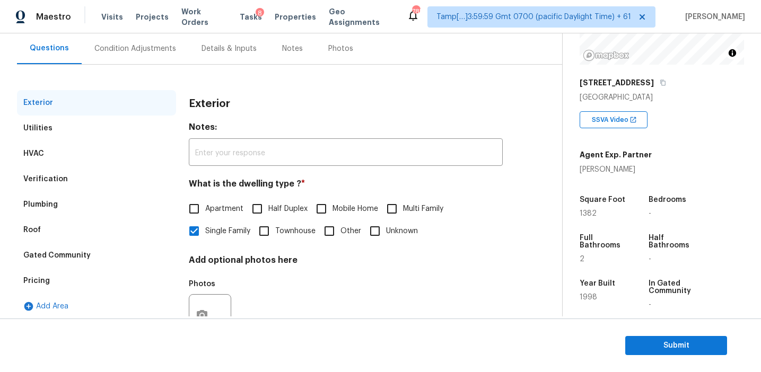
click at [139, 45] on div "Condition Adjustments" at bounding box center [135, 49] width 82 height 11
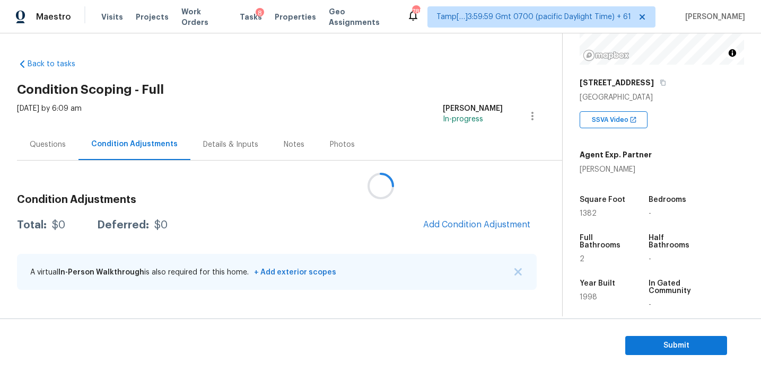
click at [384, 216] on div at bounding box center [380, 186] width 761 height 372
click at [455, 196] on div at bounding box center [380, 186] width 761 height 372
click at [461, 196] on h3 "Condition Adjustments" at bounding box center [277, 200] width 520 height 11
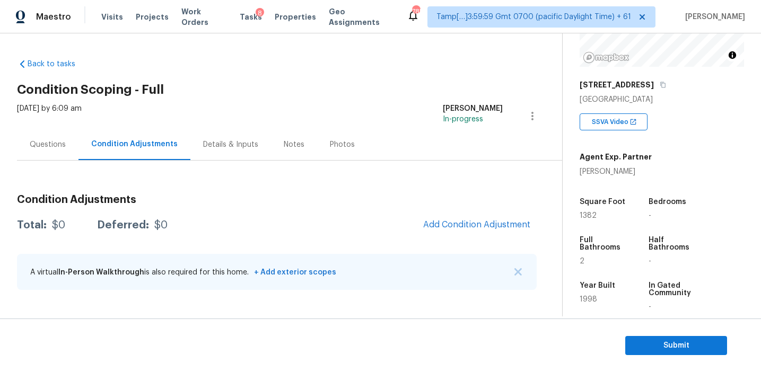
scroll to position [135, 0]
click at [375, 189] on div "Condition Adjustments Total: $0 Deferred: $0 Add Condition Adjustment A virtual…" at bounding box center [277, 243] width 520 height 114
click at [446, 234] on button "Add Condition Adjustment" at bounding box center [477, 225] width 120 height 22
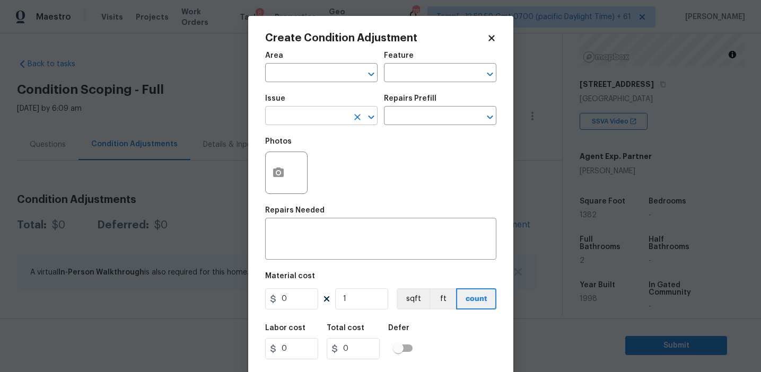
click at [323, 114] on input "text" at bounding box center [306, 117] width 83 height 16
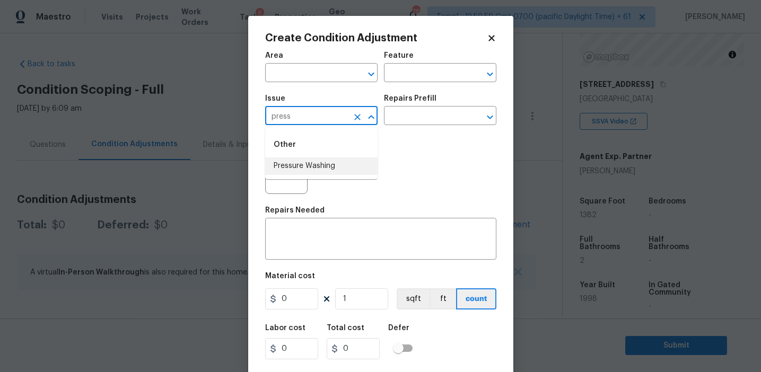
click at [341, 169] on li "Pressure Washing" at bounding box center [321, 167] width 112 height 18
type input "Pressure Washing"
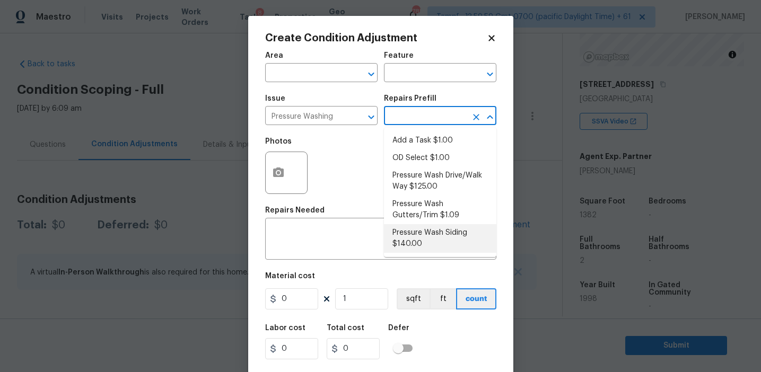
click at [411, 246] on li "Pressure Wash Siding $140.00" at bounding box center [440, 238] width 112 height 29
type input "Siding"
type textarea "Protect areas as needed for pressure washing. Pressure wash the siding on the h…"
type input "140"
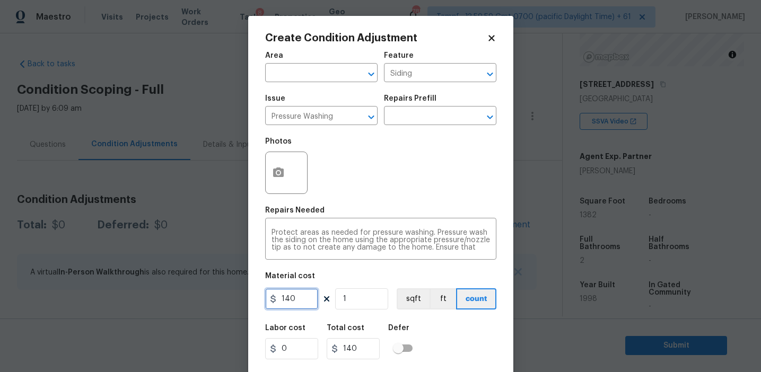
click at [297, 300] on input "140" at bounding box center [291, 299] width 53 height 21
type input "200"
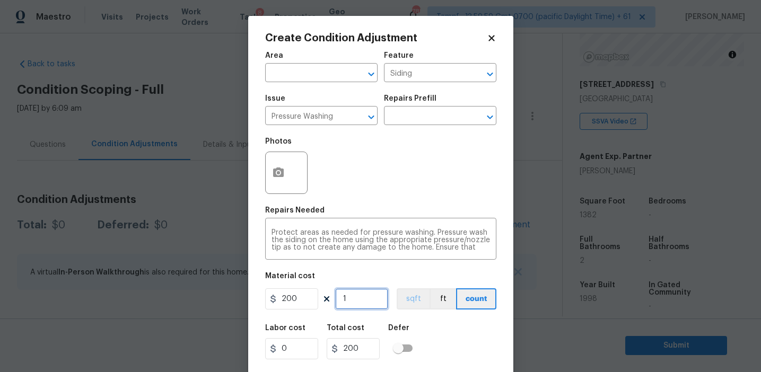
scroll to position [24, 0]
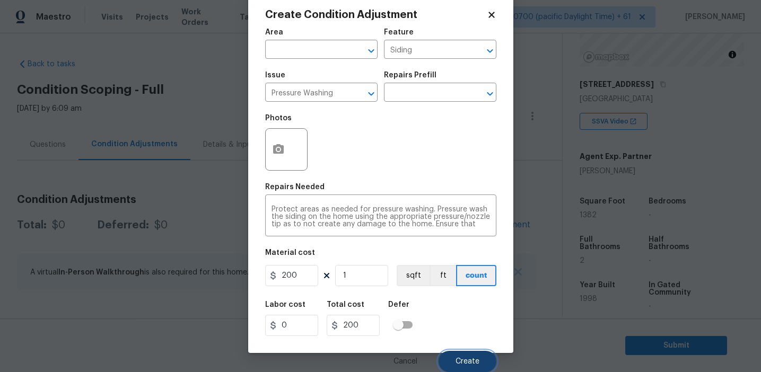
click at [471, 366] on button "Create" at bounding box center [468, 361] width 58 height 21
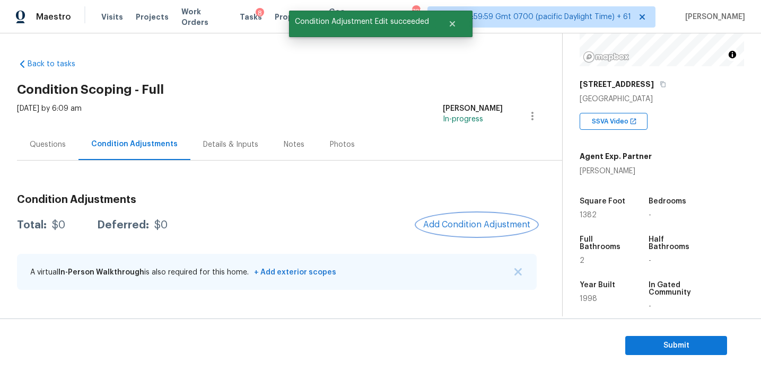
scroll to position [0, 0]
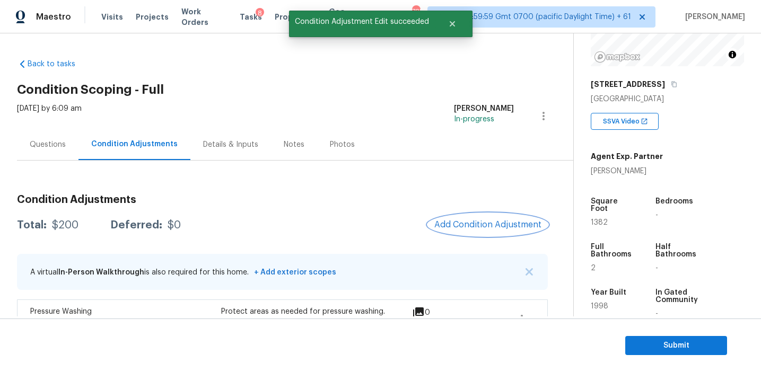
click at [474, 221] on span "Add Condition Adjustment" at bounding box center [488, 225] width 107 height 10
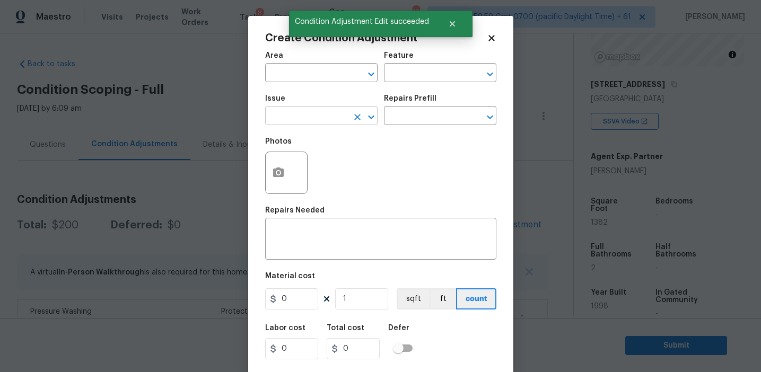
click at [329, 120] on input "text" at bounding box center [306, 117] width 83 height 16
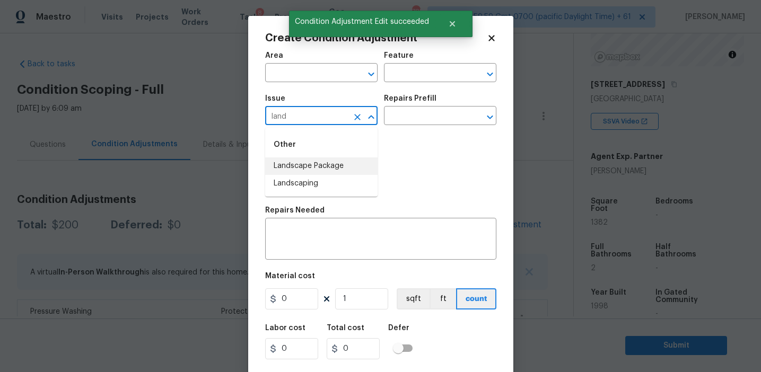
click at [343, 161] on li "Landscape Package" at bounding box center [321, 167] width 112 height 18
type input "Landscape Package"
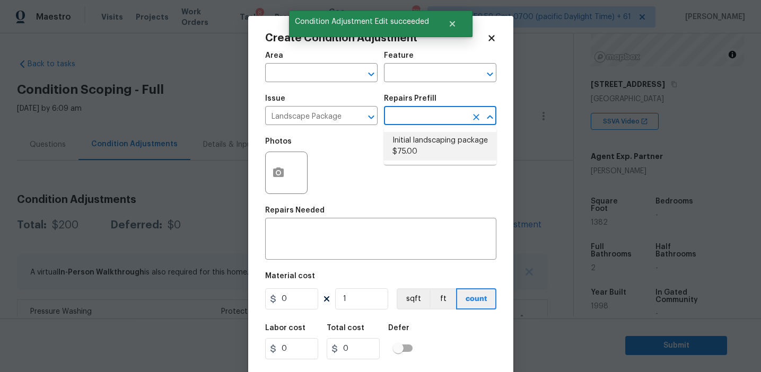
click at [410, 152] on li "Initial landscaping package $75.00" at bounding box center [440, 146] width 112 height 29
type input "Home Readiness Packages"
type textarea "Mowing of grass up to 6" in height. Mow, edge along driveways & sidewalks, trim…"
type input "75"
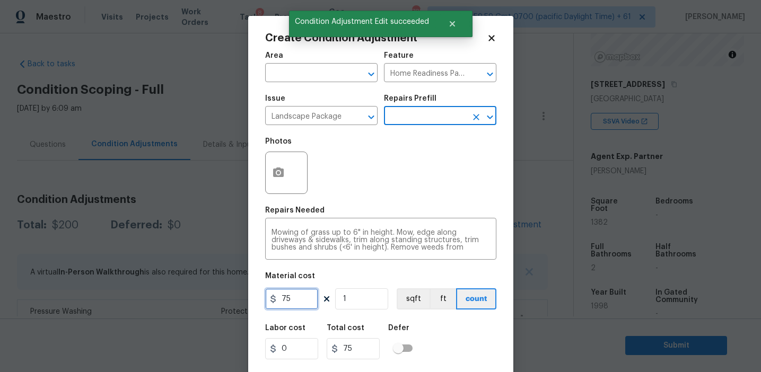
click at [298, 298] on input "75" at bounding box center [291, 299] width 53 height 21
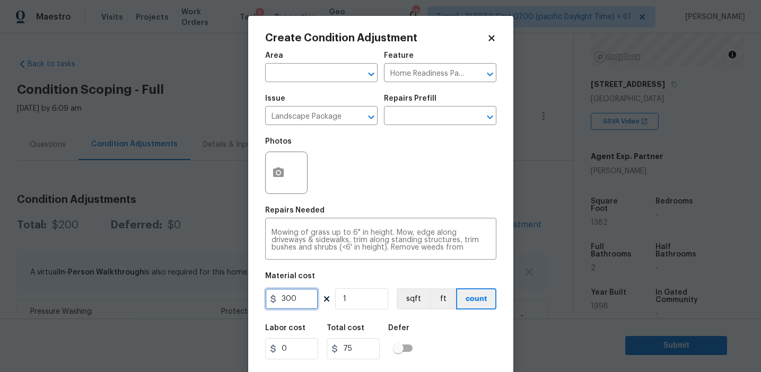
type input "300"
click at [269, 170] on button "button" at bounding box center [278, 172] width 25 height 41
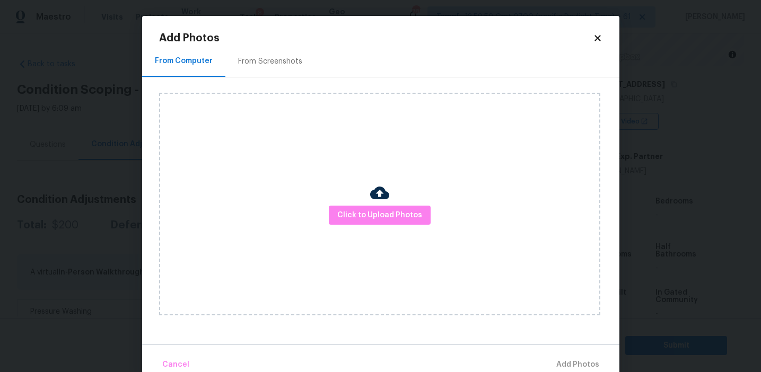
click at [268, 59] on div "From Screenshots" at bounding box center [270, 61] width 64 height 11
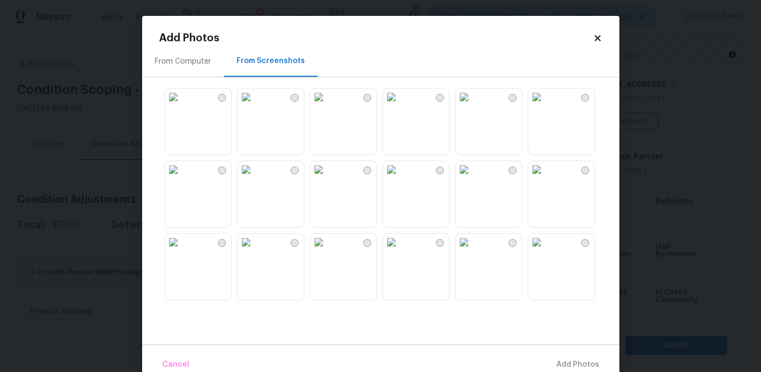
click at [255, 106] on img at bounding box center [246, 97] width 17 height 17
click at [545, 178] on img at bounding box center [536, 169] width 17 height 17
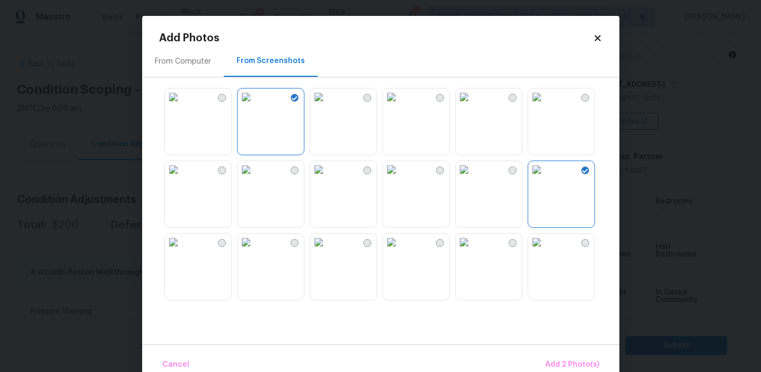
click at [545, 106] on img at bounding box center [536, 97] width 17 height 17
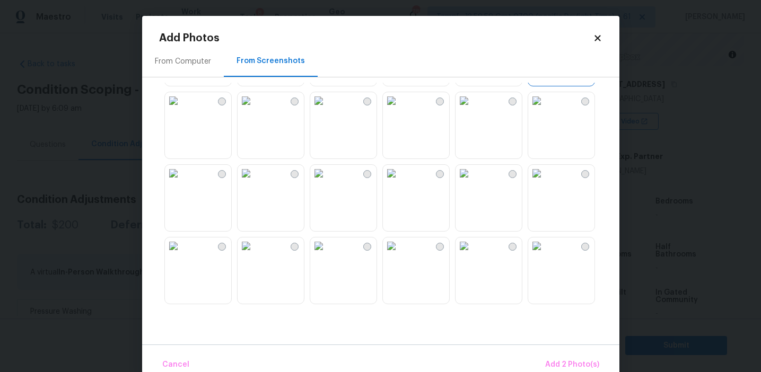
scroll to position [161, 0]
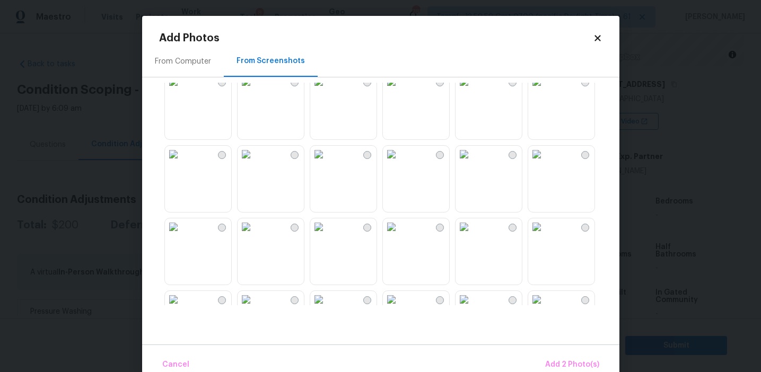
click at [471, 163] on img at bounding box center [464, 154] width 17 height 17
click at [473, 163] on img at bounding box center [464, 154] width 17 height 17
click at [565, 366] on span "Add 3 Photo(s)" at bounding box center [573, 365] width 54 height 13
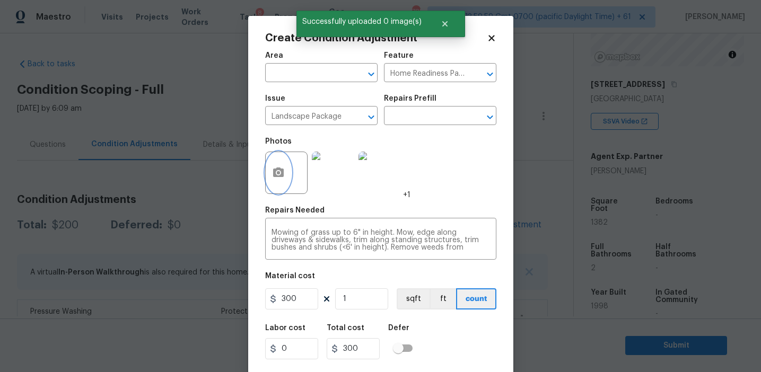
scroll to position [24, 0]
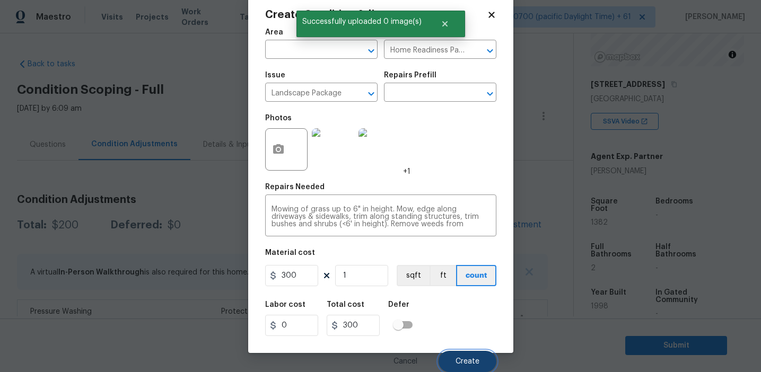
click at [456, 354] on button "Create" at bounding box center [468, 361] width 58 height 21
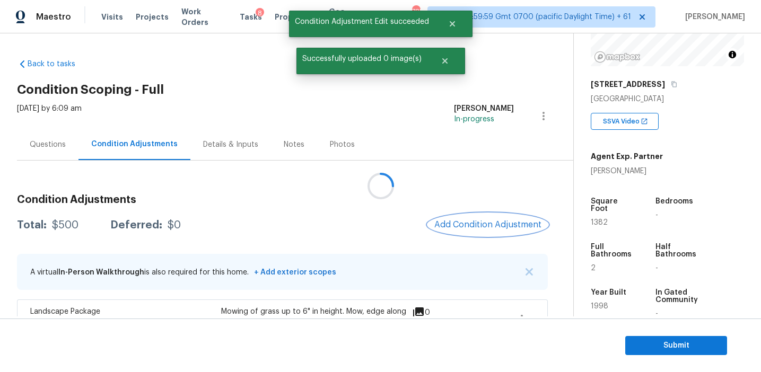
scroll to position [0, 0]
click at [464, 221] on span "Add Condition Adjustment" at bounding box center [488, 225] width 107 height 10
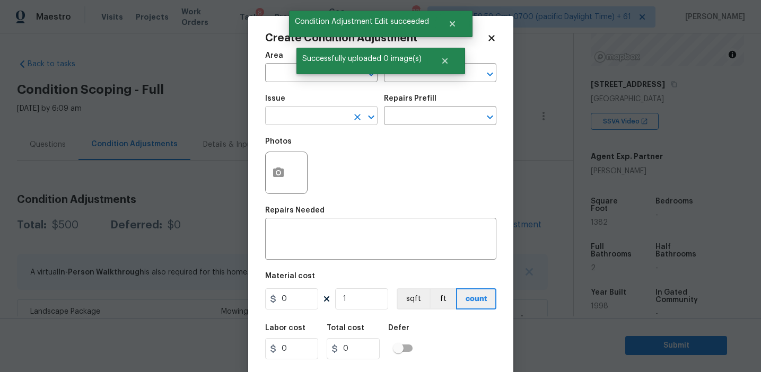
click at [302, 121] on input "text" at bounding box center [306, 117] width 83 height 16
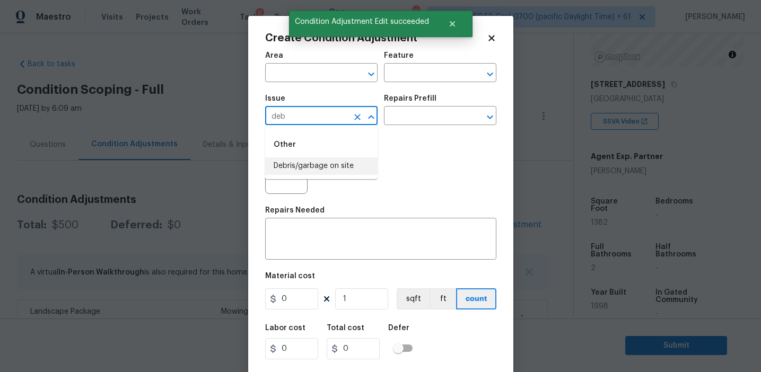
click at [334, 162] on li "Debris/garbage on site" at bounding box center [321, 167] width 112 height 18
type input "Debris/garbage on site"
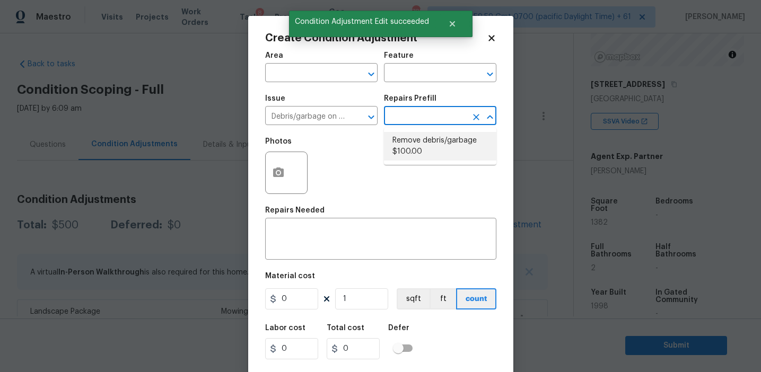
click at [434, 139] on li "Remove debris/garbage $100.00" at bounding box center [440, 146] width 112 height 29
type textarea "Remove, haul off, and properly dispose of any debris left by seller to offsite …"
type input "100"
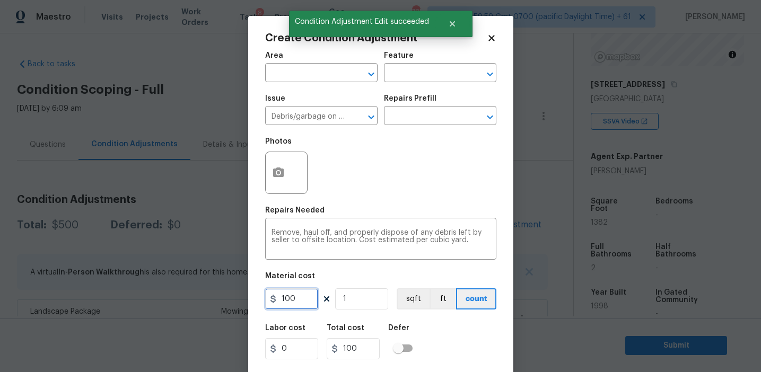
click at [296, 297] on input "100" at bounding box center [291, 299] width 53 height 21
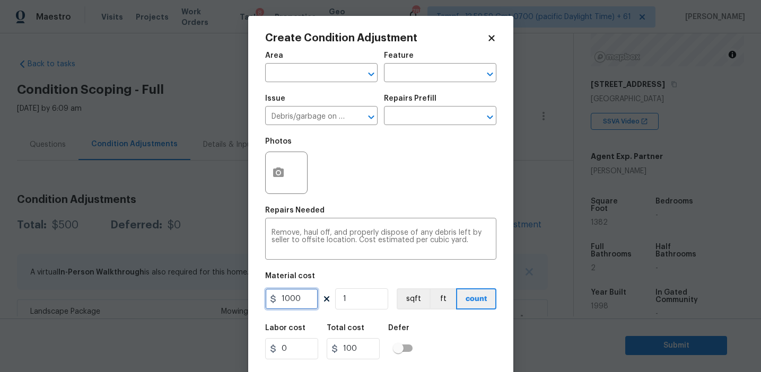
type input "1000"
type input "2"
type input "2000"
type input "2"
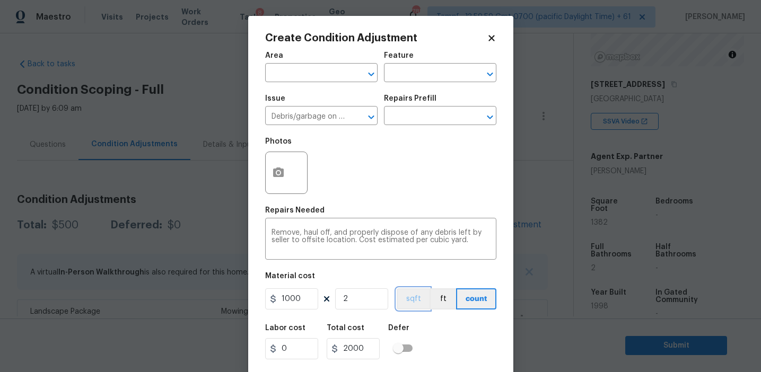
click at [411, 305] on button "sqft" at bounding box center [413, 299] width 33 height 21
click at [476, 299] on button "count" at bounding box center [477, 299] width 40 height 21
click at [300, 234] on textarea "Remove, haul off, and properly dispose of any debris left by seller to offsite …" at bounding box center [381, 240] width 219 height 22
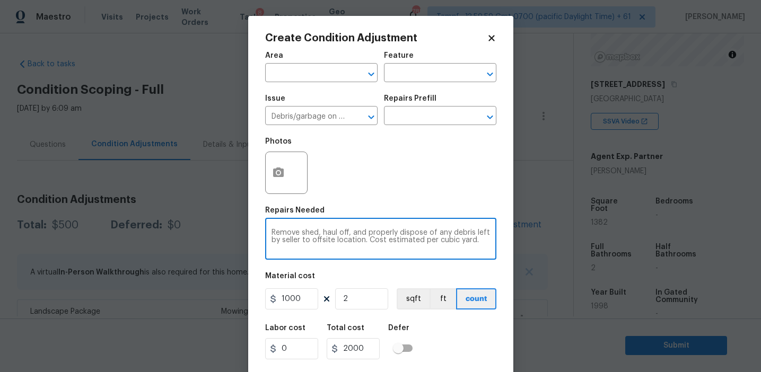
type textarea "Remove shed, haul off, and properly dispose of any debris left by seller to off…"
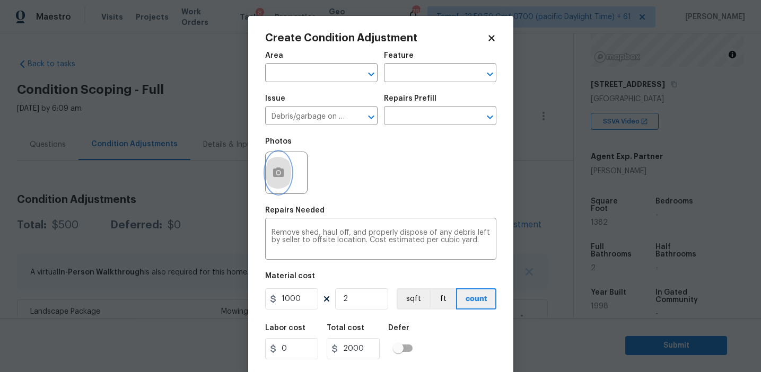
click at [276, 175] on icon "button" at bounding box center [278, 173] width 11 height 10
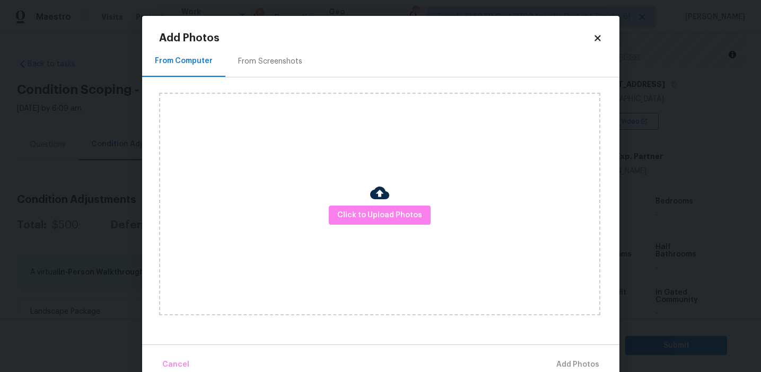
click at [283, 62] on div "From Screenshots" at bounding box center [270, 61] width 64 height 11
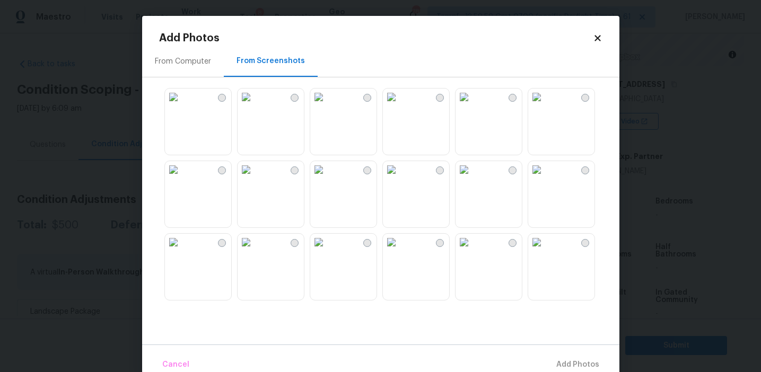
click at [545, 106] on img at bounding box center [536, 97] width 17 height 17
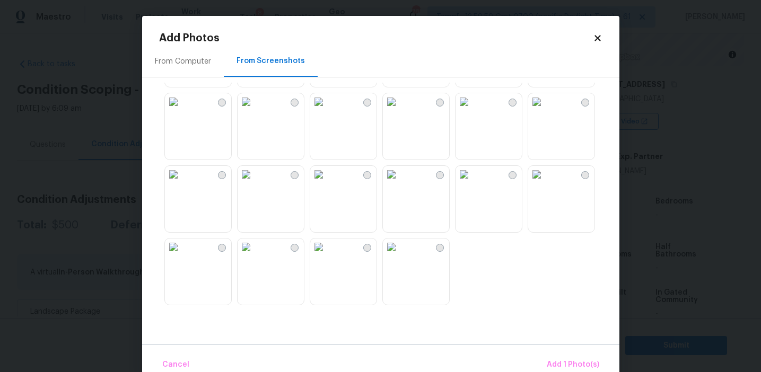
click at [473, 110] on img at bounding box center [464, 101] width 17 height 17
click at [557, 363] on span "Add 2 Photo(s)" at bounding box center [572, 365] width 54 height 13
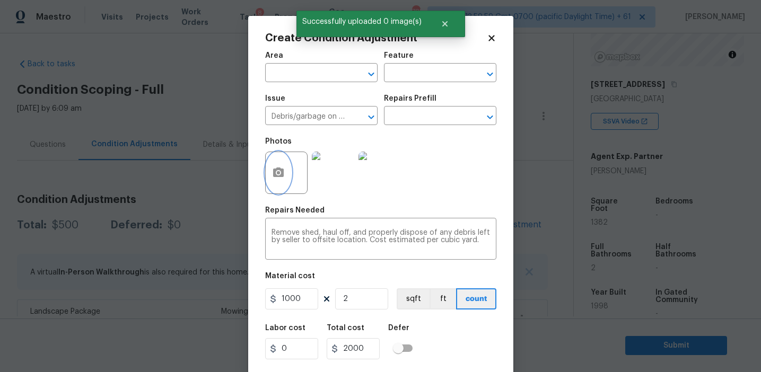
scroll to position [24, 0]
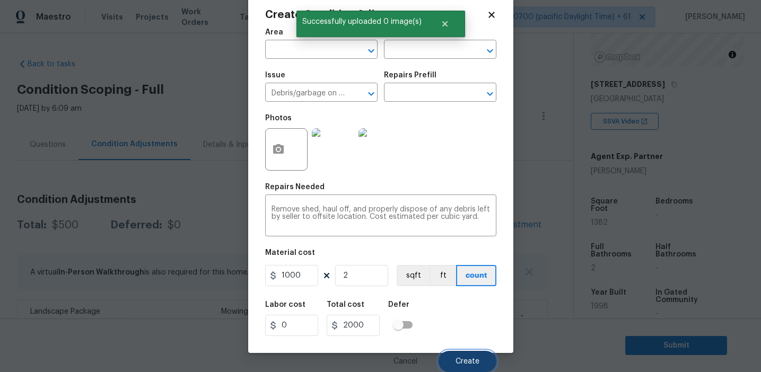
click at [463, 355] on button "Create" at bounding box center [468, 361] width 58 height 21
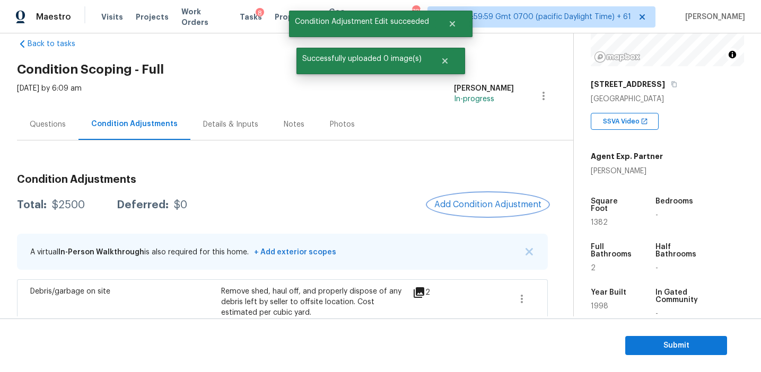
scroll to position [42, 0]
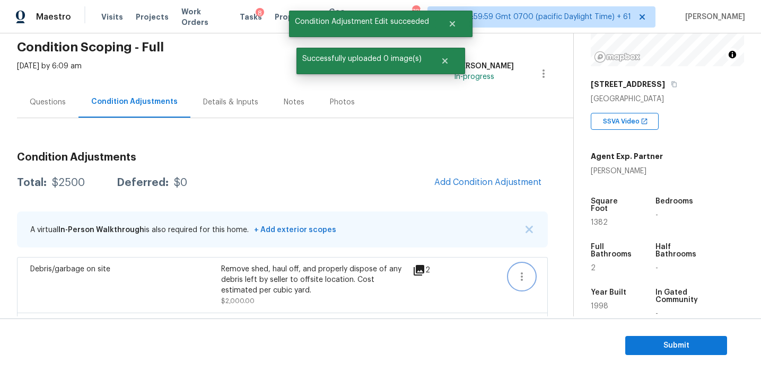
click at [521, 276] on icon "button" at bounding box center [522, 277] width 2 height 8
click at [558, 267] on link "Edit" at bounding box center [582, 275] width 90 height 16
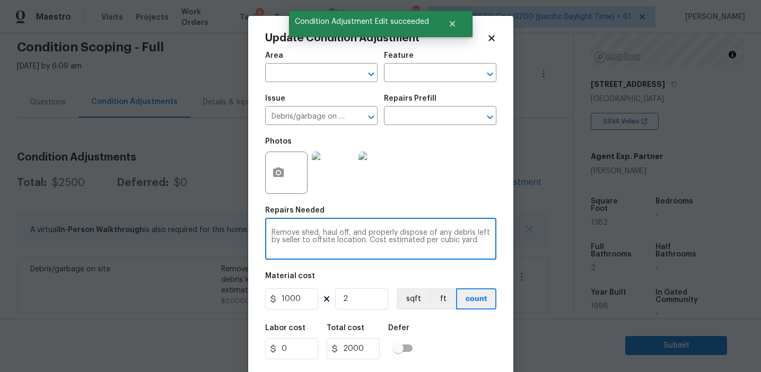
click at [318, 233] on textarea "Remove shed, haul off, and properly dispose of any debris left by seller to off…" at bounding box center [381, 240] width 219 height 22
type textarea "Remove shed's, haul off, and properly dispose of any debris left by seller to o…"
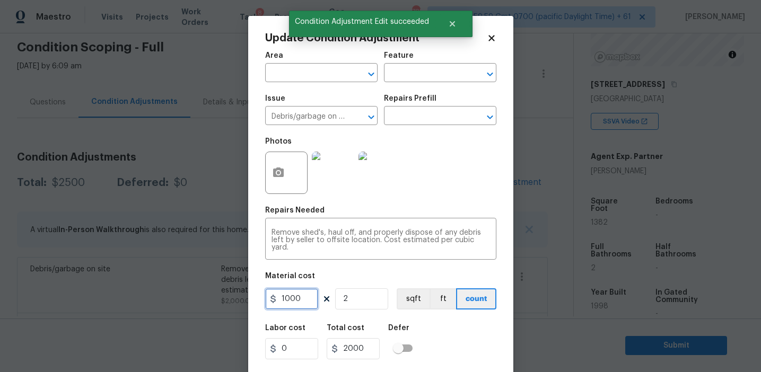
scroll to position [24, 0]
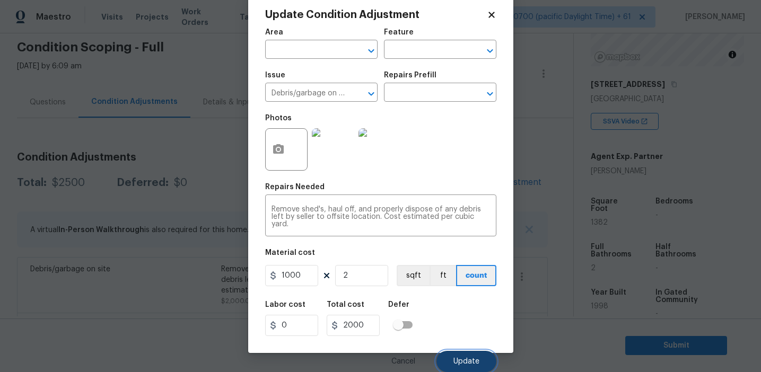
click at [446, 359] on button "Update" at bounding box center [467, 361] width 60 height 21
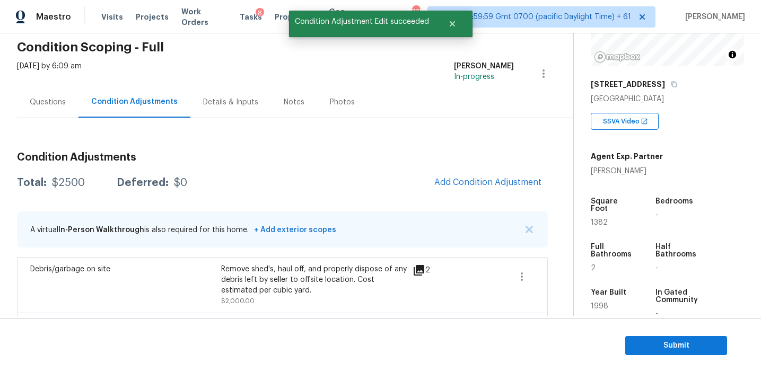
scroll to position [0, 0]
click at [458, 185] on span "Add Condition Adjustment" at bounding box center [488, 183] width 107 height 10
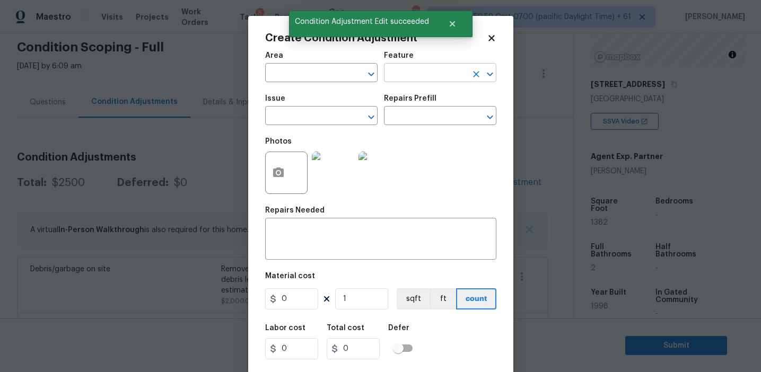
click at [403, 77] on input "text" at bounding box center [425, 74] width 83 height 16
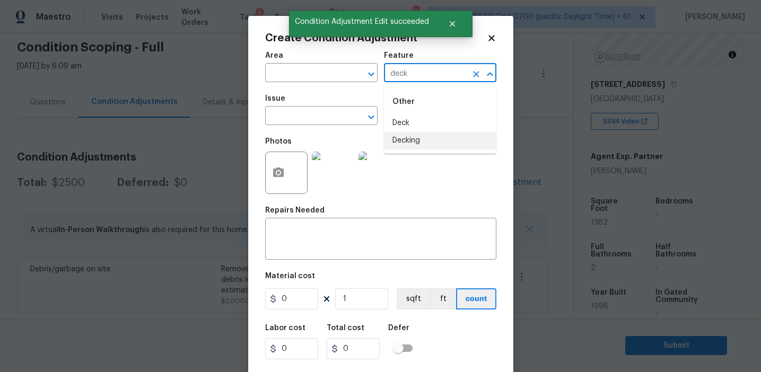
click at [415, 136] on li "Decking" at bounding box center [440, 141] width 112 height 18
type input "Decking"
click at [322, 118] on input "text" at bounding box center [306, 117] width 83 height 16
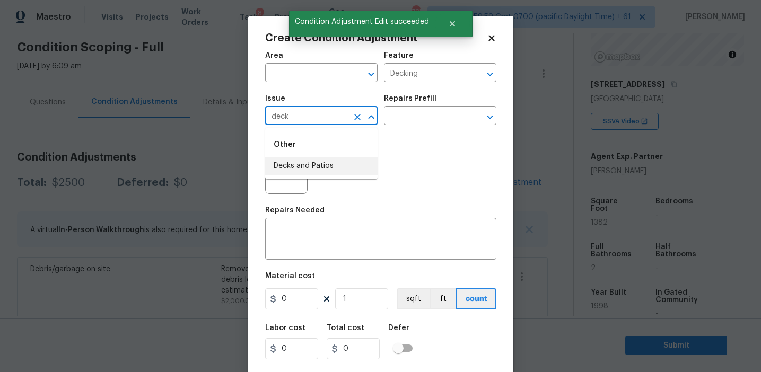
click at [311, 166] on li "Decks and Patios" at bounding box center [321, 167] width 112 height 18
type input "Decks and Patios"
click at [319, 245] on textarea at bounding box center [381, 240] width 219 height 22
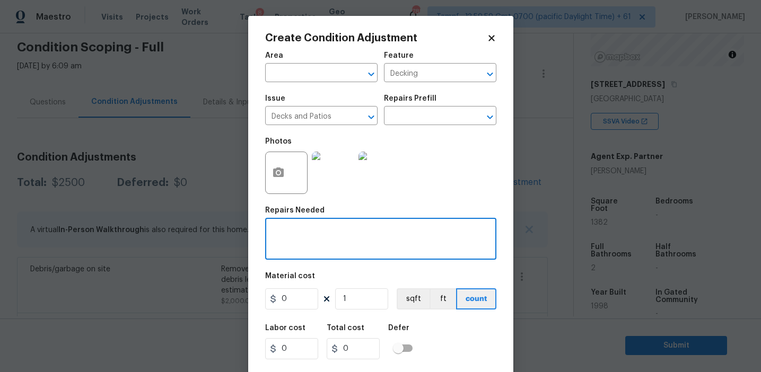
paste textarea "1537"
click at [402, 76] on input "Decking" at bounding box center [425, 74] width 83 height 16
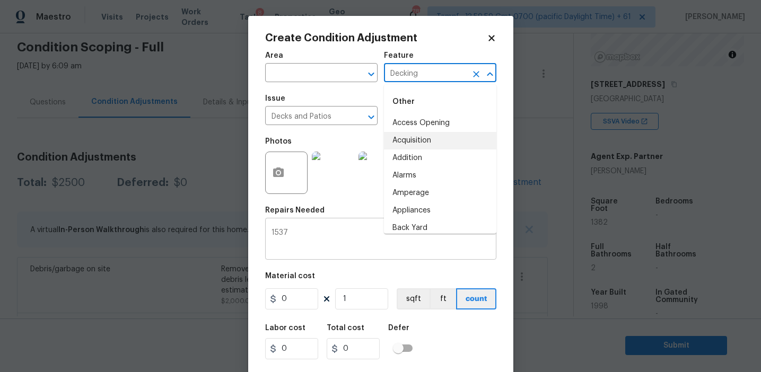
click at [300, 231] on textarea "1537" at bounding box center [381, 240] width 219 height 22
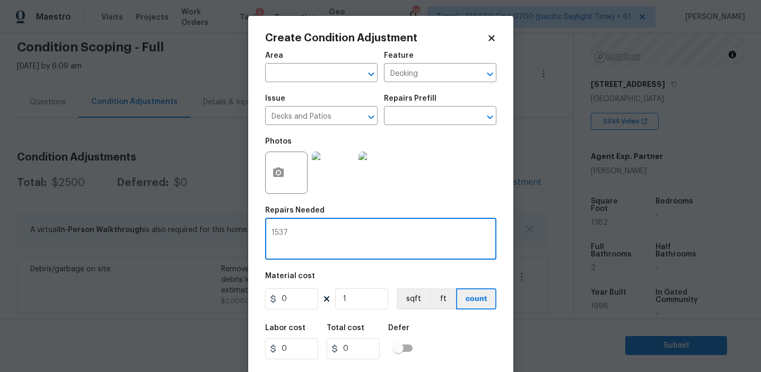
click at [300, 231] on textarea "1537" at bounding box center [381, 240] width 219 height 22
paste textarea "Decking"
type textarea "Decking repairs"
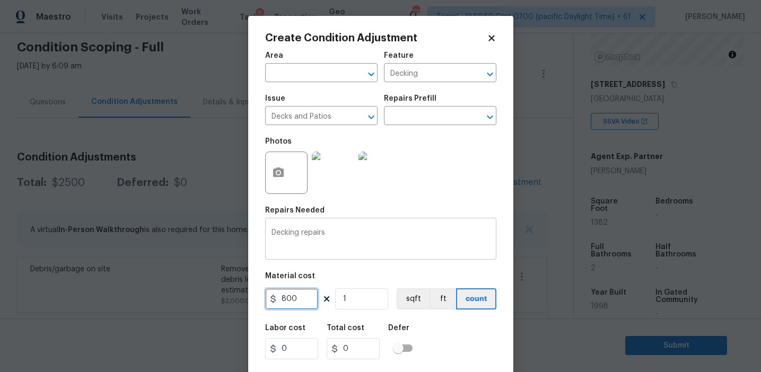
type input "800"
click at [271, 170] on button "button" at bounding box center [278, 172] width 25 height 41
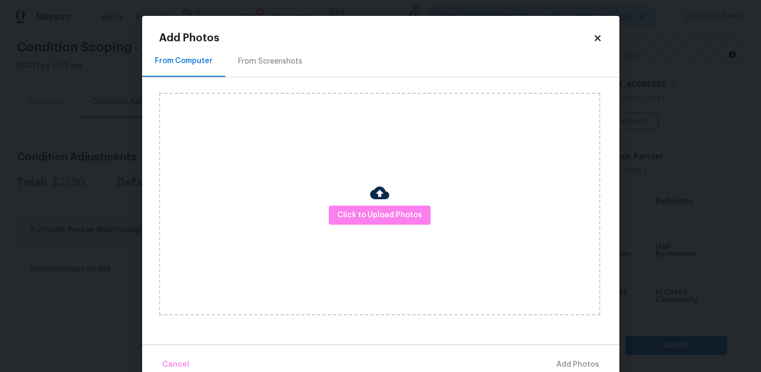
click at [280, 62] on div "From Screenshots" at bounding box center [270, 61] width 64 height 11
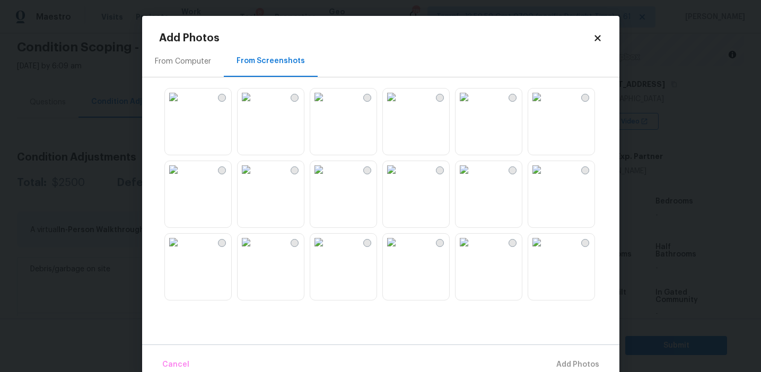
click at [327, 178] on img at bounding box center [318, 169] width 17 height 17
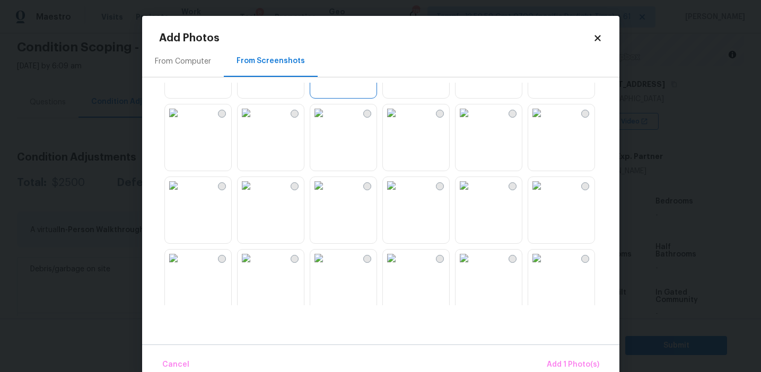
scroll to position [159, 0]
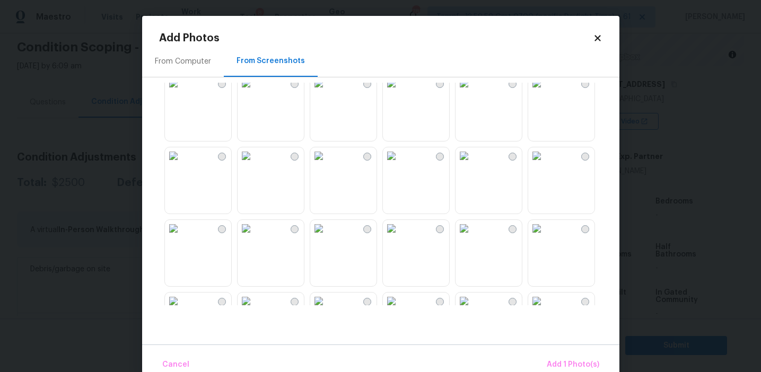
click at [473, 164] on img at bounding box center [464, 156] width 17 height 17
click at [182, 237] on img at bounding box center [173, 228] width 17 height 17
click at [556, 358] on button "Add 3 Photo(s)" at bounding box center [573, 365] width 62 height 23
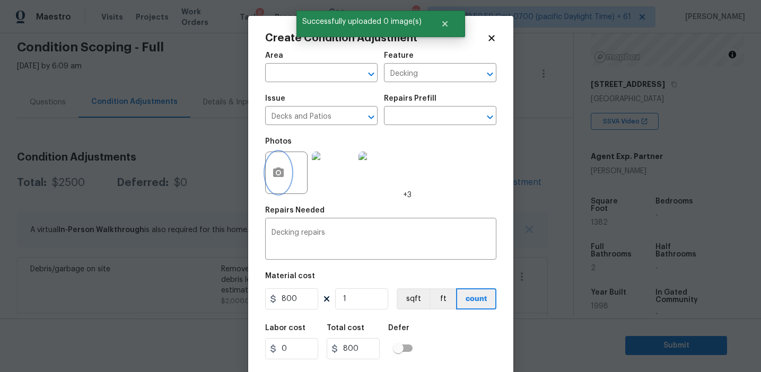
scroll to position [24, 0]
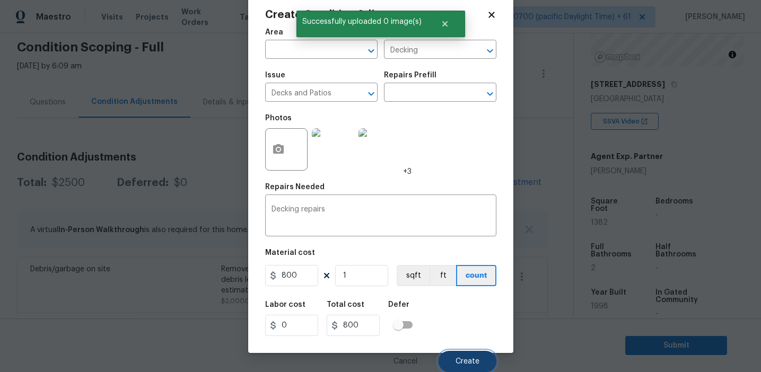
click at [466, 367] on button "Create" at bounding box center [468, 361] width 58 height 21
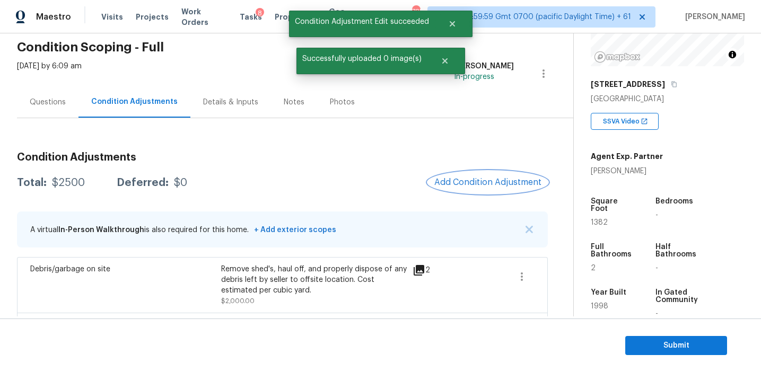
scroll to position [0, 0]
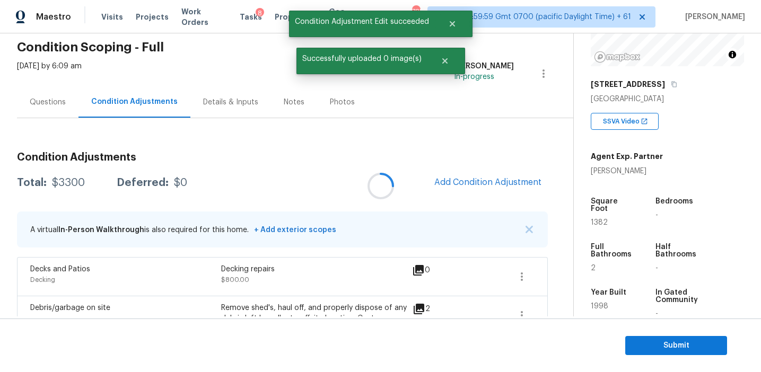
click at [473, 181] on div at bounding box center [380, 186] width 761 height 372
click at [473, 181] on span "Add Condition Adjustment" at bounding box center [488, 183] width 107 height 10
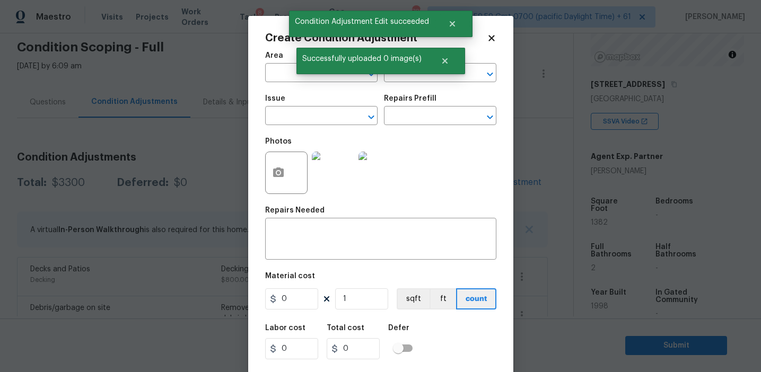
click at [425, 97] on h5 "Repairs Prefill" at bounding box center [410, 98] width 53 height 7
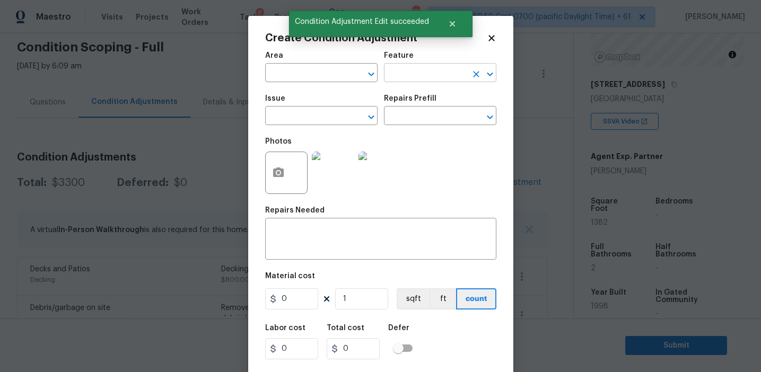
click at [418, 81] on input "text" at bounding box center [425, 74] width 83 height 16
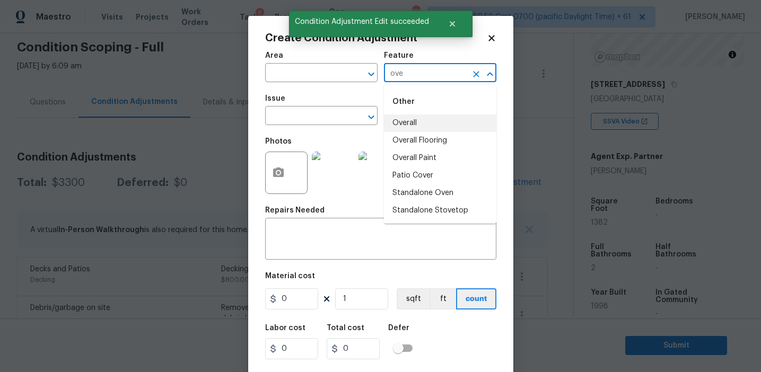
click at [432, 125] on li "Overall" at bounding box center [440, 124] width 112 height 18
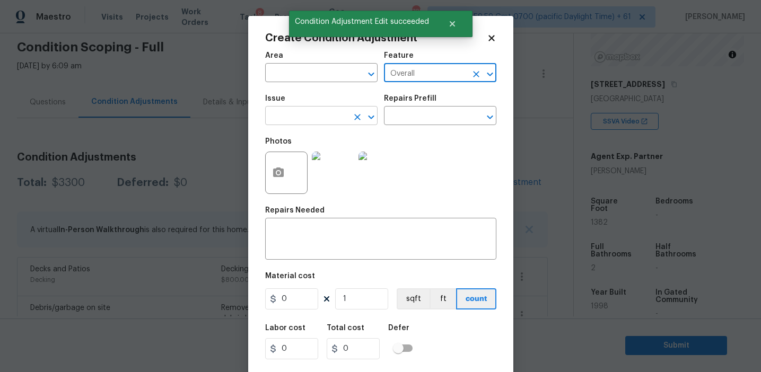
click at [348, 125] on div "​" at bounding box center [321, 117] width 112 height 16
type input "Overall"
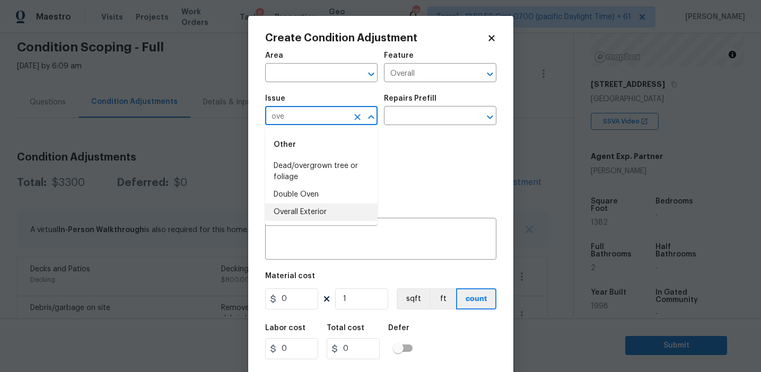
click at [314, 208] on li "Overall Exterior" at bounding box center [321, 213] width 112 height 18
type input "Overall Exterior"
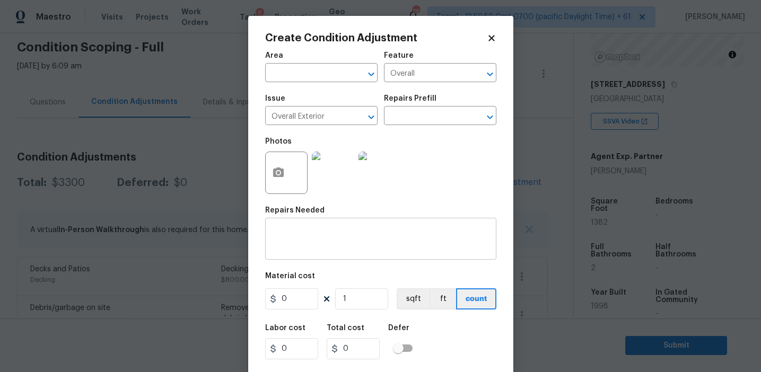
click at [328, 229] on div "x ​" at bounding box center [380, 240] width 231 height 39
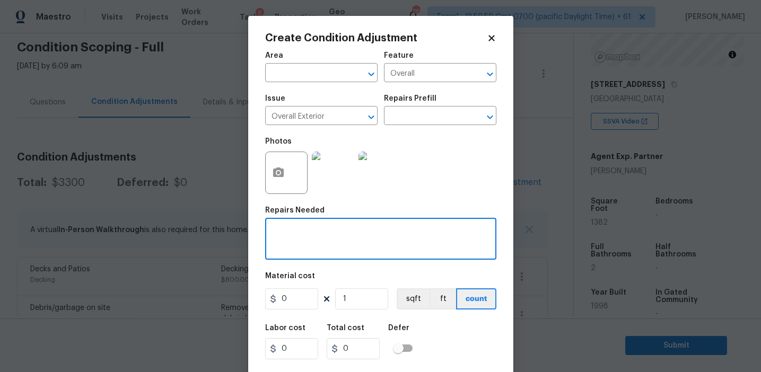
paste textarea "Overall exterior repairs (siding, stucco, fencing, decking, soffit, [PERSON_NAM…"
click at [449, 232] on textarea "Overall exterior repairs (siding, stucco, fencing, decking, soffit, [PERSON_NAM…" at bounding box center [381, 240] width 219 height 22
click at [418, 232] on textarea "Overall exterior repairs (siding, stucco, fencing, soffit, [PERSON_NAME], trims…" at bounding box center [381, 240] width 219 height 22
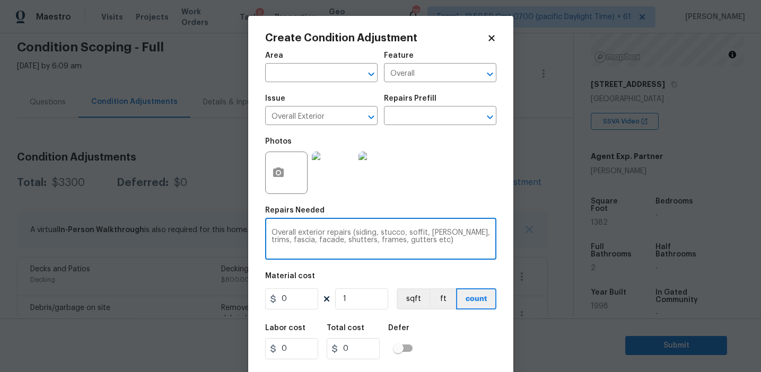
type textarea "Overall exterior repairs (siding, stucco, soffit, [PERSON_NAME], trims, fascia,…"
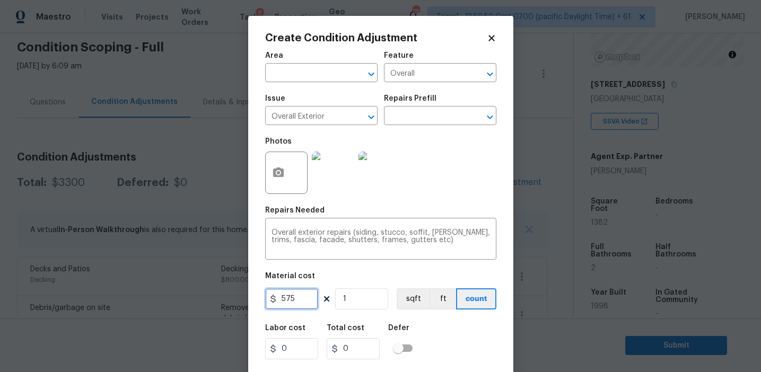
type input "575"
click at [272, 174] on icon "button" at bounding box center [278, 173] width 13 height 13
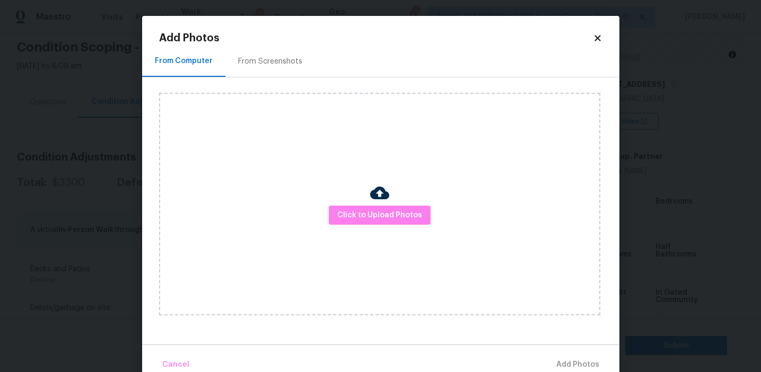
click at [279, 63] on div "From Screenshots" at bounding box center [270, 61] width 64 height 11
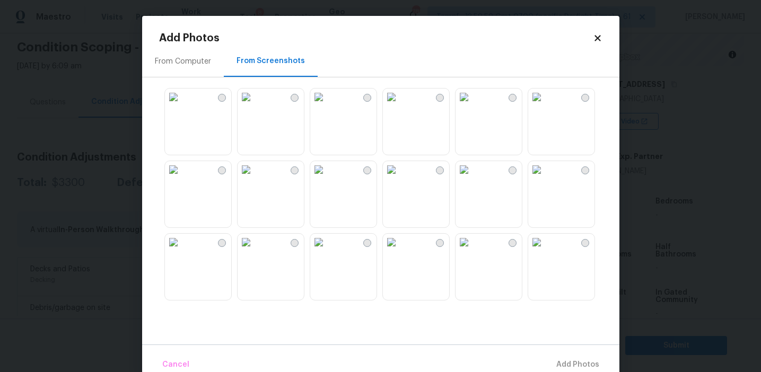
click at [545, 173] on img at bounding box center [536, 169] width 17 height 17
click at [545, 106] on img at bounding box center [536, 97] width 17 height 17
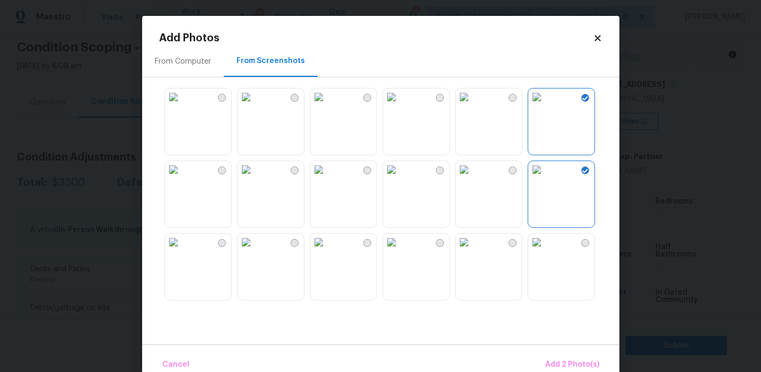
click at [327, 178] on img at bounding box center [318, 169] width 17 height 17
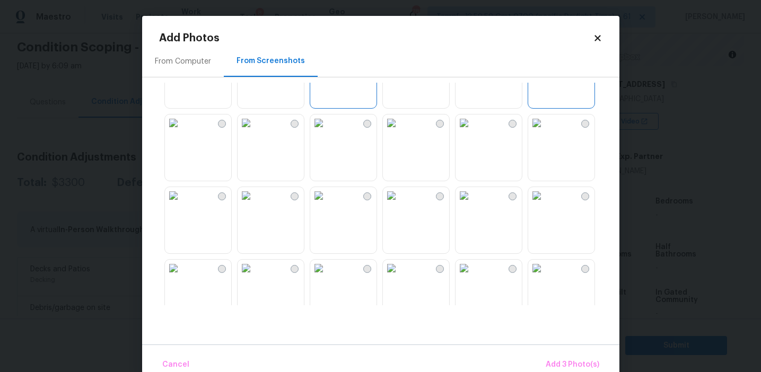
scroll to position [178, 0]
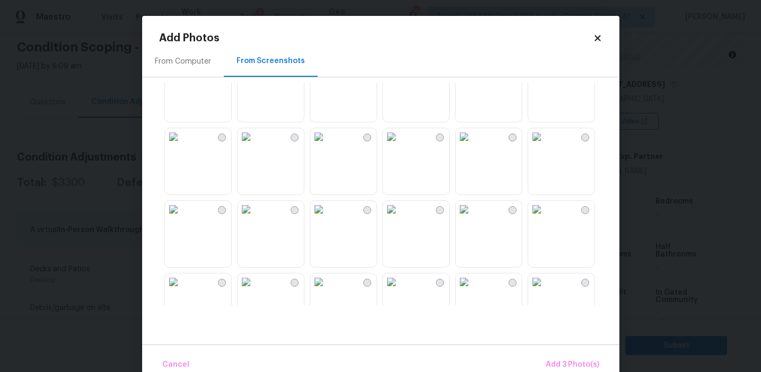
click at [473, 145] on img at bounding box center [464, 136] width 17 height 17
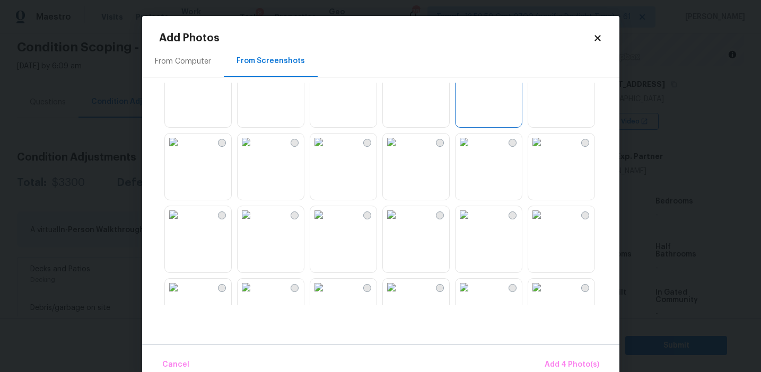
click at [182, 151] on img at bounding box center [173, 142] width 17 height 17
click at [327, 223] on img at bounding box center [318, 214] width 17 height 17
click at [470, 223] on img at bounding box center [464, 214] width 17 height 17
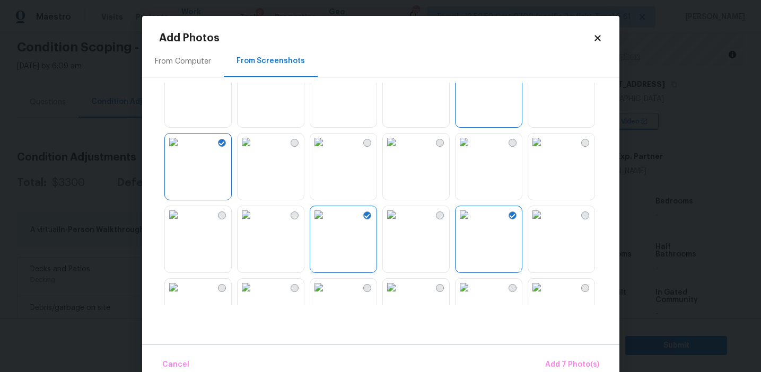
scroll to position [341, 0]
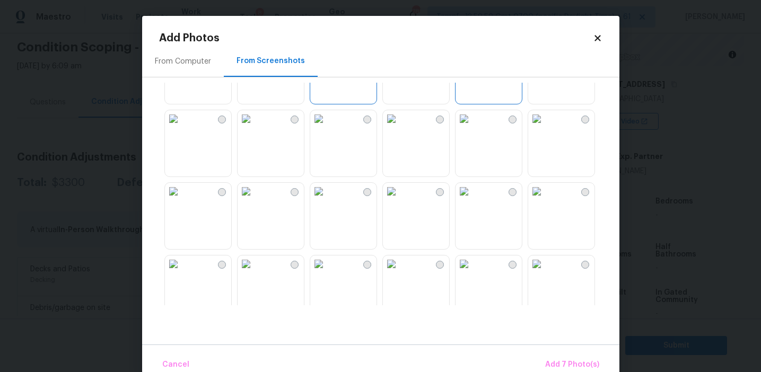
click at [545, 200] on img at bounding box center [536, 191] width 17 height 17
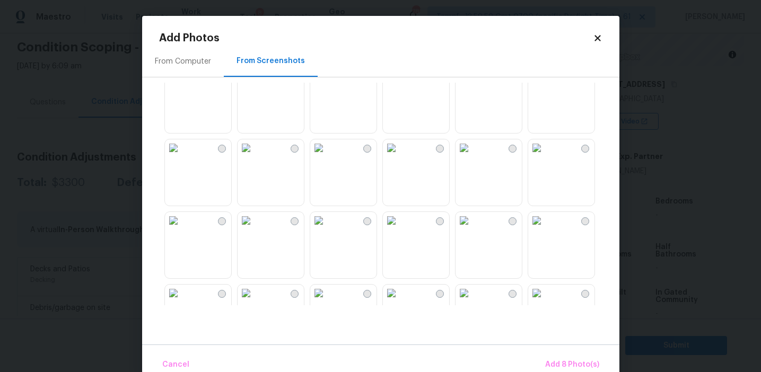
scroll to position [927, 0]
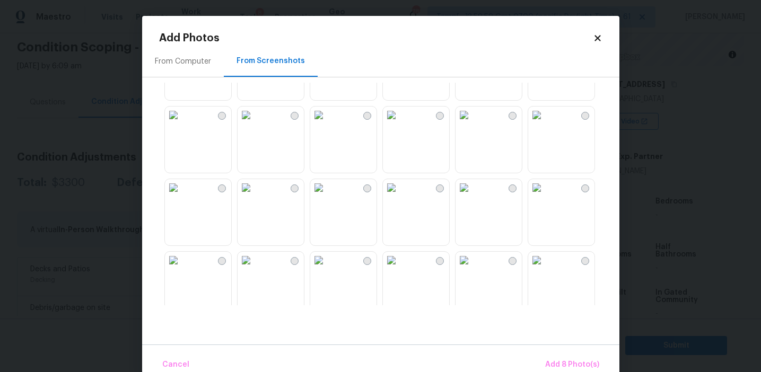
click at [400, 196] on img at bounding box center [391, 187] width 17 height 17
click at [255, 196] on img at bounding box center [246, 187] width 17 height 17
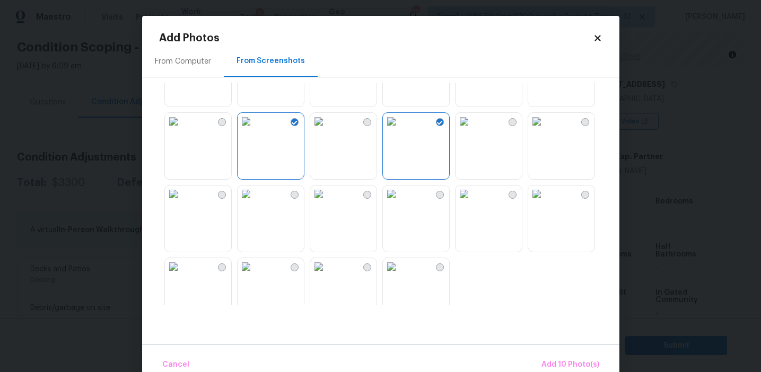
scroll to position [1013, 0]
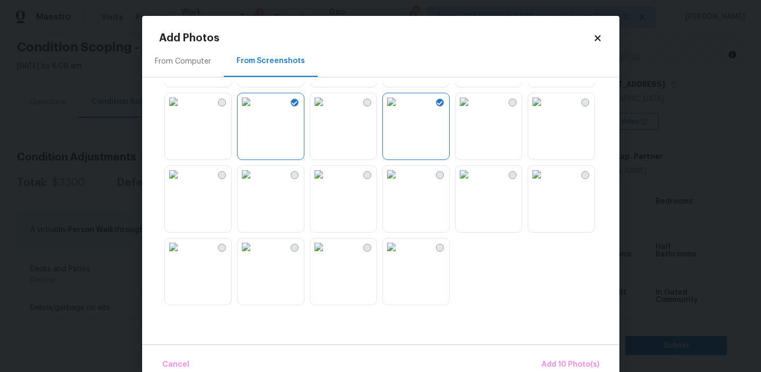
click at [182, 183] on img at bounding box center [173, 174] width 17 height 17
click at [327, 110] on img at bounding box center [318, 101] width 17 height 17
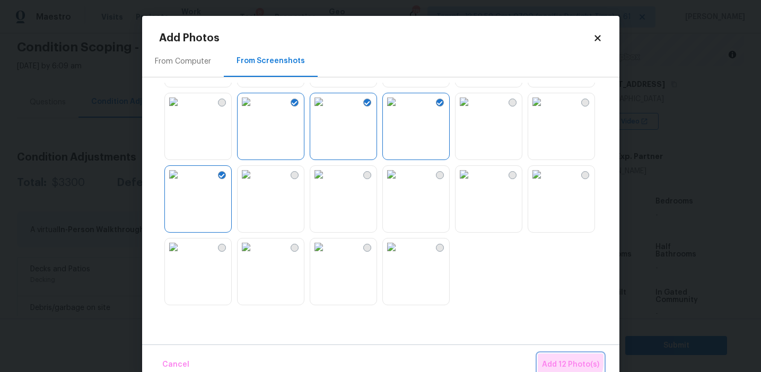
click at [547, 358] on button "Add 12 Photo(s)" at bounding box center [571, 365] width 66 height 23
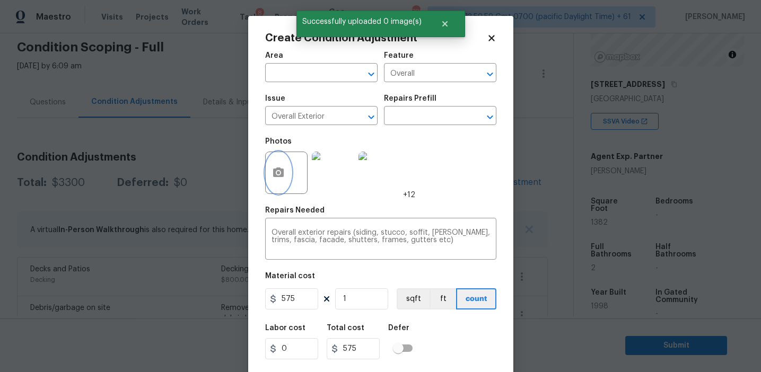
scroll to position [24, 0]
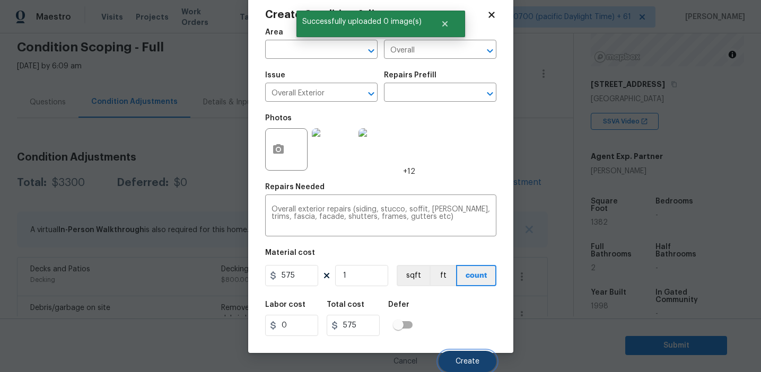
click at [471, 353] on button "Create" at bounding box center [468, 361] width 58 height 21
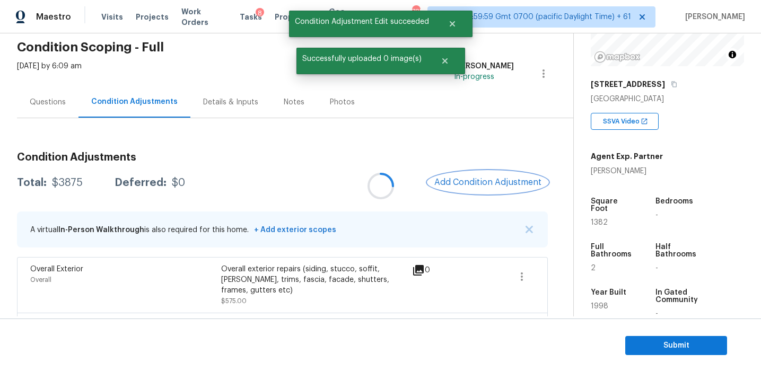
scroll to position [0, 0]
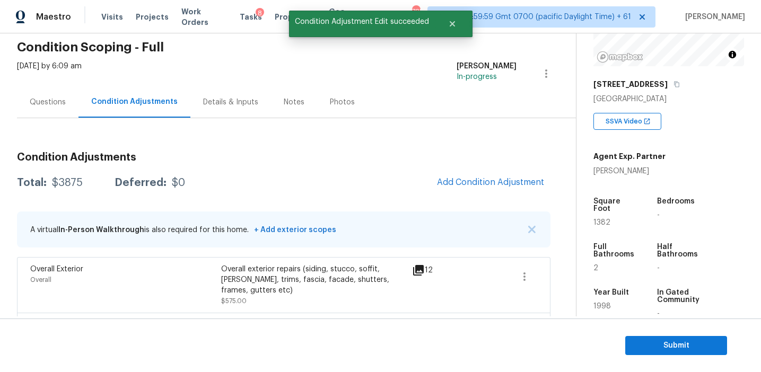
click at [405, 189] on div "Total: $3875 Deferred: $0 Add Condition Adjustment" at bounding box center [284, 182] width 534 height 23
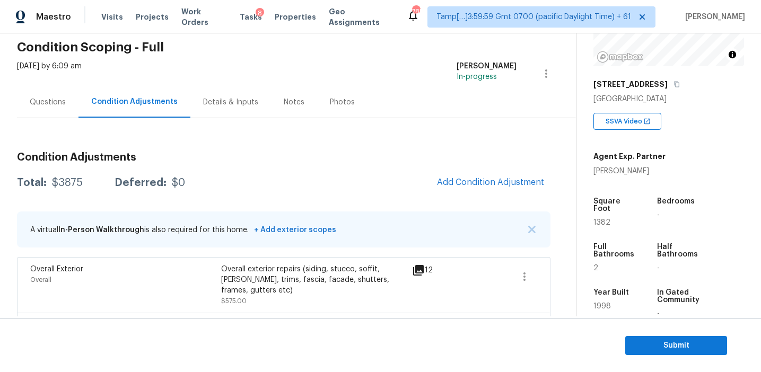
click at [412, 190] on div "Total: $3875 Deferred: $0 Add Condition Adjustment" at bounding box center [284, 182] width 534 height 23
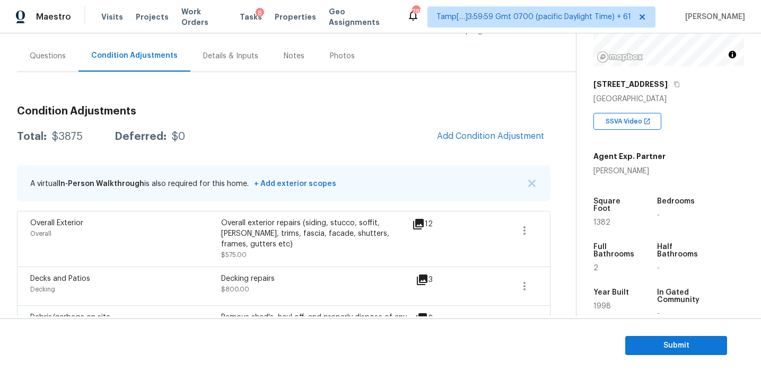
scroll to position [88, 0]
click at [396, 143] on div "Total: $3875 Deferred: $0 Add Condition Adjustment" at bounding box center [284, 137] width 534 height 23
click at [516, 14] on span "Tamp[…]3:59:59 Gmt 0700 (pacific Daylight Time) + 61" at bounding box center [534, 17] width 195 height 11
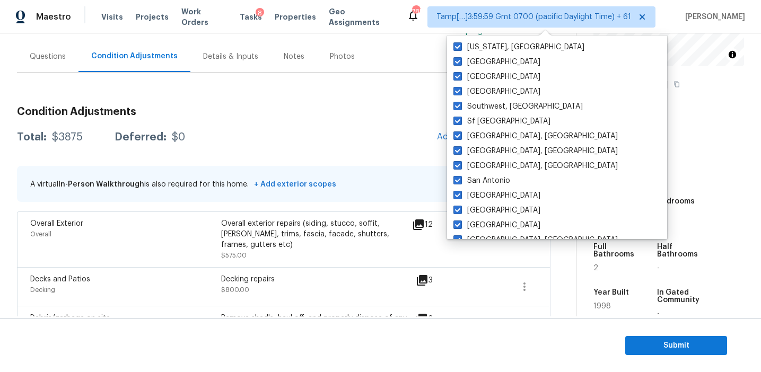
click at [359, 125] on div "Condition Adjustments Total: $3875 Deferred: $0 Add Condition Adjustment A virt…" at bounding box center [284, 328] width 534 height 461
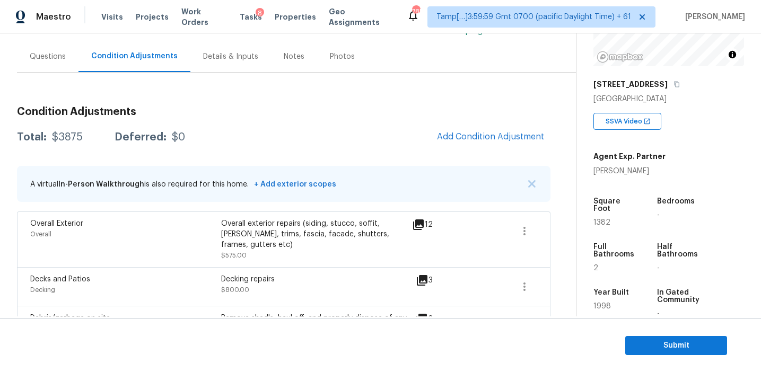
click at [359, 125] on div "Condition Adjustments Total: $3875 Deferred: $0 Add Condition Adjustment A virt…" at bounding box center [284, 328] width 534 height 461
click at [358, 138] on div "Total: $3875 Deferred: $0 Add Condition Adjustment" at bounding box center [284, 137] width 534 height 23
click at [302, 139] on div "Total: $3875 Deferred: $0 Add Condition Adjustment" at bounding box center [284, 137] width 534 height 23
click at [312, 135] on div "Total: $3875 Deferred: $0 Add Condition Adjustment" at bounding box center [284, 137] width 534 height 23
click at [461, 134] on span "Add Condition Adjustment" at bounding box center [490, 137] width 107 height 10
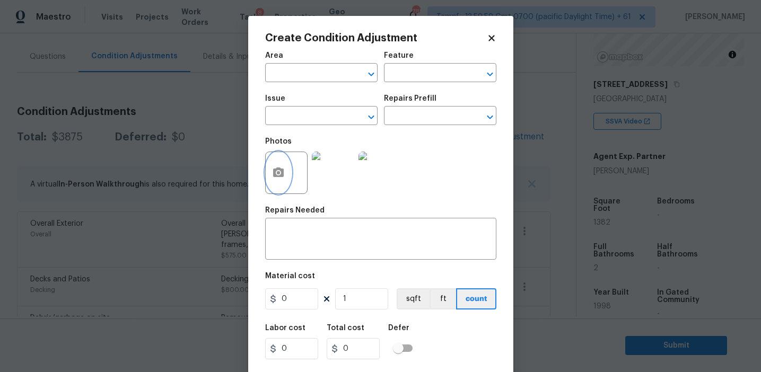
click at [286, 168] on button "button" at bounding box center [278, 172] width 25 height 41
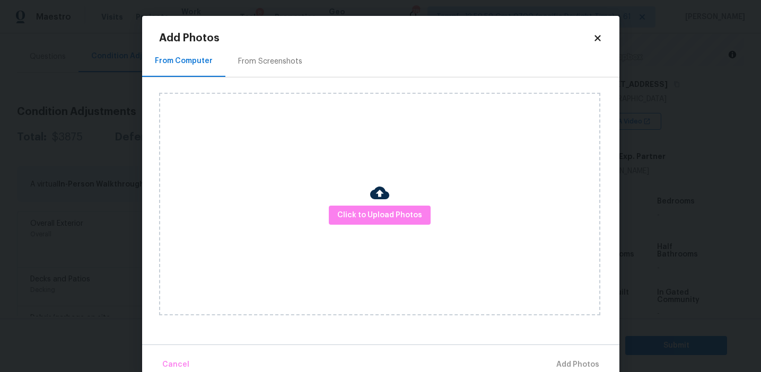
click at [348, 200] on div "Click to Upload Photos" at bounding box center [379, 204] width 441 height 223
click at [348, 216] on span "Click to Upload Photos" at bounding box center [379, 215] width 85 height 13
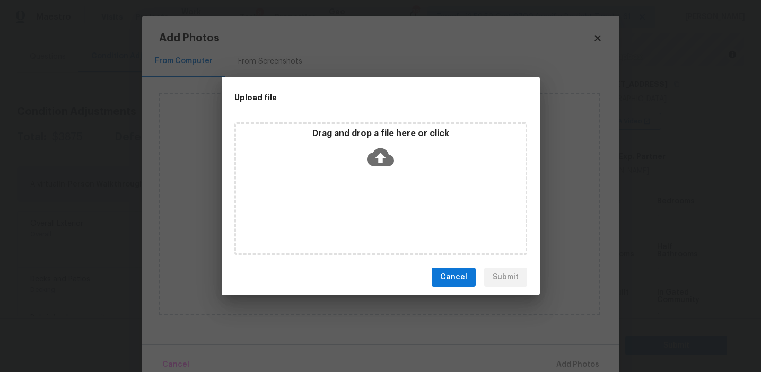
click at [345, 137] on p "Drag and drop a file here or click" at bounding box center [381, 133] width 290 height 11
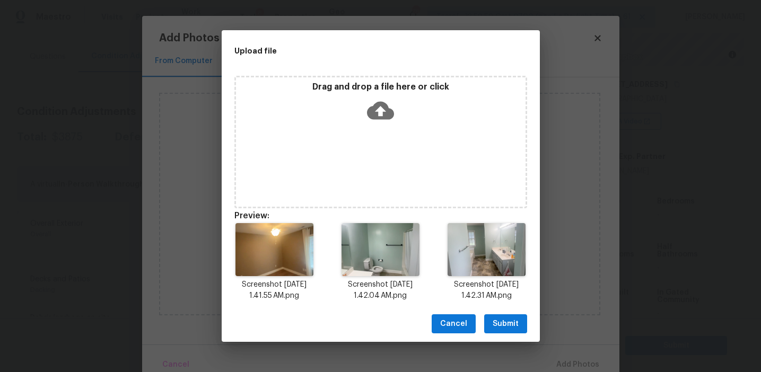
click at [501, 322] on span "Submit" at bounding box center [506, 324] width 26 height 13
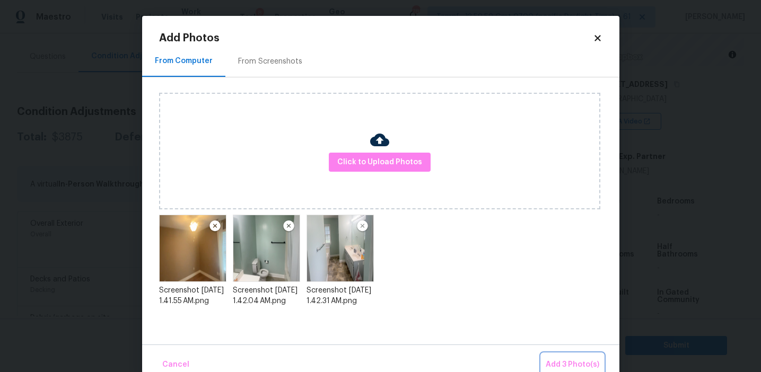
click at [550, 358] on button "Add 3 Photo(s)" at bounding box center [573, 365] width 62 height 23
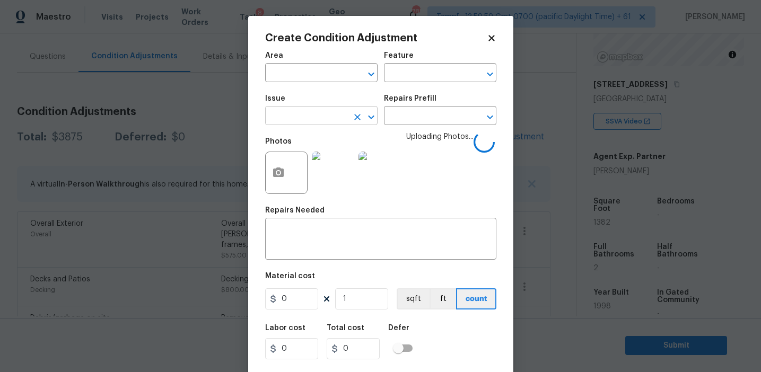
click at [334, 117] on input "text" at bounding box center [306, 117] width 83 height 16
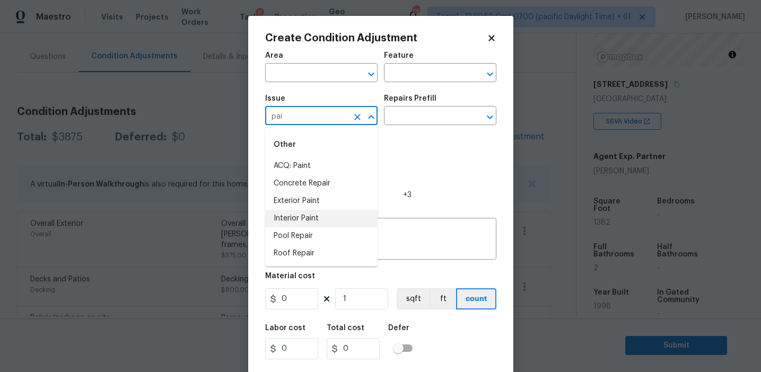
click at [347, 217] on li "Interior Paint" at bounding box center [321, 219] width 112 height 18
type input "Interior Paint"
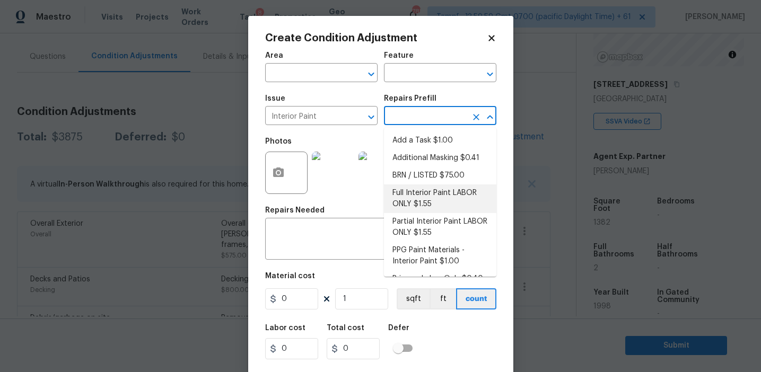
scroll to position [15, 0]
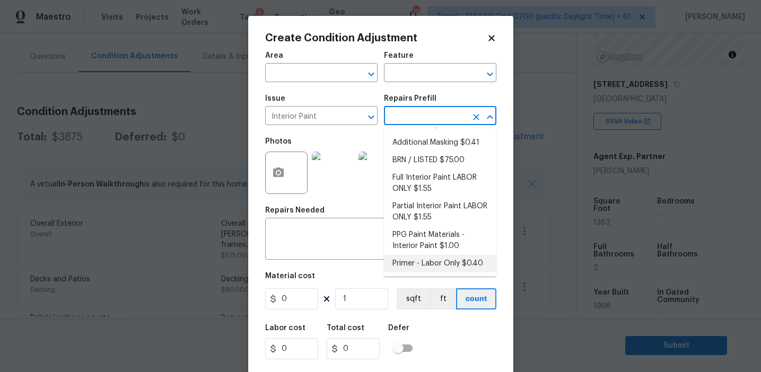
click at [424, 260] on li "Primer - Labor Only $0.40" at bounding box center [440, 264] width 112 height 18
type input "Overall Paint"
type textarea "Interior primer - PRIMER PROVIDED BY OPENDOOR - All nails, screws, drywall anch…"
type input "0.4"
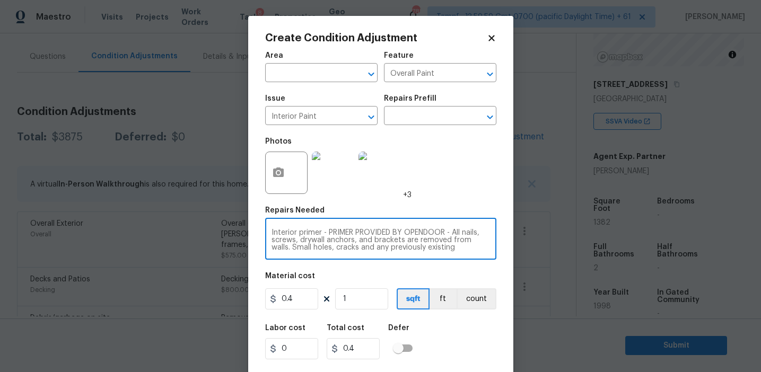
scroll to position [22, 0]
drag, startPoint x: 322, startPoint y: 231, endPoint x: 449, endPoint y: 263, distance: 130.7
click at [449, 263] on div "Area ​ Feature Overall Paint ​ Issue Interior Paint ​ Repairs Prefill ​ Photos …" at bounding box center [380, 221] width 231 height 350
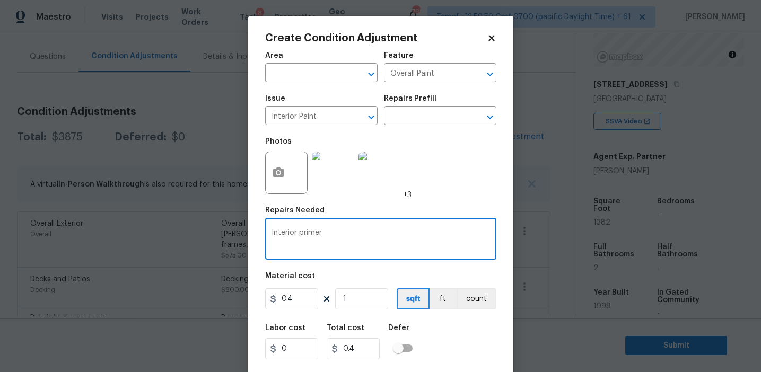
scroll to position [0, 0]
type textarea "Interior primer"
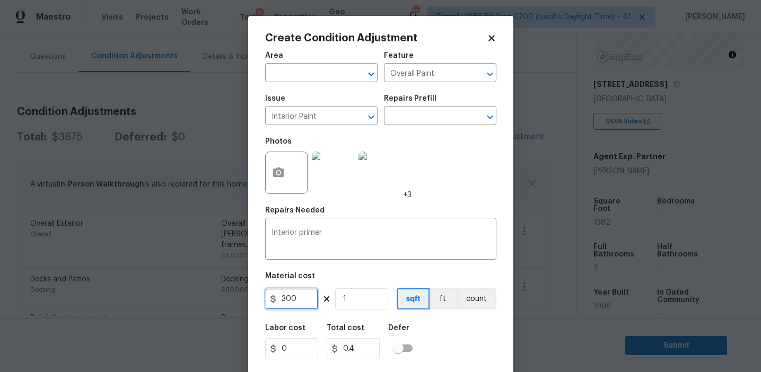
type input "300"
click at [466, 295] on button "count" at bounding box center [477, 299] width 40 height 21
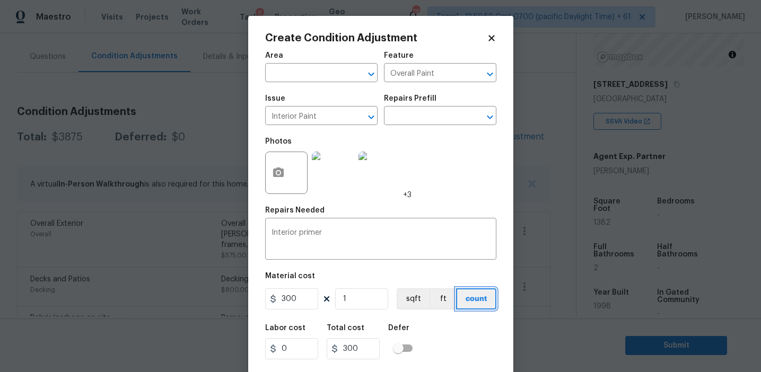
scroll to position [24, 0]
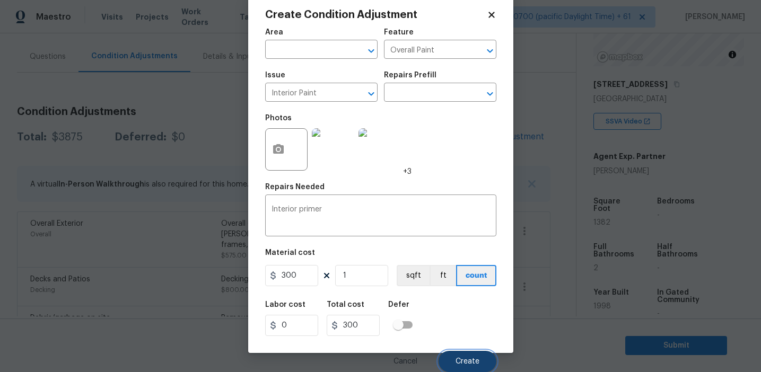
click at [461, 363] on span "Create" at bounding box center [468, 362] width 24 height 8
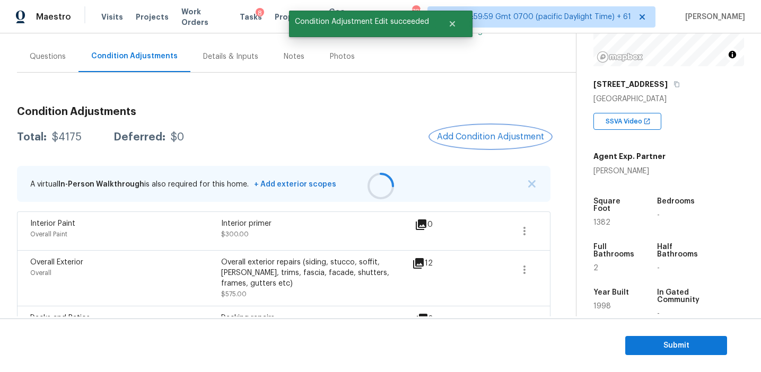
scroll to position [0, 0]
click at [477, 132] on span "Add Condition Adjustment" at bounding box center [490, 137] width 107 height 10
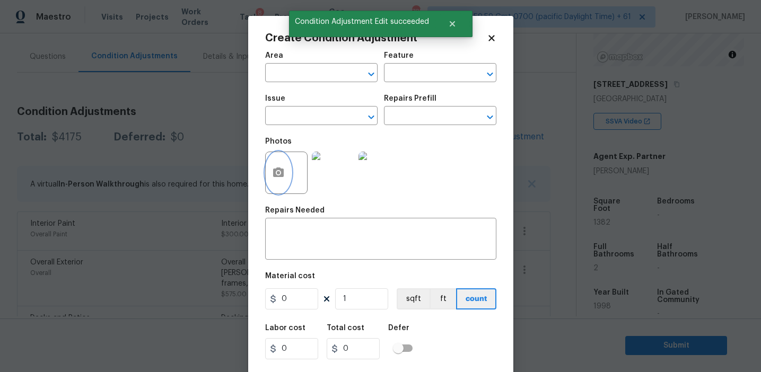
click at [281, 180] on button "button" at bounding box center [278, 172] width 25 height 41
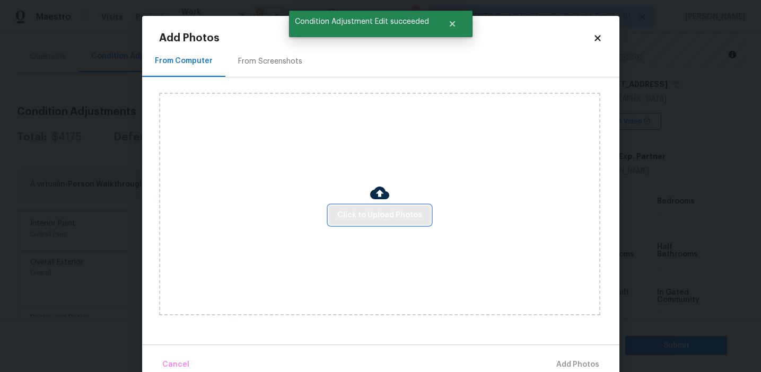
click at [346, 212] on span "Click to Upload Photos" at bounding box center [379, 215] width 85 height 13
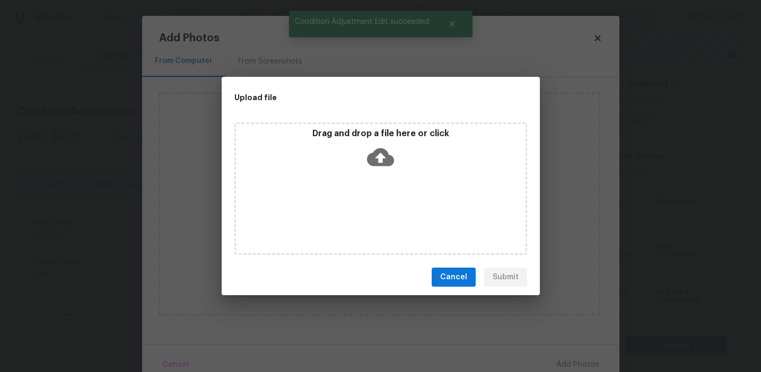
click at [348, 138] on p "Drag and drop a file here or click" at bounding box center [381, 133] width 290 height 11
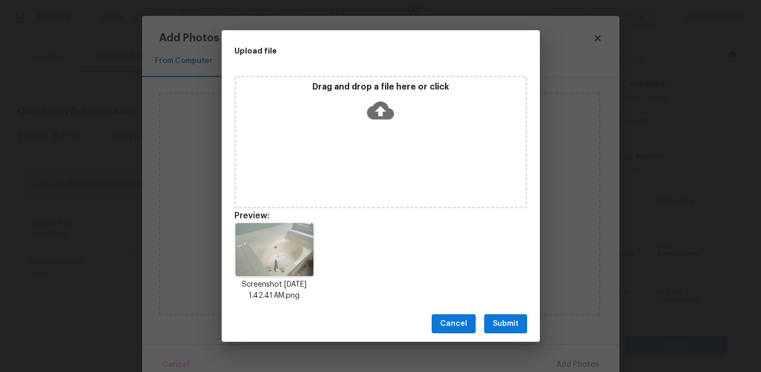
click at [496, 328] on span "Submit" at bounding box center [506, 324] width 26 height 13
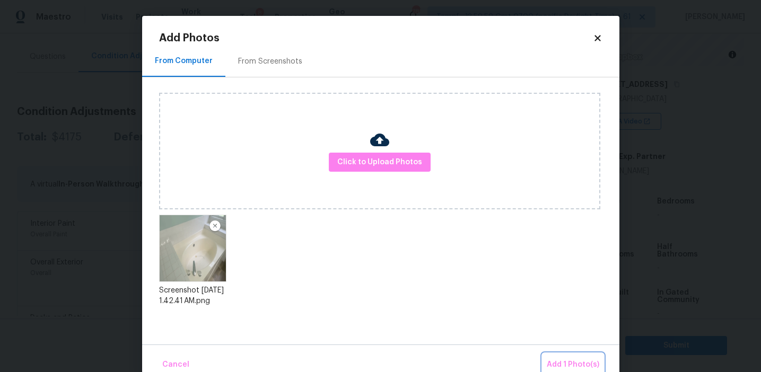
click at [556, 363] on span "Add 1 Photo(s)" at bounding box center [573, 365] width 53 height 13
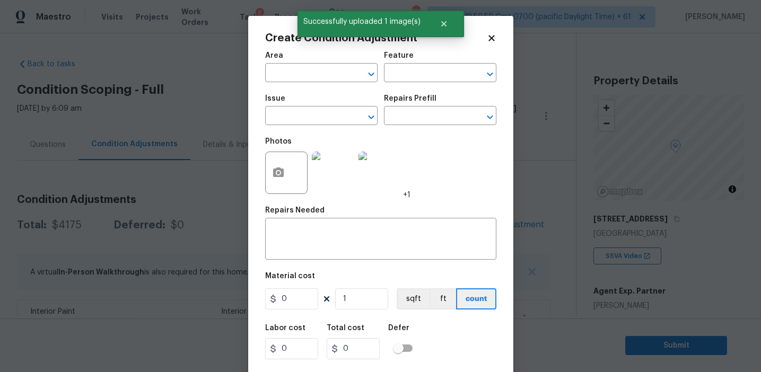
scroll to position [135, 0]
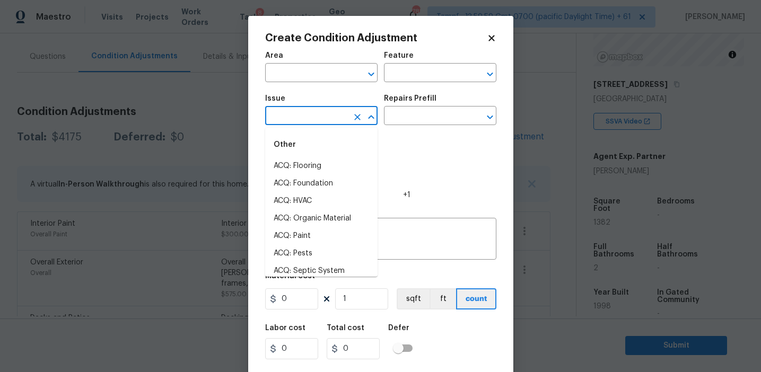
click at [344, 118] on input "text" at bounding box center [306, 117] width 83 height 16
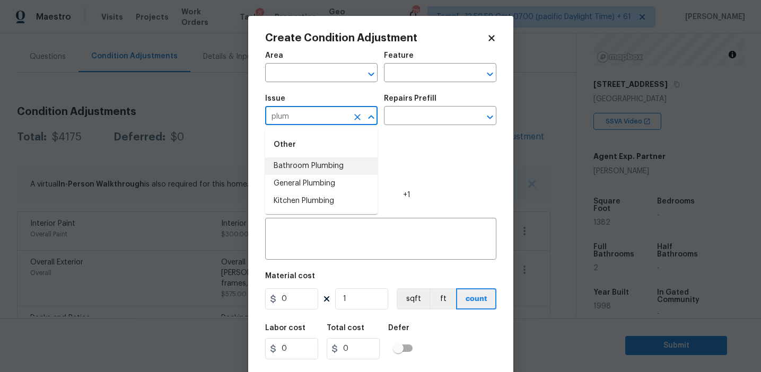
click at [350, 169] on li "Bathroom Plumbing" at bounding box center [321, 167] width 112 height 18
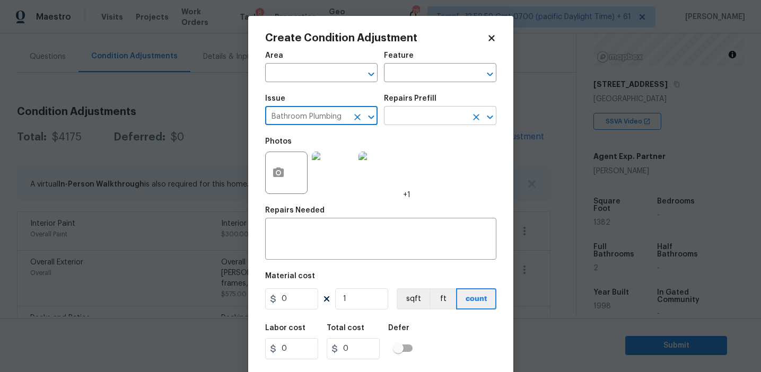
type input "Bathroom Plumbing"
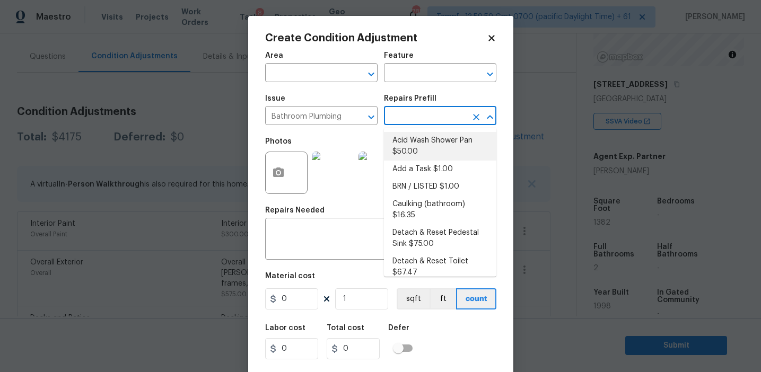
click at [438, 149] on li "Acid Wash Shower Pan $50.00" at bounding box center [440, 146] width 112 height 29
type input "Plumbing"
type input "50"
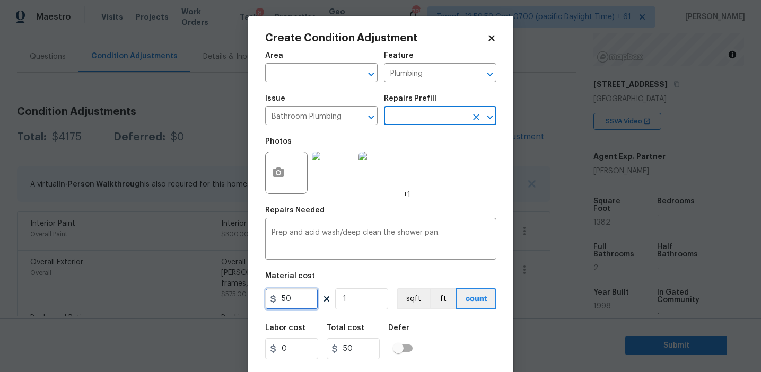
click at [298, 292] on input "50" at bounding box center [291, 299] width 53 height 21
type input "100"
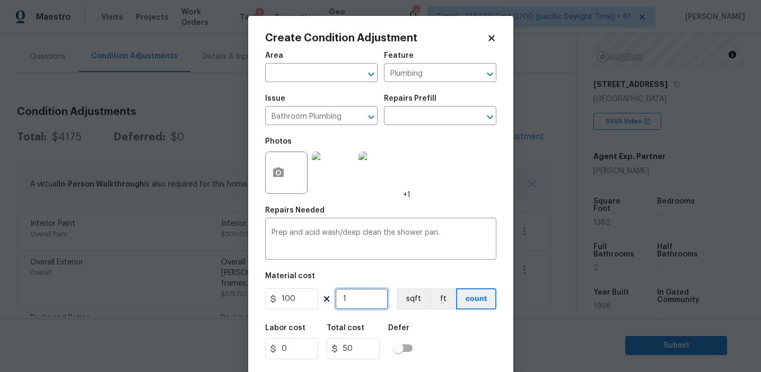
type input "100"
type input "2"
type input "200"
type input "2"
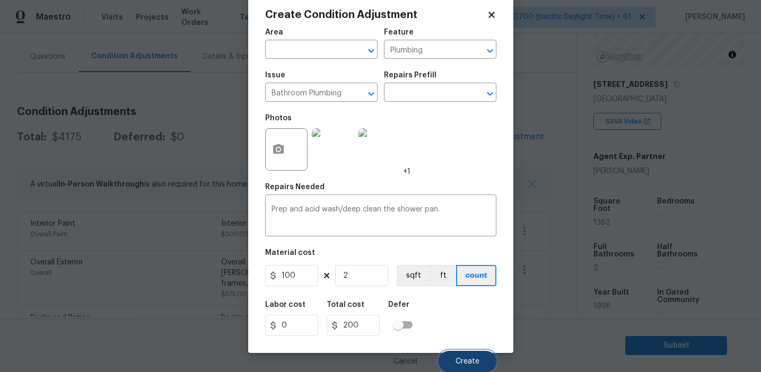
click at [460, 366] on span "Create" at bounding box center [468, 362] width 24 height 8
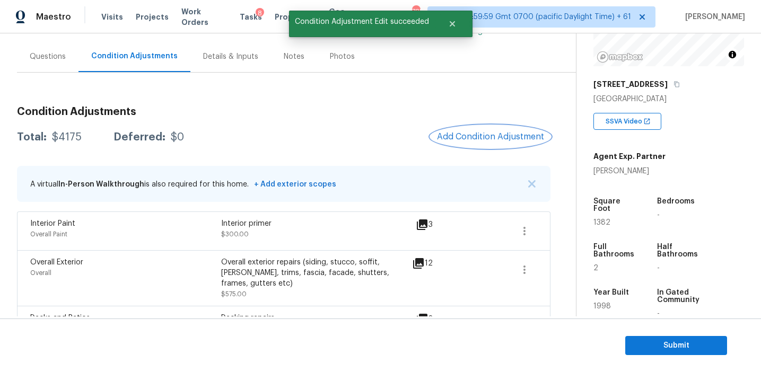
scroll to position [0, 0]
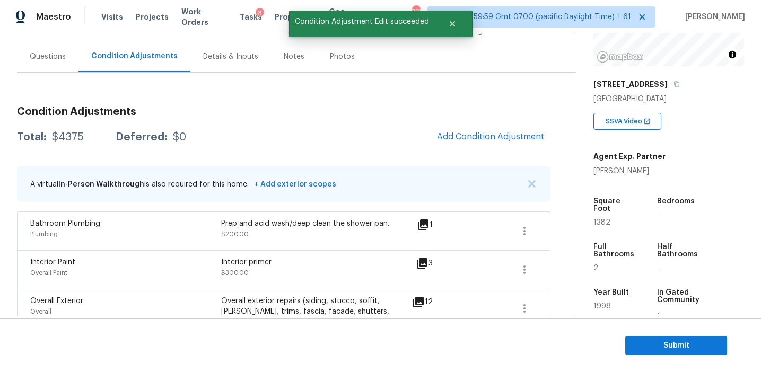
click at [341, 128] on div "Total: $4375 Deferred: $0 Add Condition Adjustment" at bounding box center [284, 137] width 534 height 23
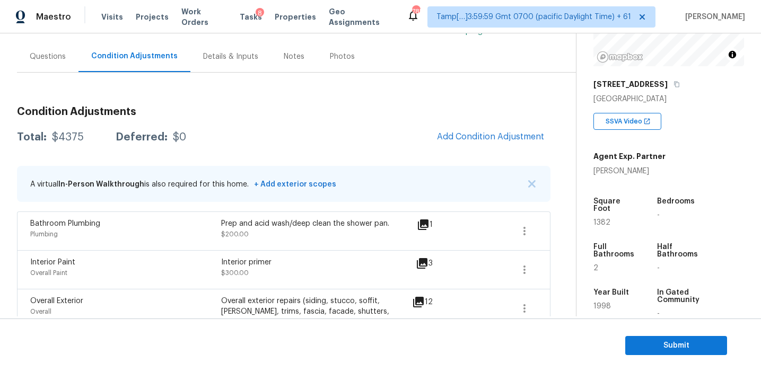
click at [219, 138] on div "Total: $4375 Deferred: $0 Add Condition Adjustment" at bounding box center [284, 137] width 534 height 23
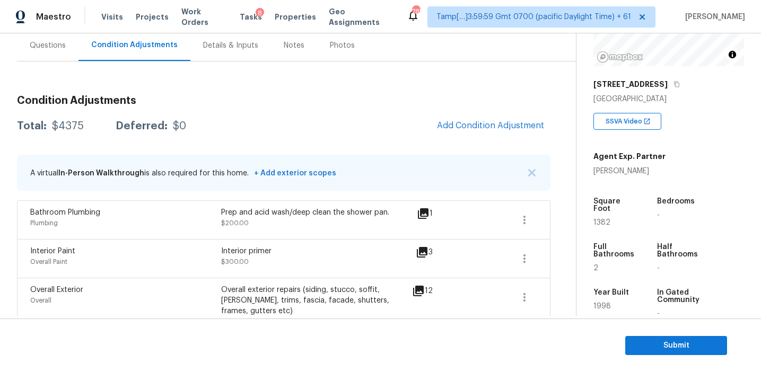
scroll to position [100, 0]
click at [255, 132] on div "Total: $4375 Deferred: $0 Add Condition Adjustment" at bounding box center [284, 125] width 534 height 23
click at [450, 118] on button "Add Condition Adjustment" at bounding box center [491, 125] width 120 height 22
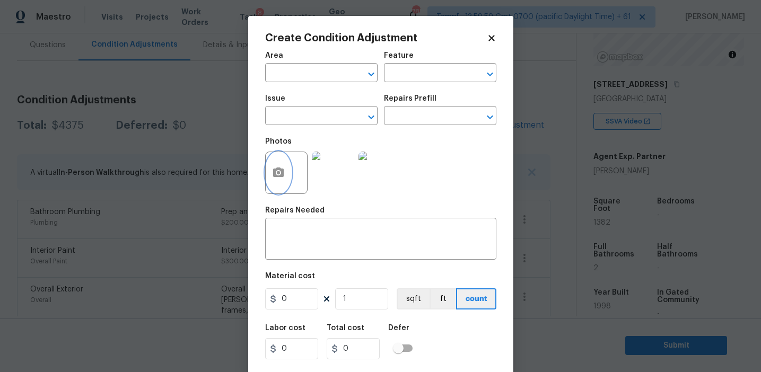
click at [280, 169] on icon "button" at bounding box center [278, 173] width 11 height 10
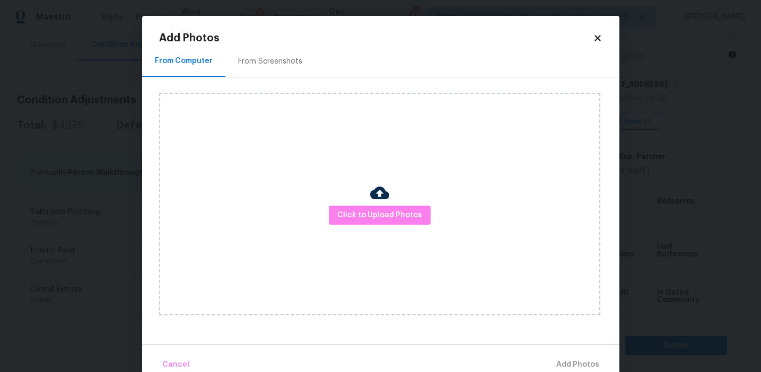
click at [292, 58] on div "From Screenshots" at bounding box center [270, 61] width 64 height 11
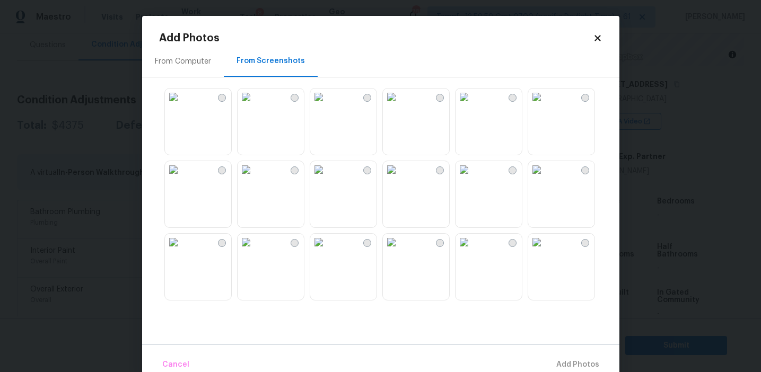
click at [182, 174] on img at bounding box center [173, 169] width 17 height 17
click at [400, 178] on img at bounding box center [391, 169] width 17 height 17
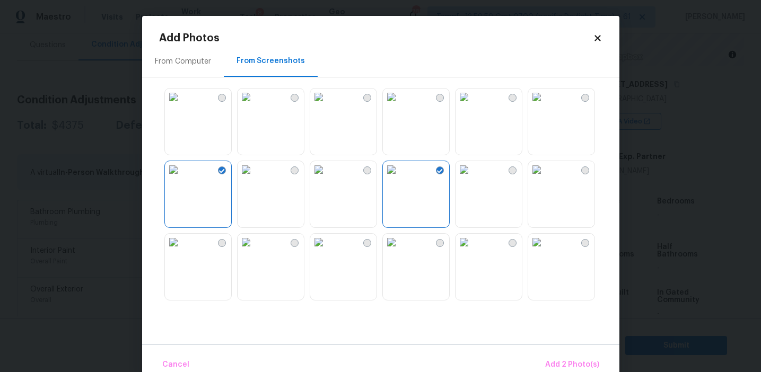
click at [473, 178] on img at bounding box center [464, 169] width 17 height 17
click at [473, 251] on img at bounding box center [464, 242] width 17 height 17
click at [545, 251] on img at bounding box center [536, 242] width 17 height 17
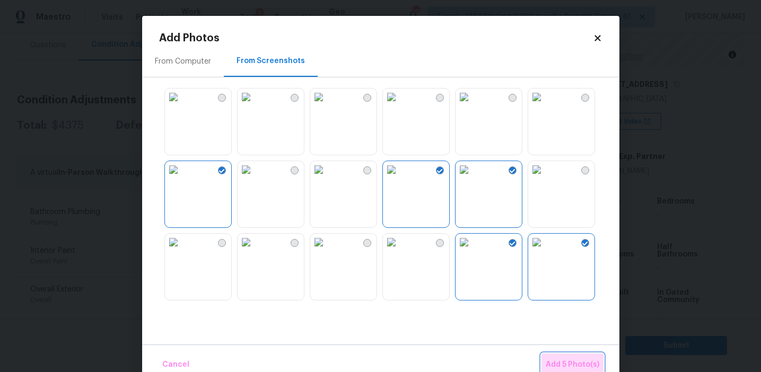
click at [545, 360] on button "Add 5 Photo(s)" at bounding box center [573, 365] width 62 height 23
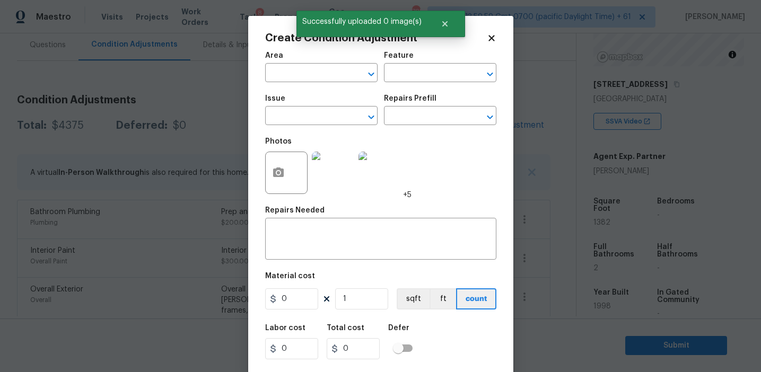
click at [310, 128] on span "Issue ​" at bounding box center [321, 110] width 112 height 43
click at [306, 115] on input "text" at bounding box center [306, 117] width 83 height 16
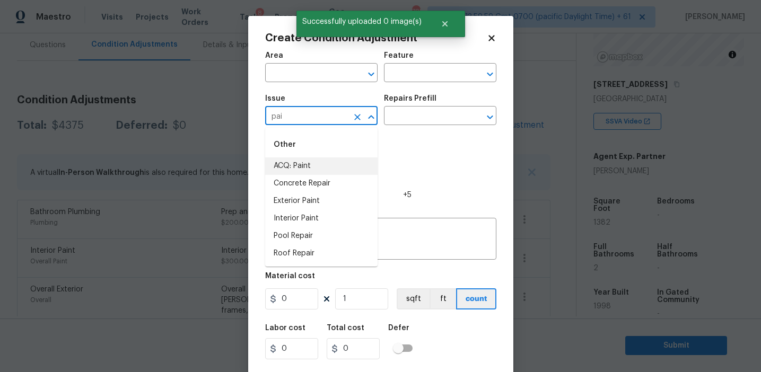
click at [324, 170] on li "ACQ: Paint" at bounding box center [321, 167] width 112 height 18
type input "ACQ: Paint"
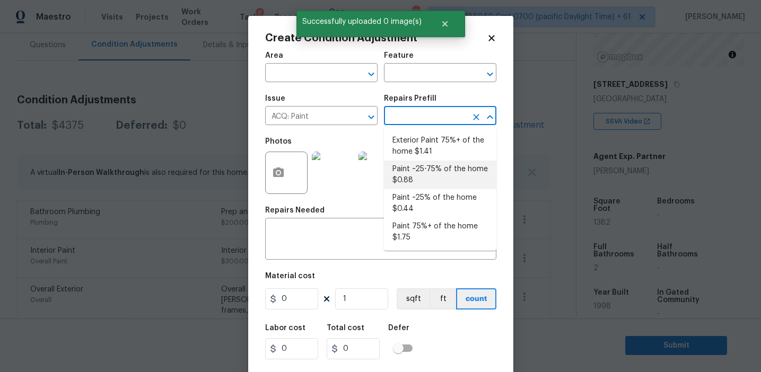
click at [426, 166] on li "Paint ~25-75% of the home $0.88" at bounding box center [440, 175] width 112 height 29
type input "Acquisition"
type textarea "Acquisition Scope: ~25 - 75% of the home needs interior paint"
type input "0.88"
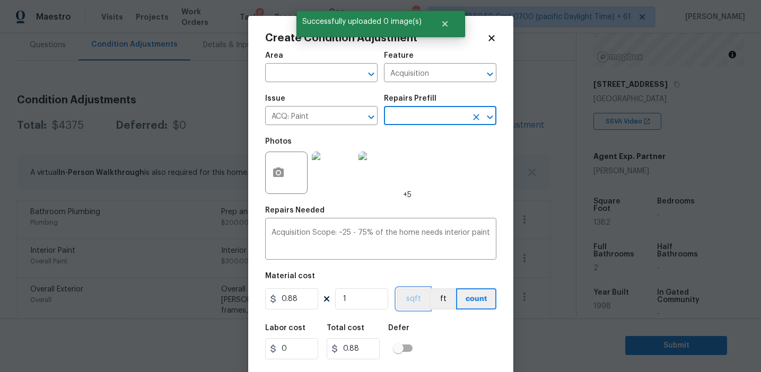
click at [403, 300] on button "sqft" at bounding box center [413, 299] width 33 height 21
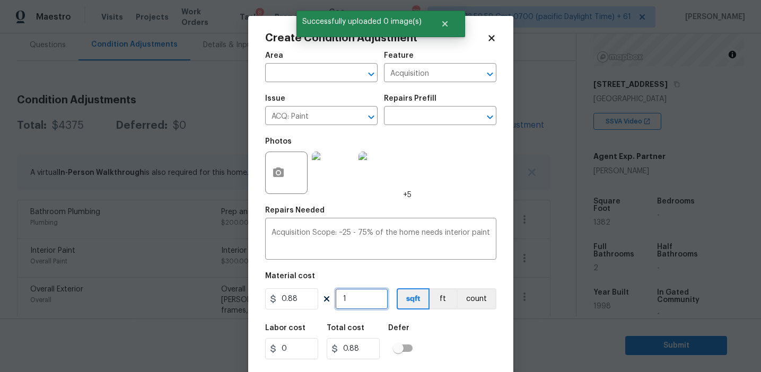
click at [367, 298] on input "1" at bounding box center [361, 299] width 53 height 21
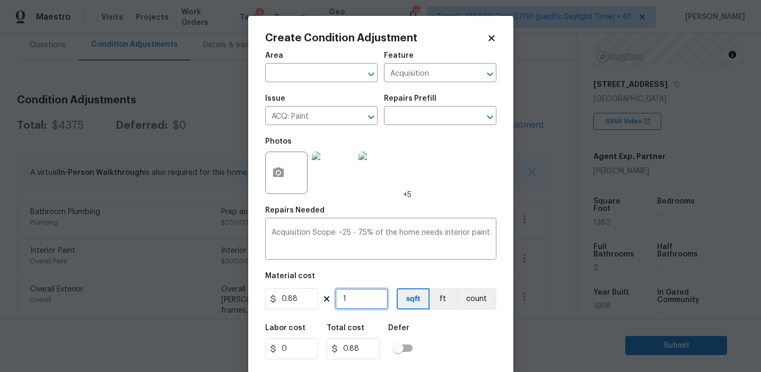
type input "15"
type input "13.2"
type input "153"
type input "134.64"
type input "1537"
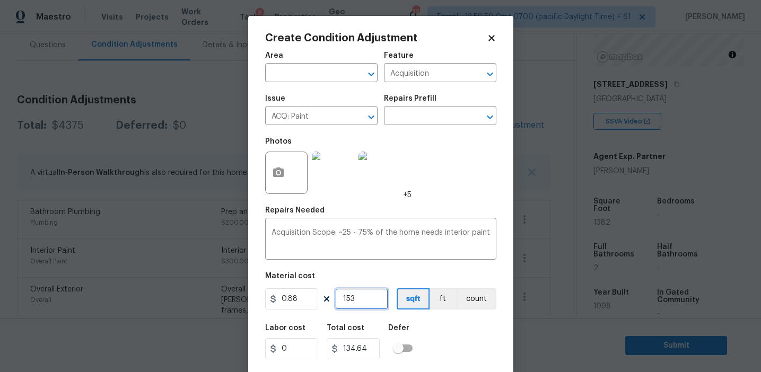
type input "1352.56"
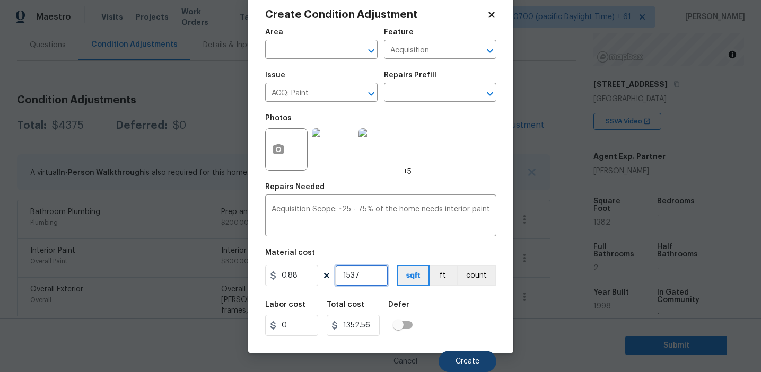
type input "1537"
click at [455, 355] on button "Create" at bounding box center [468, 361] width 58 height 21
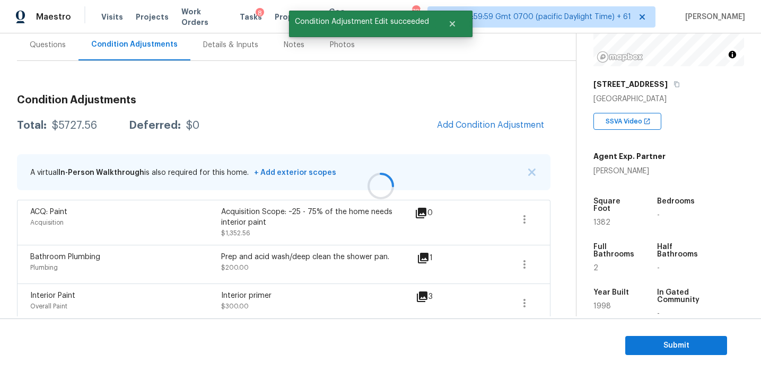
scroll to position [0, 0]
click at [470, 130] on button "Add Condition Adjustment" at bounding box center [491, 125] width 120 height 22
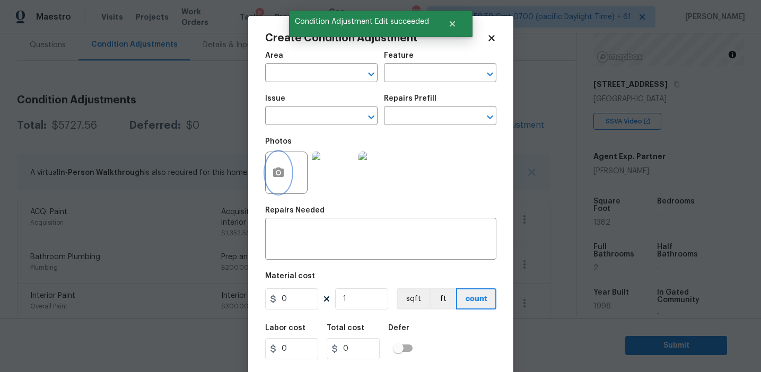
click at [278, 174] on circle "button" at bounding box center [277, 172] width 3 height 3
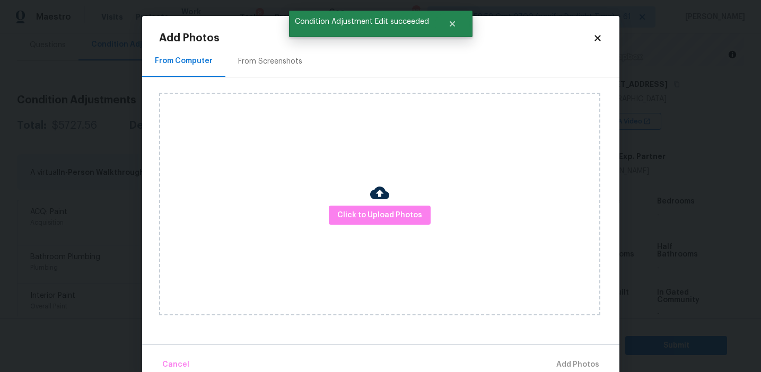
click at [285, 65] on div "From Screenshots" at bounding box center [270, 61] width 64 height 11
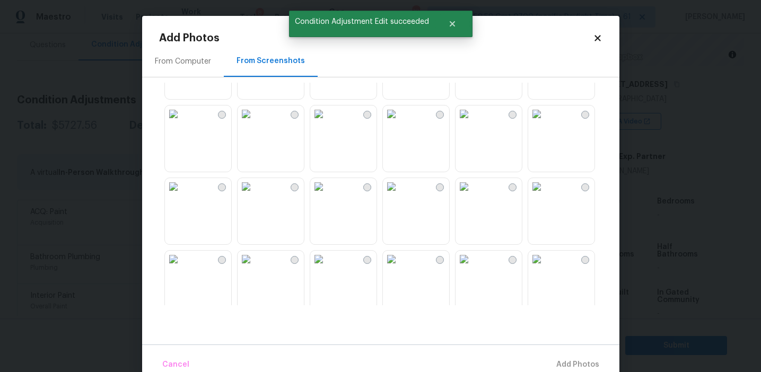
scroll to position [1013, 0]
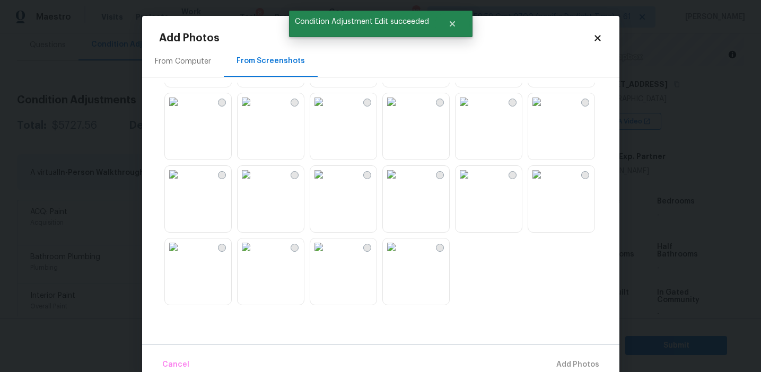
click at [327, 183] on img at bounding box center [318, 174] width 17 height 17
click at [255, 183] on img at bounding box center [246, 174] width 17 height 17
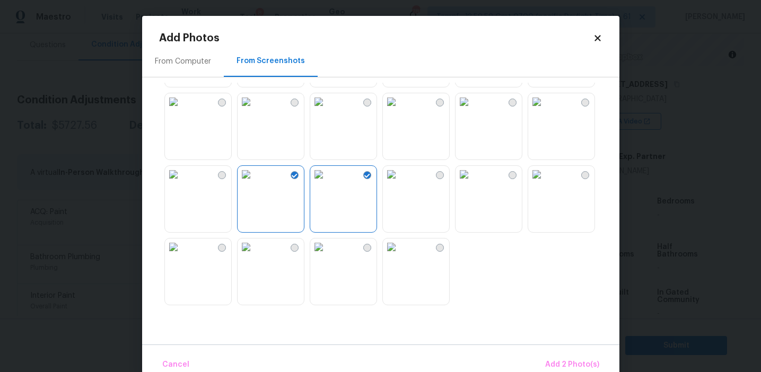
click at [182, 110] on img at bounding box center [173, 101] width 17 height 17
click at [464, 183] on img at bounding box center [464, 174] width 17 height 17
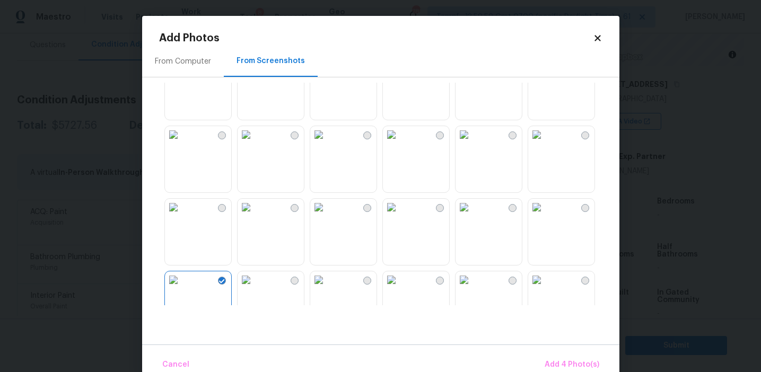
scroll to position [819, 0]
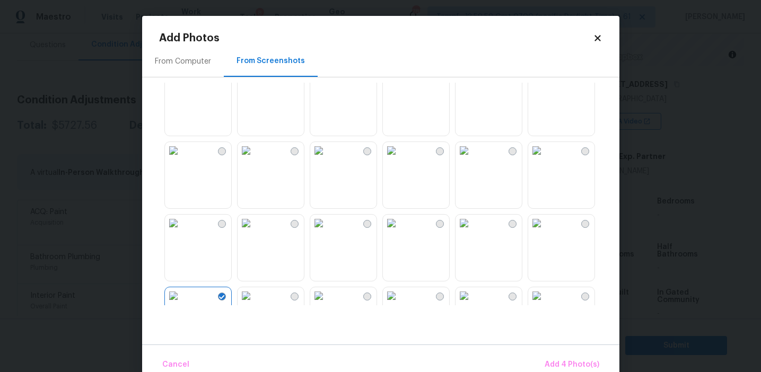
click at [473, 159] on img at bounding box center [464, 150] width 17 height 17
click at [545, 86] on img at bounding box center [536, 78] width 17 height 17
click at [255, 86] on img at bounding box center [246, 78] width 17 height 17
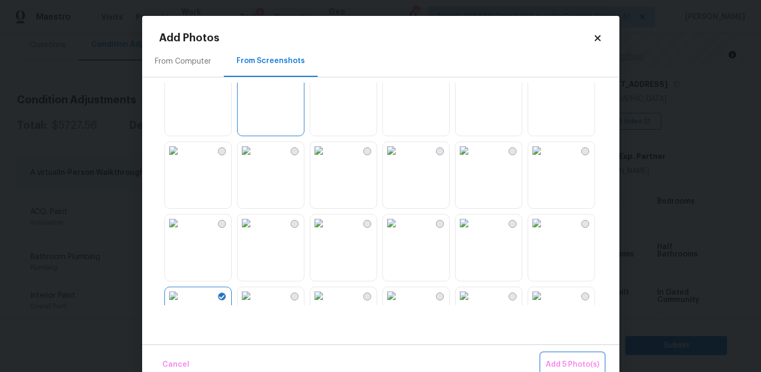
click at [571, 364] on span "Add 5 Photo(s)" at bounding box center [573, 365] width 54 height 13
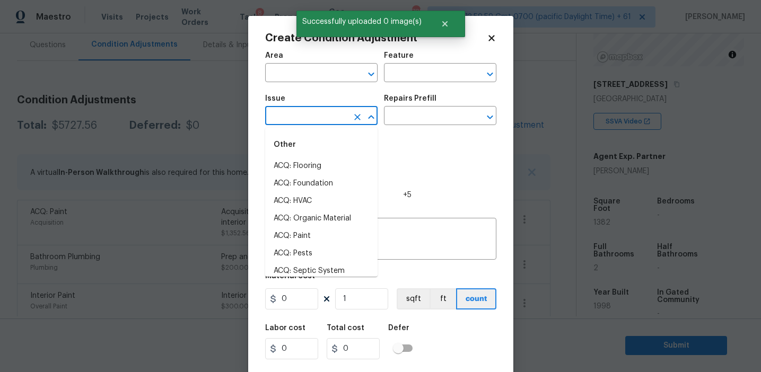
click at [312, 117] on input "text" at bounding box center [306, 117] width 83 height 16
click at [318, 161] on li "ACQ: Flooring" at bounding box center [321, 167] width 112 height 18
type input "ACQ: Flooring"
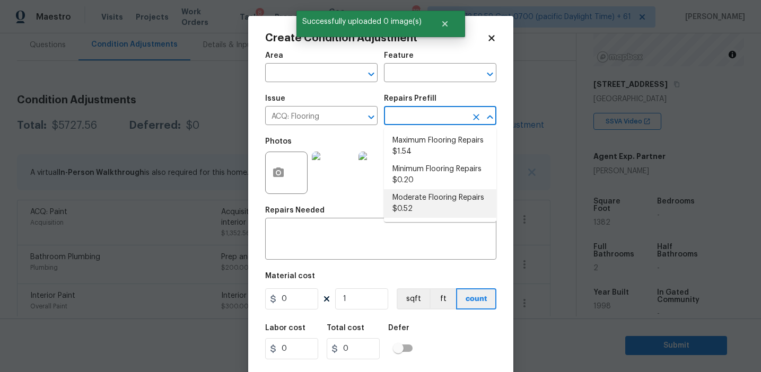
click at [411, 201] on li "Moderate Flooring Repairs $0.52" at bounding box center [440, 203] width 112 height 29
type input "Acquisition"
type textarea "Acquisition Scope: Moderate flooring repairs"
type input "0.52"
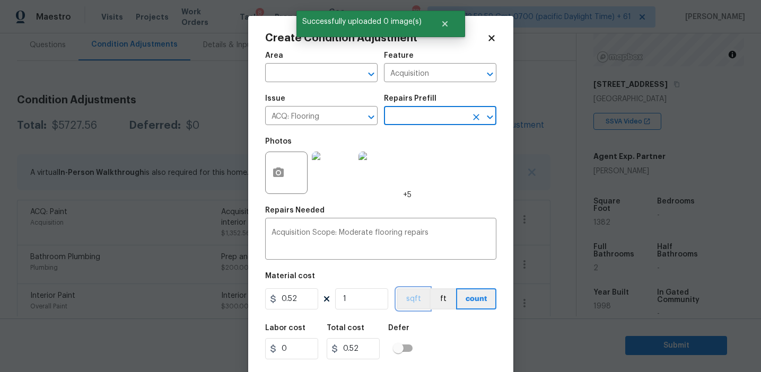
click at [412, 294] on button "sqft" at bounding box center [413, 299] width 33 height 21
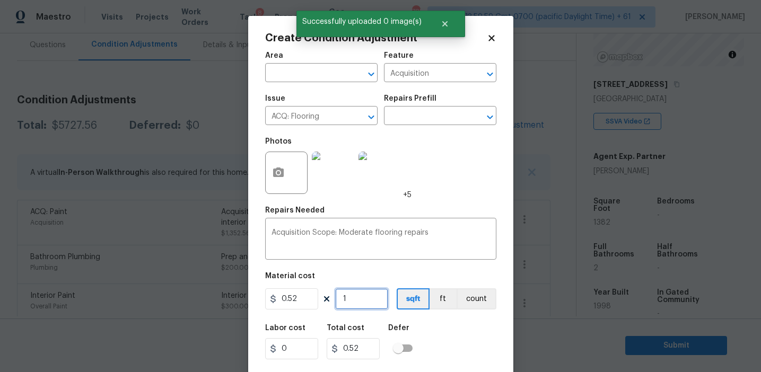
click at [376, 298] on input "1" at bounding box center [361, 299] width 53 height 21
type input "0"
paste input "1537"
type input "1537"
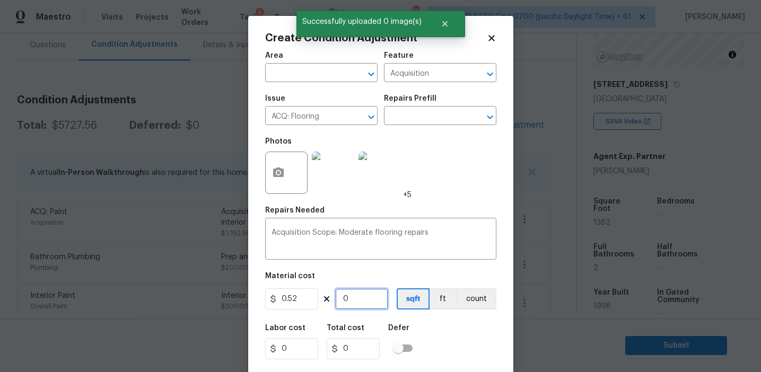
type input "799.24"
type input "1537"
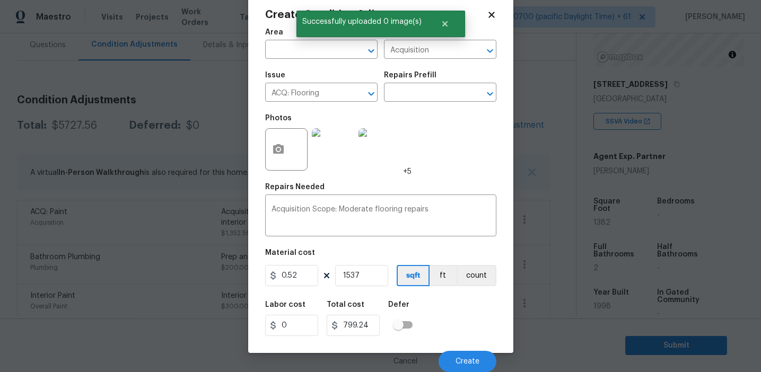
click at [448, 322] on div "Labor cost 0 Total cost 799.24 Defer" at bounding box center [380, 319] width 231 height 48
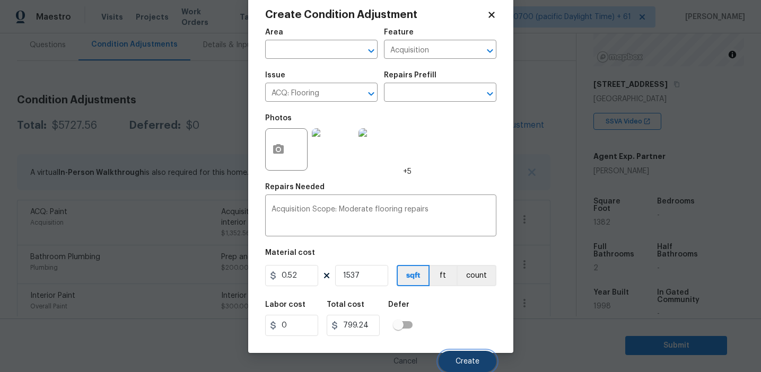
click at [469, 357] on button "Create" at bounding box center [468, 361] width 58 height 21
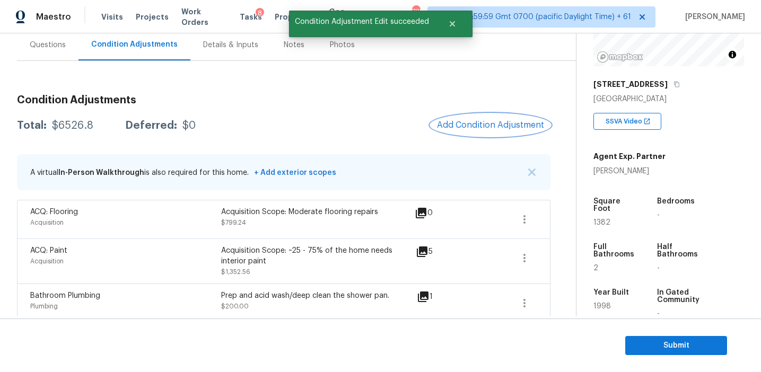
scroll to position [0, 0]
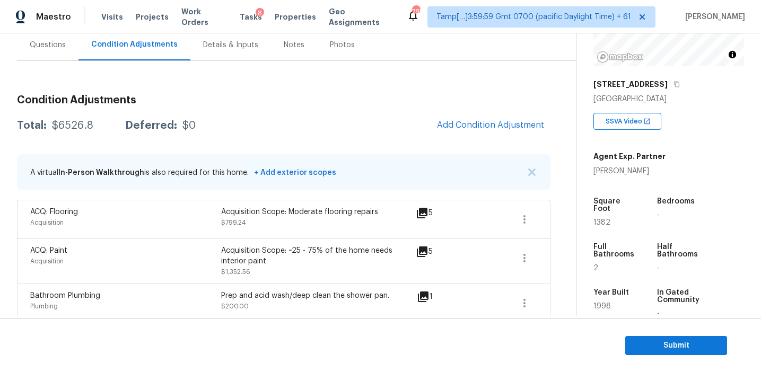
click at [265, 119] on div "Total: $6526.8 Deferred: $0 Add Condition Adjustment" at bounding box center [284, 125] width 534 height 23
click at [85, 126] on div "$6526.8" at bounding box center [72, 125] width 41 height 11
copy div "6526.8"
click at [153, 126] on div "Deferred:" at bounding box center [151, 125] width 52 height 11
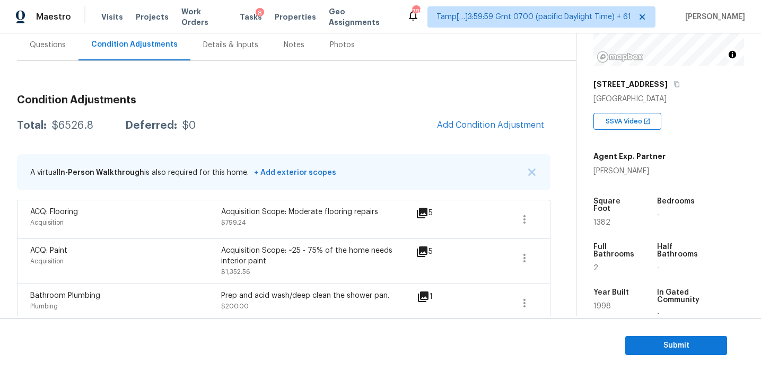
click at [524, 217] on icon "button" at bounding box center [525, 219] width 2 height 8
click at [553, 217] on div "Edit" at bounding box center [584, 217] width 83 height 11
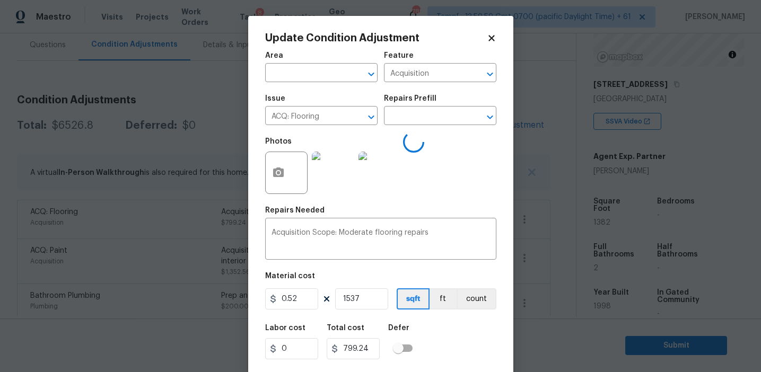
click at [222, 238] on body "Maestro Visits Projects Work Orders Tasks 8 Properties Geo Assignments 785 Tamp…" at bounding box center [380, 186] width 761 height 372
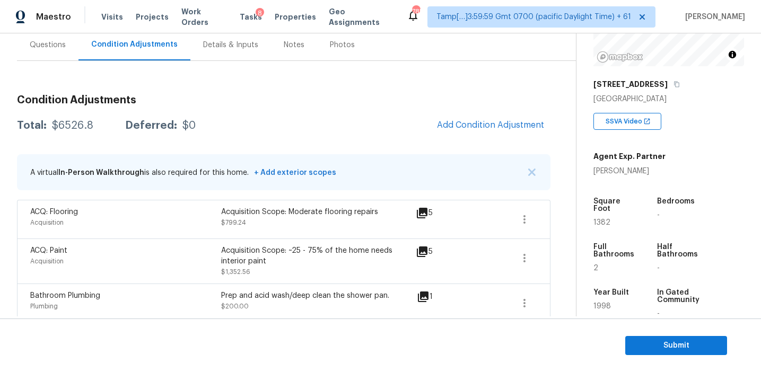
click at [230, 96] on h3 "Condition Adjustments" at bounding box center [284, 100] width 534 height 11
click at [47, 46] on div "Questions" at bounding box center [48, 45] width 36 height 11
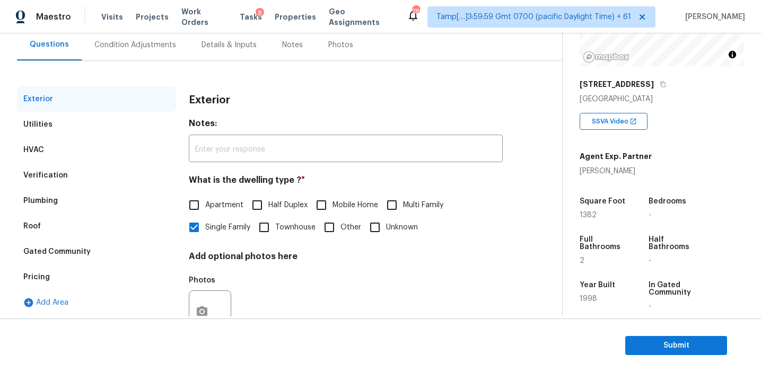
scroll to position [99, 0]
click at [95, 285] on div "Pricing" at bounding box center [96, 277] width 159 height 25
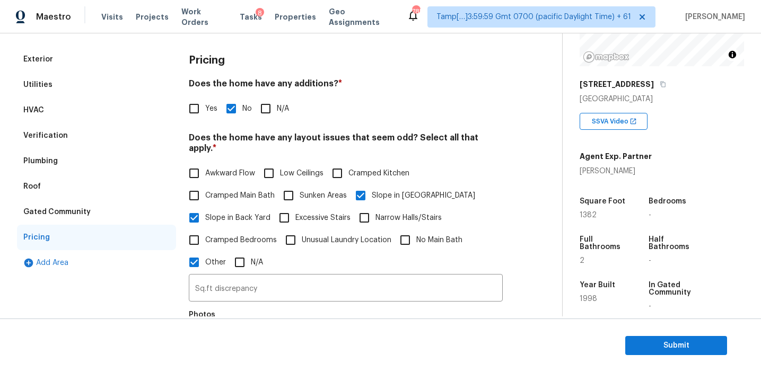
click at [116, 207] on div "Gated Community" at bounding box center [96, 211] width 159 height 25
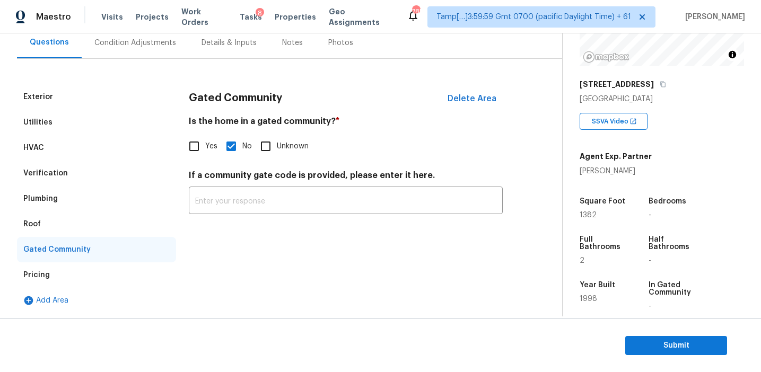
click at [62, 226] on div "Roof" at bounding box center [96, 224] width 159 height 25
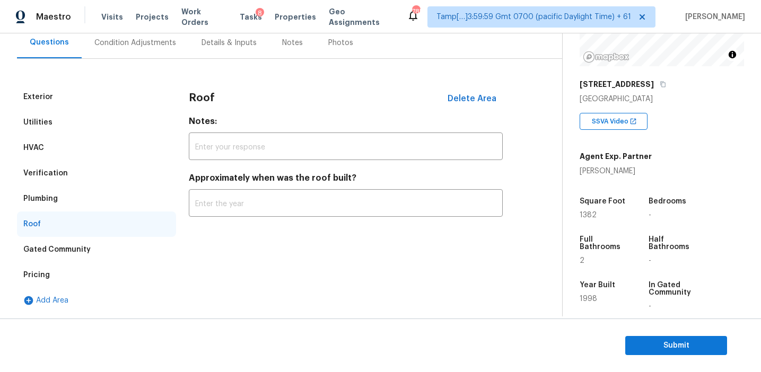
click at [65, 206] on div "Plumbing" at bounding box center [96, 198] width 159 height 25
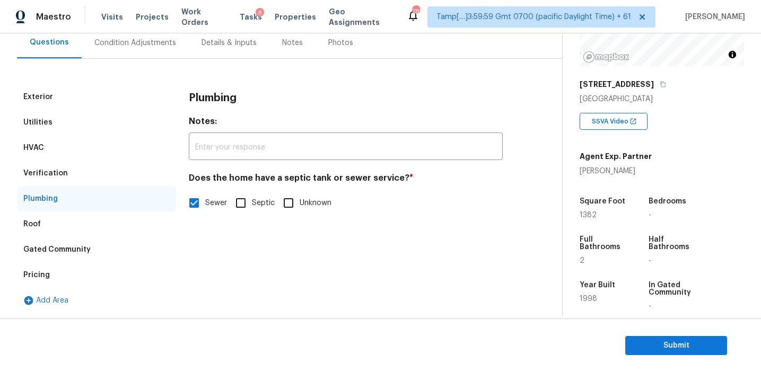
click at [91, 164] on div "Verification" at bounding box center [96, 173] width 159 height 25
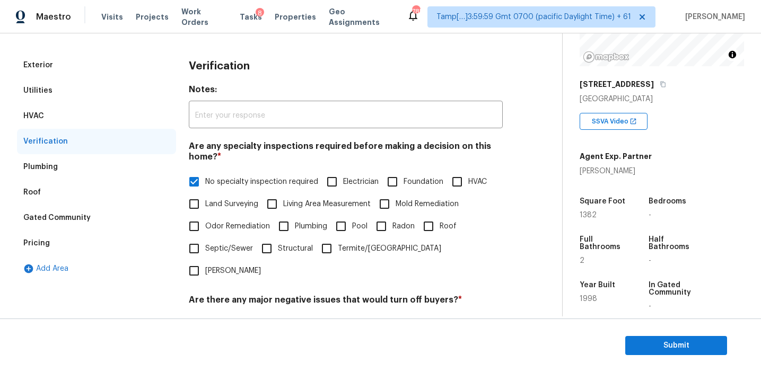
scroll to position [93, 0]
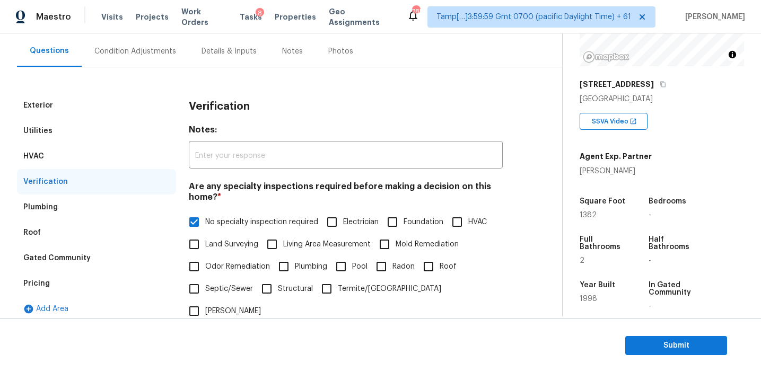
click at [154, 160] on div "HVAC" at bounding box center [96, 156] width 159 height 25
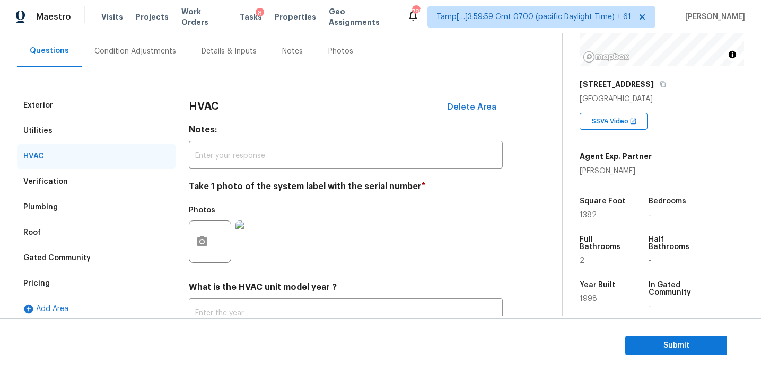
click at [150, 133] on div "Utilities" at bounding box center [96, 130] width 159 height 25
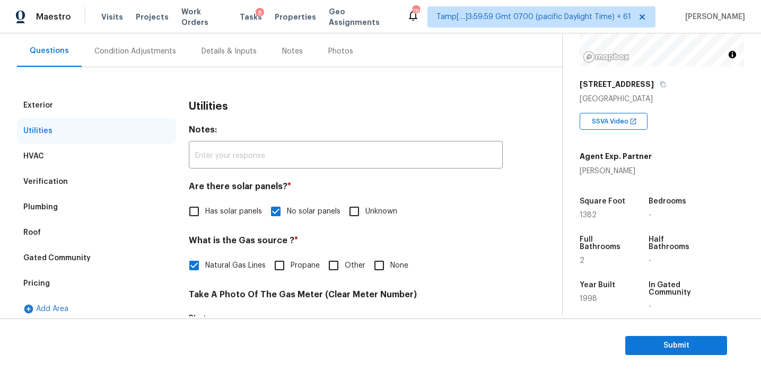
click at [149, 106] on div "Exterior" at bounding box center [96, 105] width 159 height 25
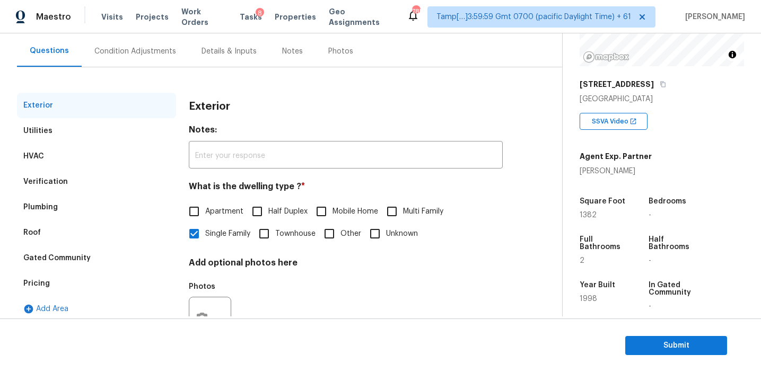
click at [154, 55] on div "Condition Adjustments" at bounding box center [135, 51] width 82 height 11
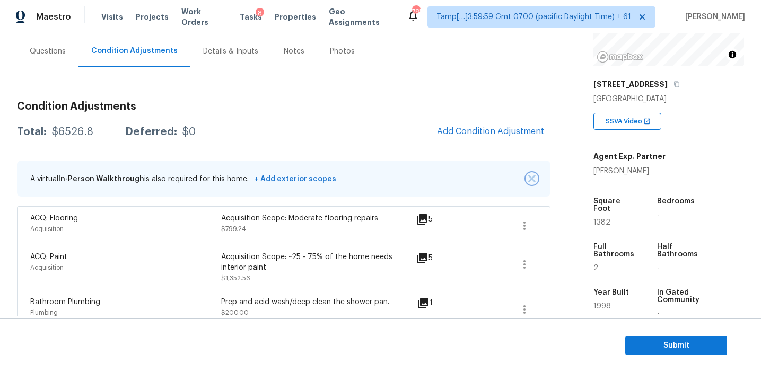
click at [530, 178] on img "button" at bounding box center [531, 178] width 7 height 7
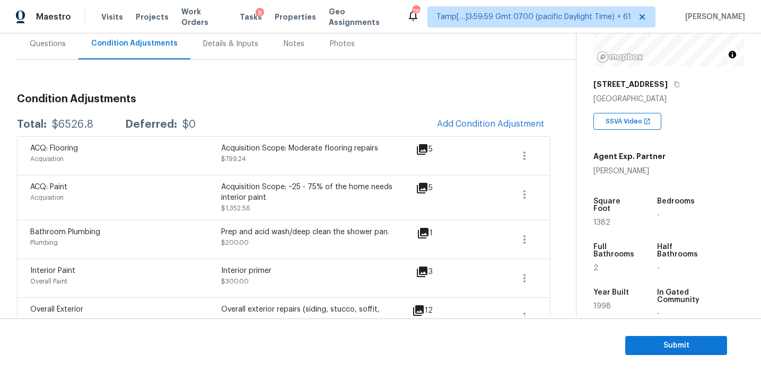
scroll to position [93, 0]
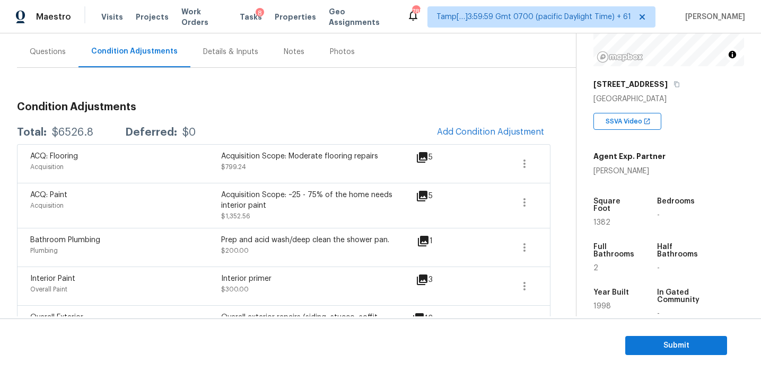
click at [316, 114] on div "Condition Adjustments Total: $6526.8 Deferred: $0 Add Condition Adjustment ACQ:…" at bounding box center [284, 372] width 534 height 559
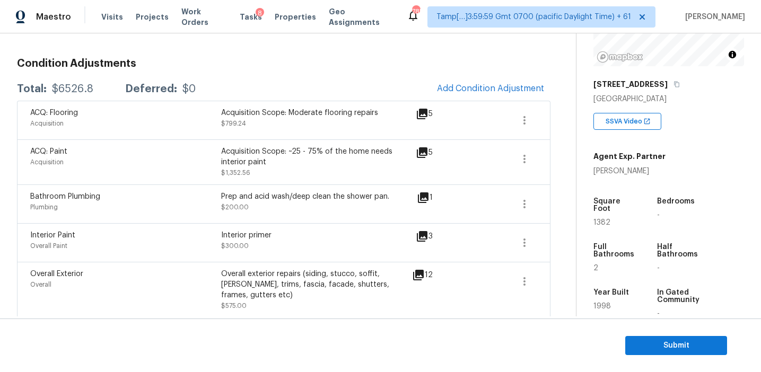
scroll to position [111, 0]
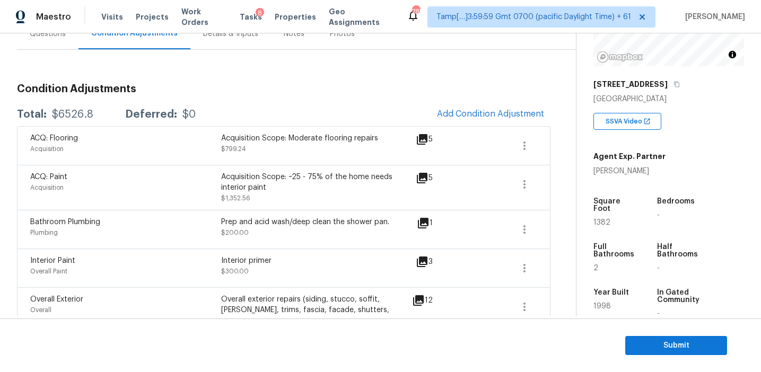
click at [315, 112] on div "Total: $6526.8 Deferred: $0 Add Condition Adjustment" at bounding box center [284, 114] width 534 height 23
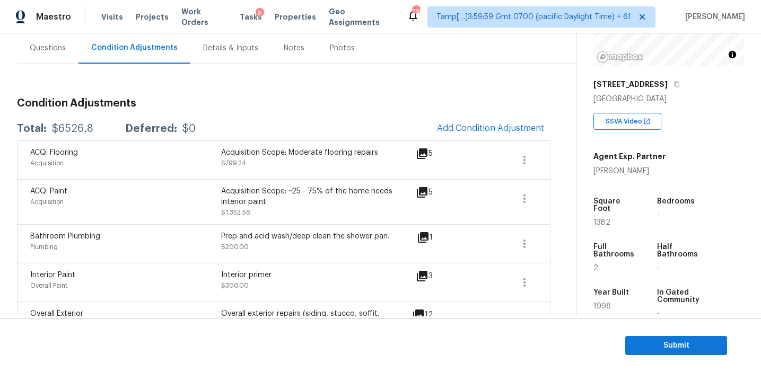
scroll to position [94, 0]
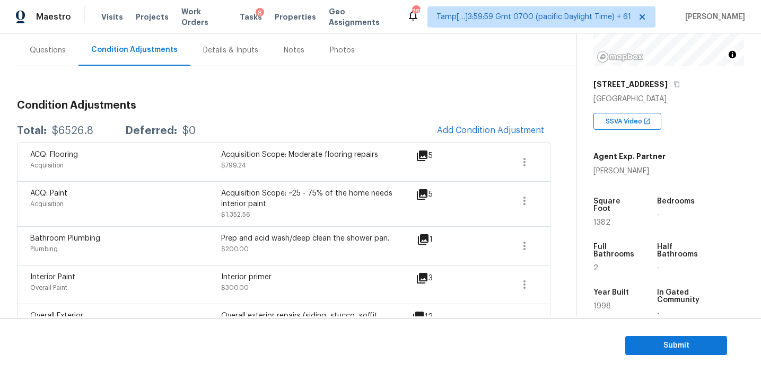
click at [315, 112] on div "Condition Adjustments Total: $6526.8 Deferred: $0 Add Condition Adjustment ACQ:…" at bounding box center [284, 371] width 534 height 559
click at [640, 346] on span "Submit" at bounding box center [676, 346] width 85 height 13
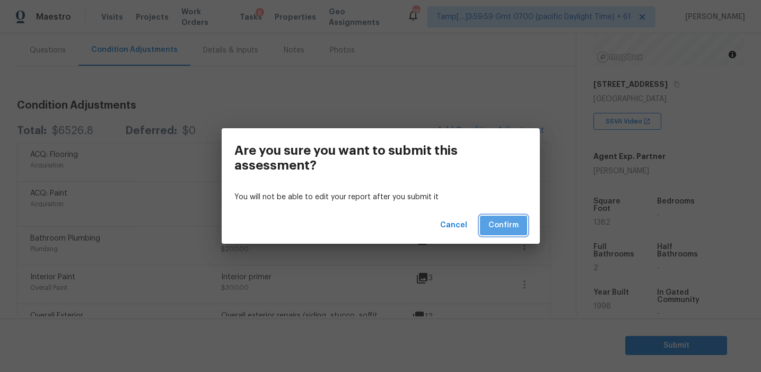
click at [497, 221] on span "Confirm" at bounding box center [504, 225] width 30 height 13
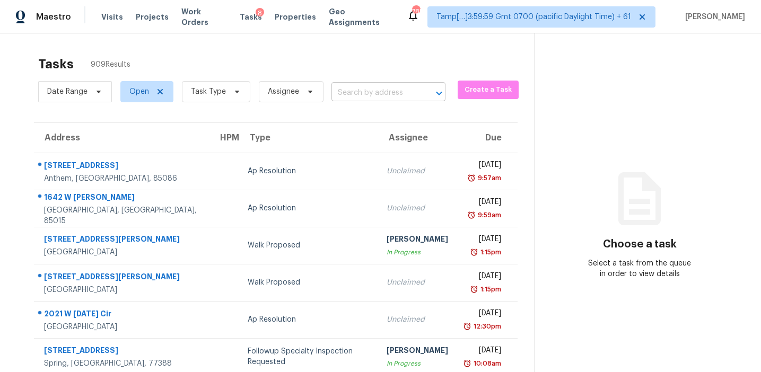
click at [351, 100] on input "text" at bounding box center [374, 93] width 84 height 16
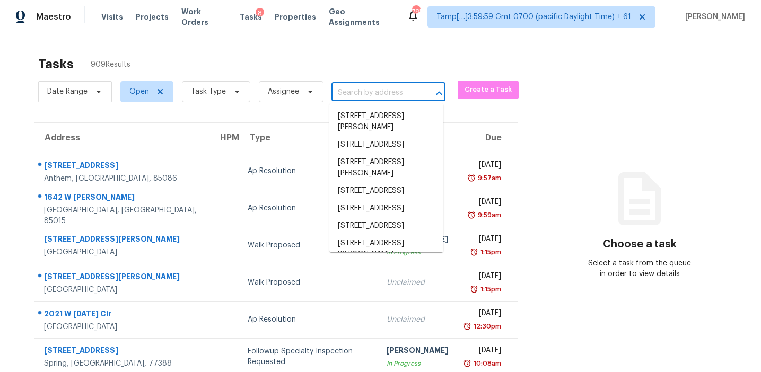
paste input "761 Spinning Wheel Pt High Point, NC, 27265"
type input "761 Spinning Wheel Pt High Point, NC, 27265"
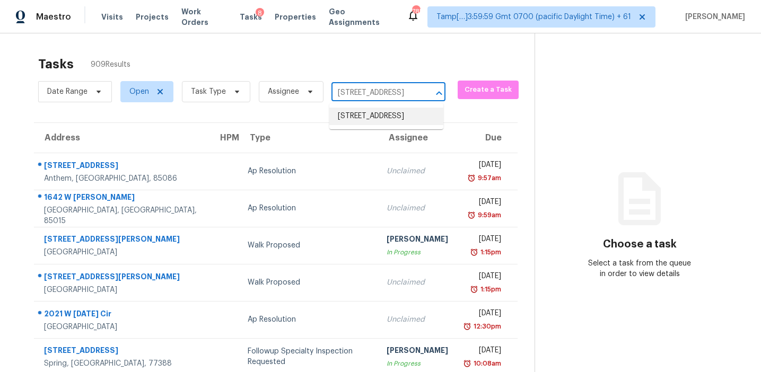
click at [364, 118] on li "761 Spinning Wheel Pt, High Point, NC 27265" at bounding box center [386, 117] width 114 height 18
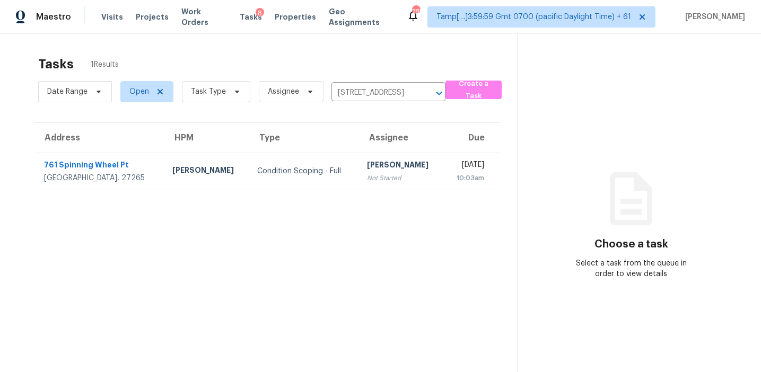
click at [364, 155] on td "Afran Peeran Not Started" at bounding box center [401, 171] width 85 height 37
